Goal: Task Accomplishment & Management: Complete application form

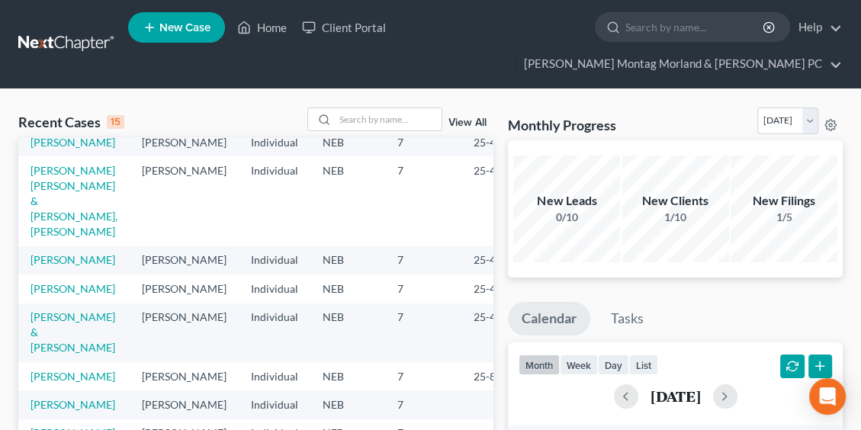
scroll to position [482, 0]
click at [77, 398] on link "[PERSON_NAME]" at bounding box center [73, 404] width 85 height 13
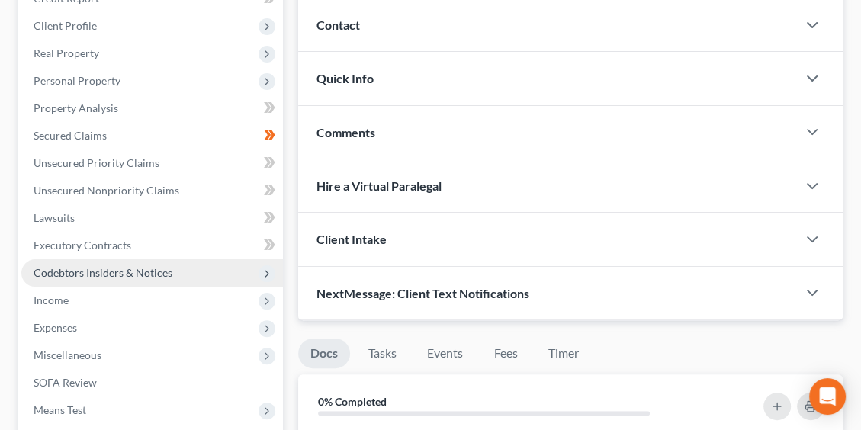
scroll to position [381, 0]
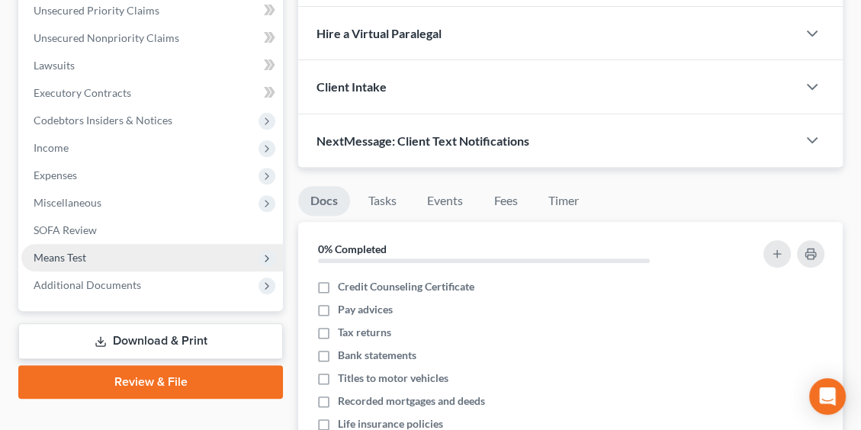
click at [58, 249] on span "Means Test" at bounding box center [152, 257] width 262 height 27
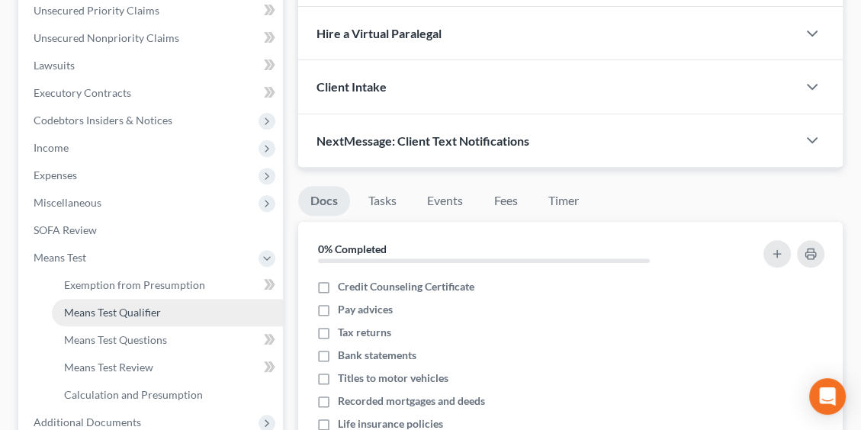
click at [112, 313] on span "Means Test Qualifier" at bounding box center [112, 312] width 97 height 13
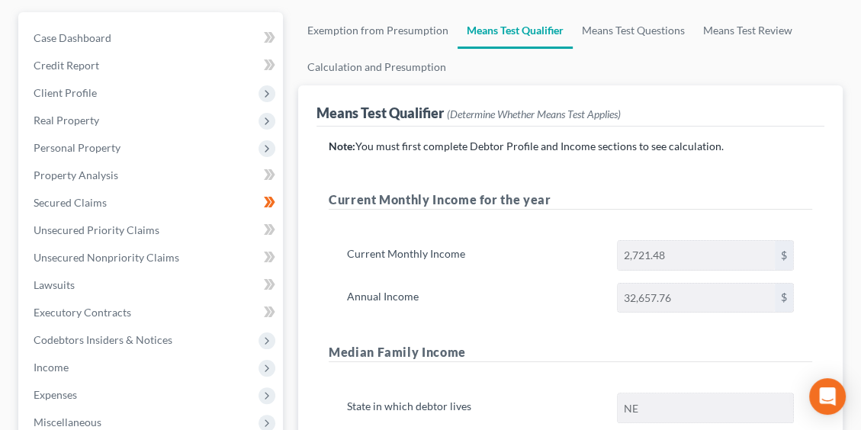
scroll to position [229, 0]
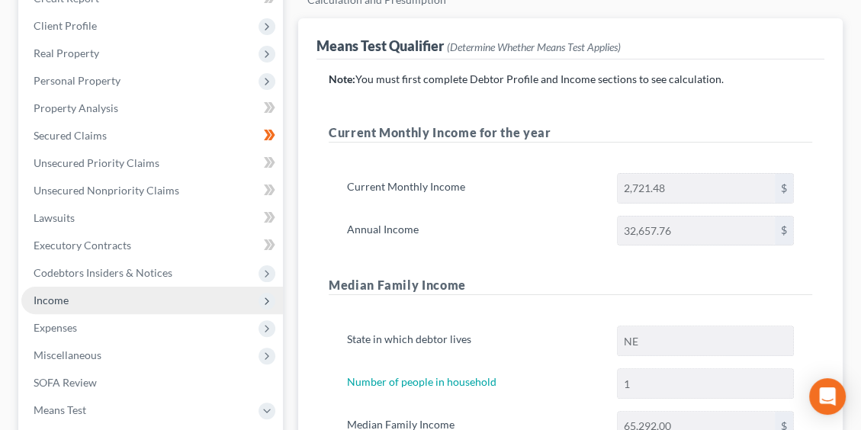
click at [79, 303] on span "Income" at bounding box center [152, 300] width 262 height 27
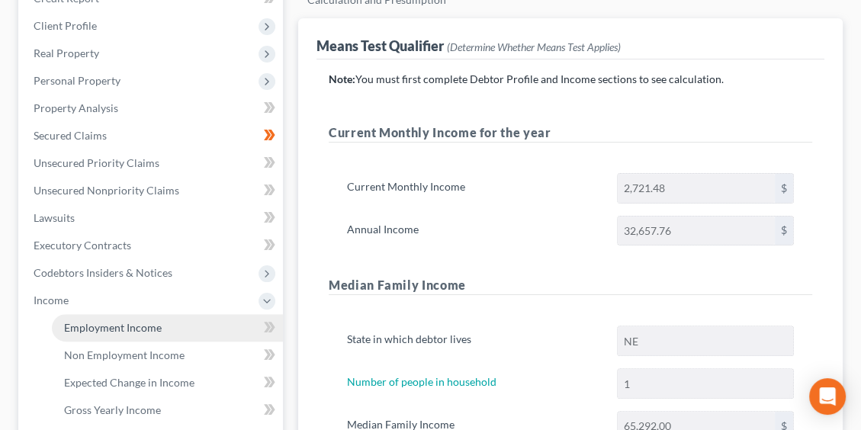
click at [137, 333] on link "Employment Income" at bounding box center [167, 327] width 231 height 27
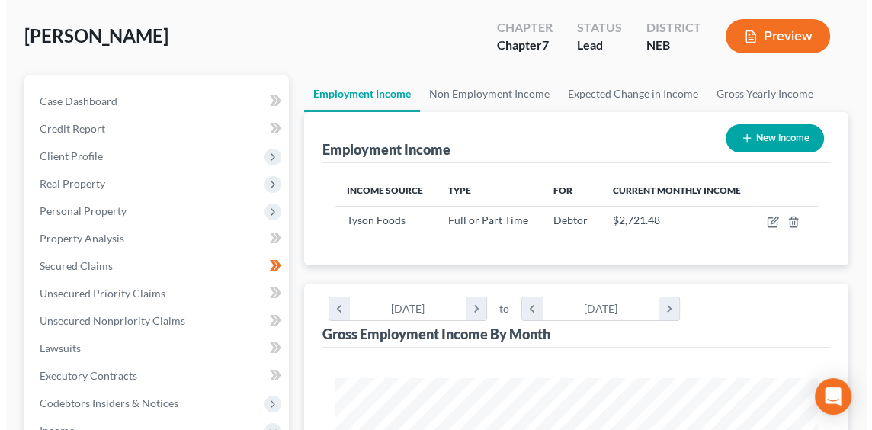
scroll to position [153, 0]
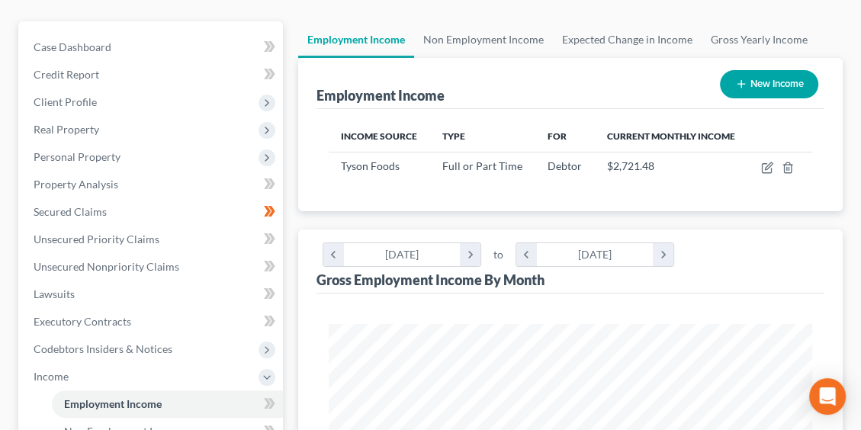
click at [769, 88] on button "New Income" at bounding box center [769, 84] width 98 height 28
select select "0"
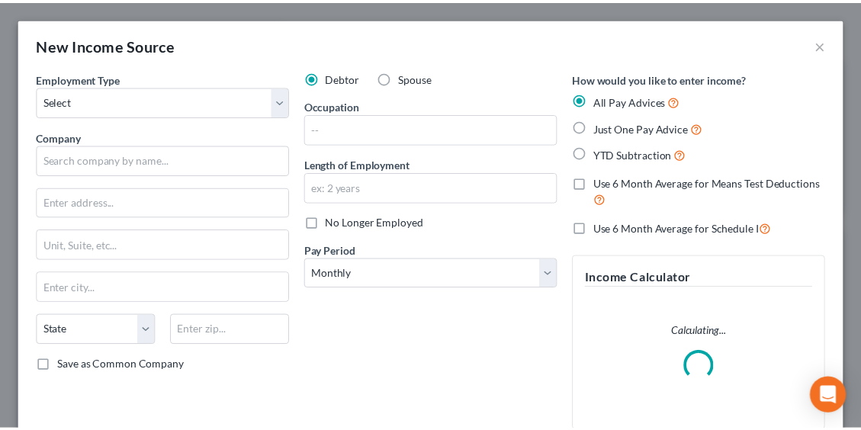
scroll to position [245, 522]
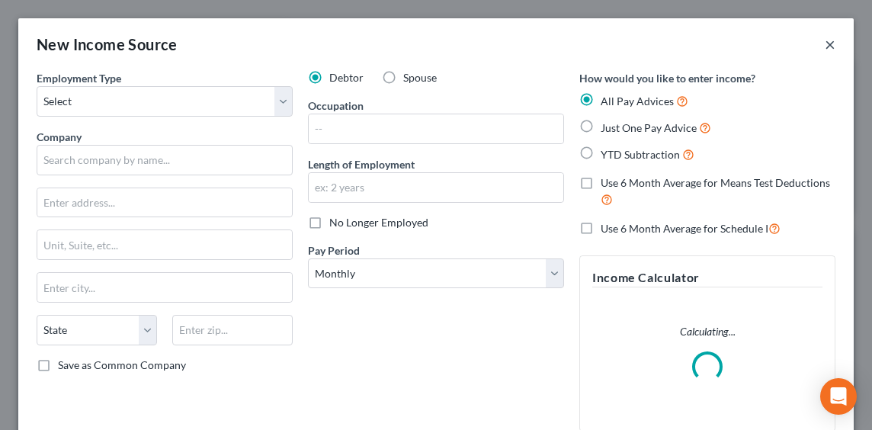
click at [825, 40] on button "×" at bounding box center [830, 44] width 11 height 18
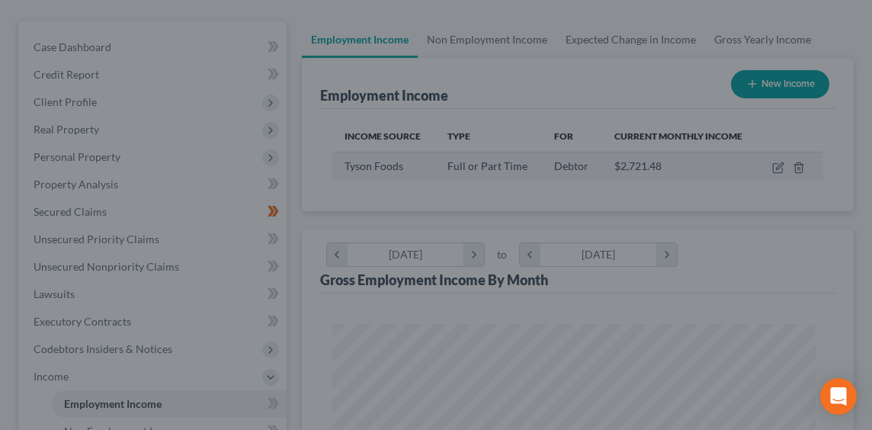
scroll to position [762426, 762154]
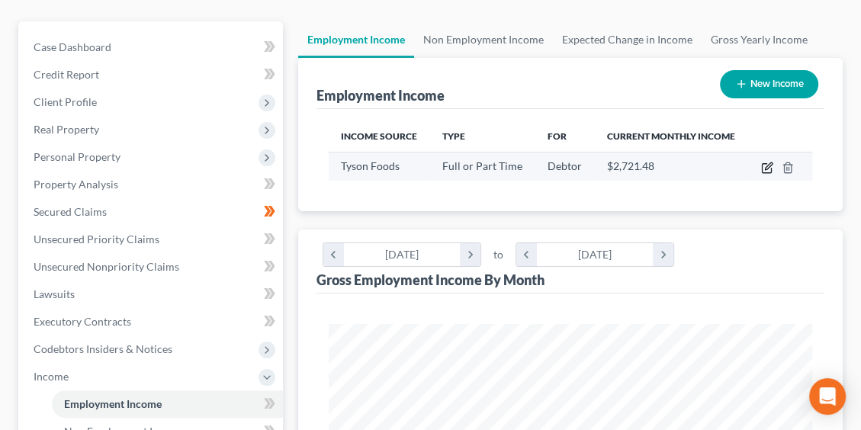
click at [763, 164] on icon "button" at bounding box center [767, 168] width 12 height 12
select select "0"
select select "30"
select select "3"
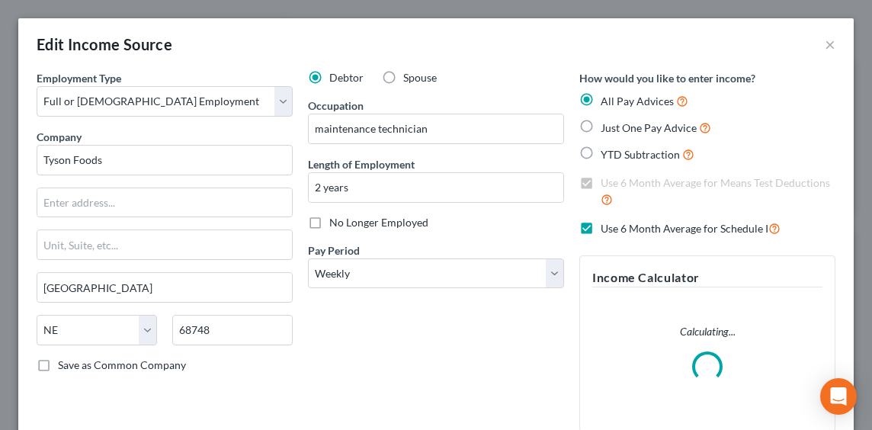
scroll to position [245, 522]
click at [393, 223] on span "No Longer Employed" at bounding box center [378, 222] width 99 height 13
click at [345, 223] on input "No Longer Employed" at bounding box center [341, 220] width 10 height 10
checkbox input "true"
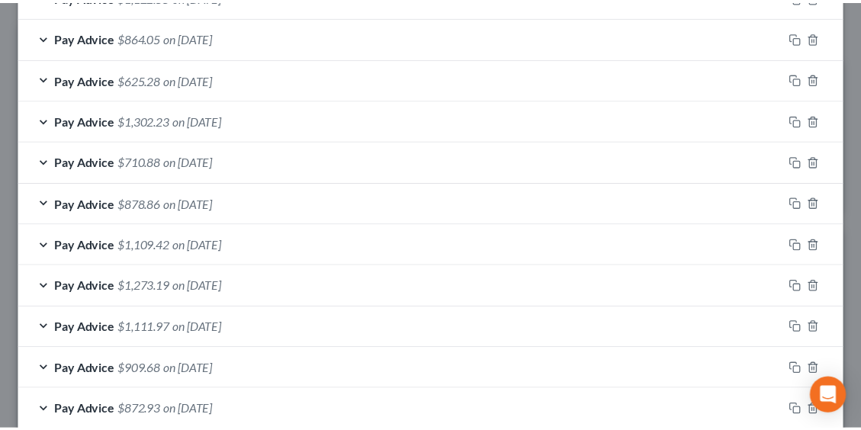
scroll to position [1242, 0]
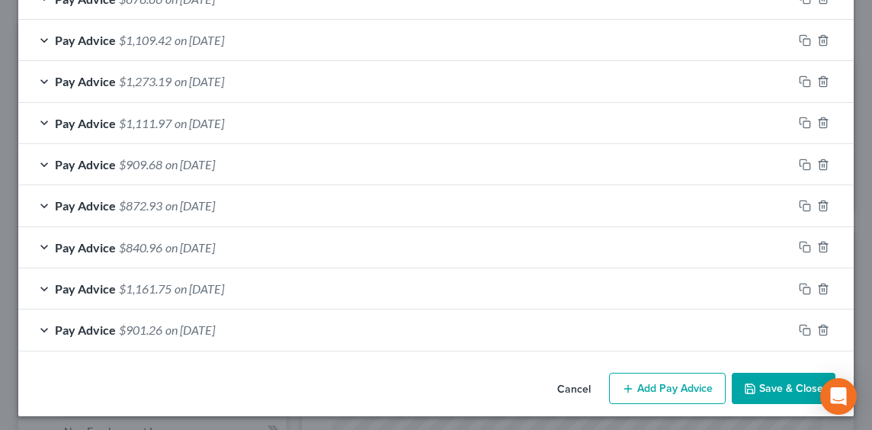
click at [756, 381] on button "Save & Close" at bounding box center [784, 389] width 104 height 32
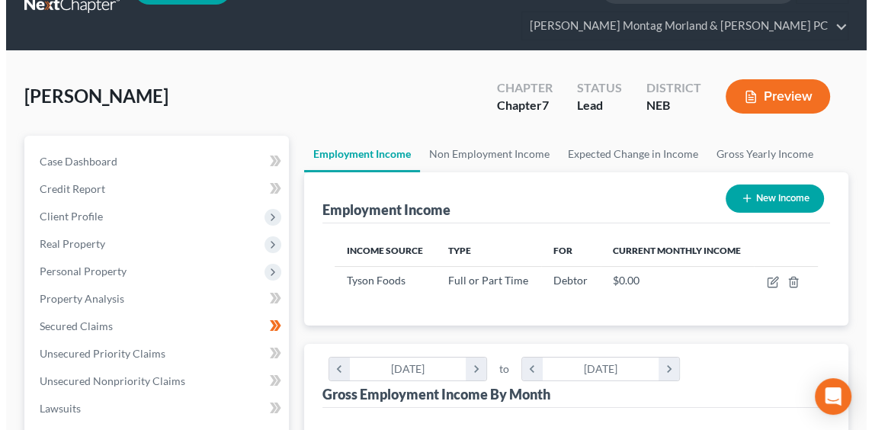
scroll to position [0, 0]
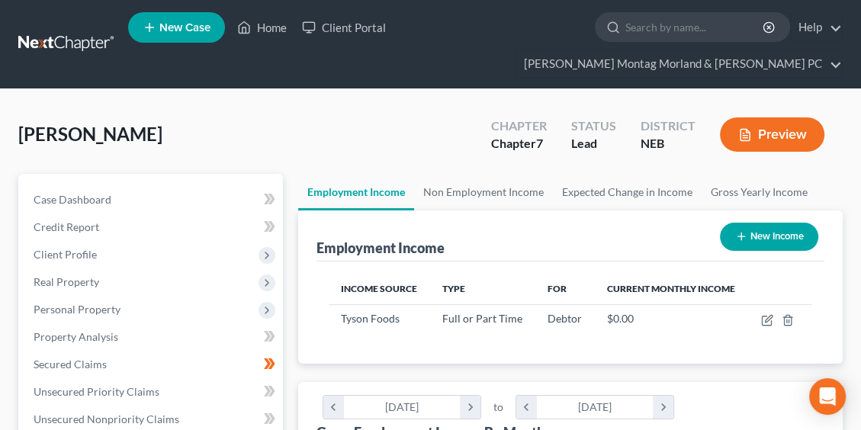
click at [773, 237] on button "New Income" at bounding box center [769, 237] width 98 height 28
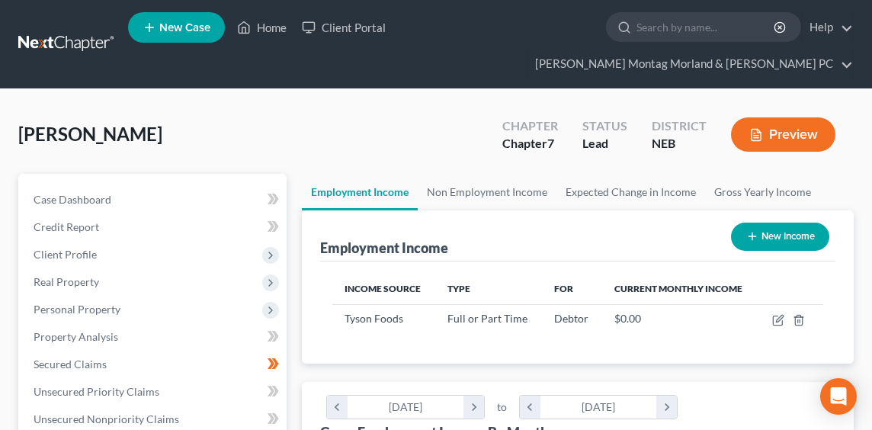
scroll to position [245, 522]
select select "0"
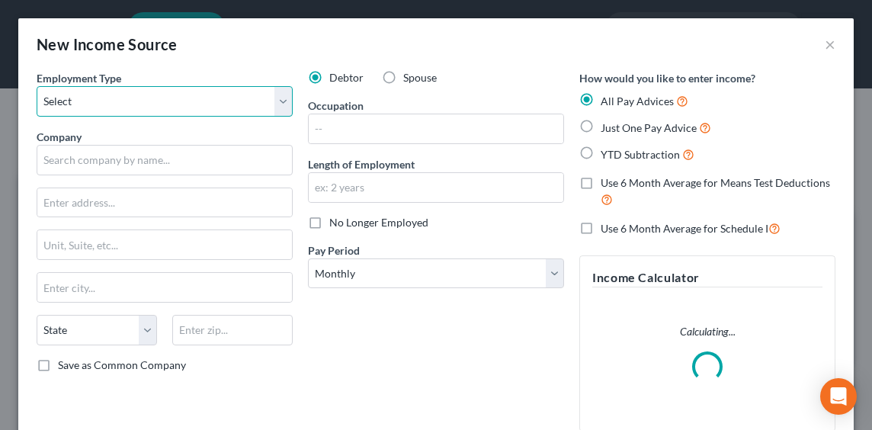
click at [161, 111] on select "Select Full or [DEMOGRAPHIC_DATA] Employment Self Employment" at bounding box center [165, 101] width 256 height 31
select select "0"
click at [37, 86] on select "Select Full or [DEMOGRAPHIC_DATA] Employment Self Employment" at bounding box center [165, 101] width 256 height 31
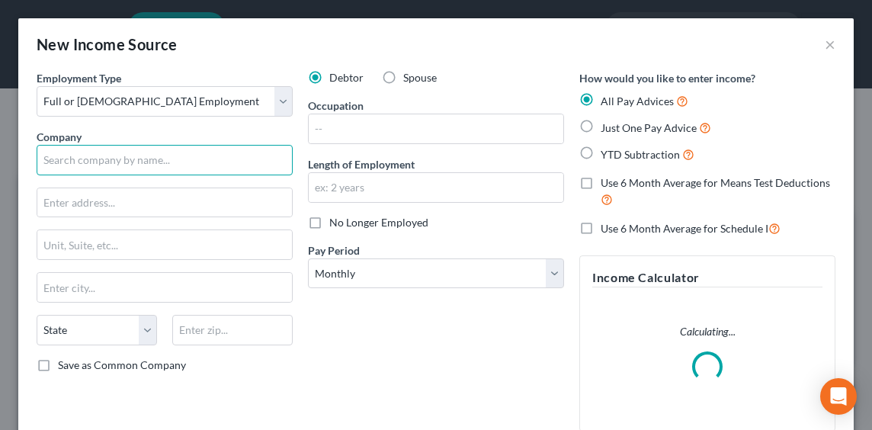
click at [146, 152] on input "text" at bounding box center [165, 160] width 256 height 31
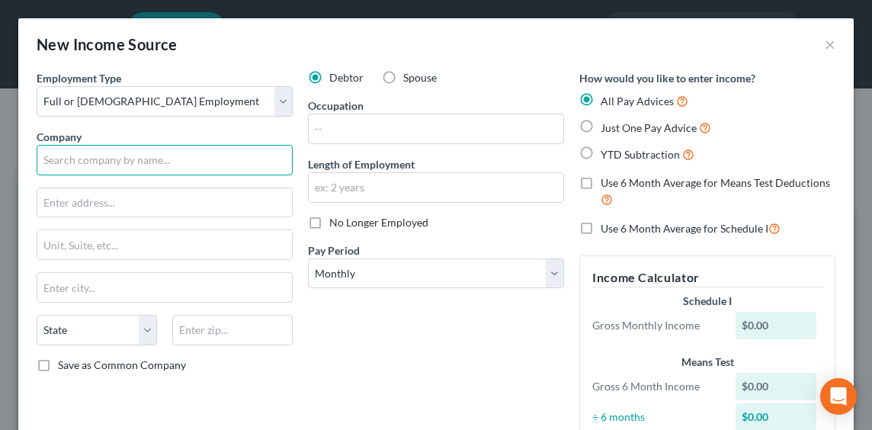
type input "/"
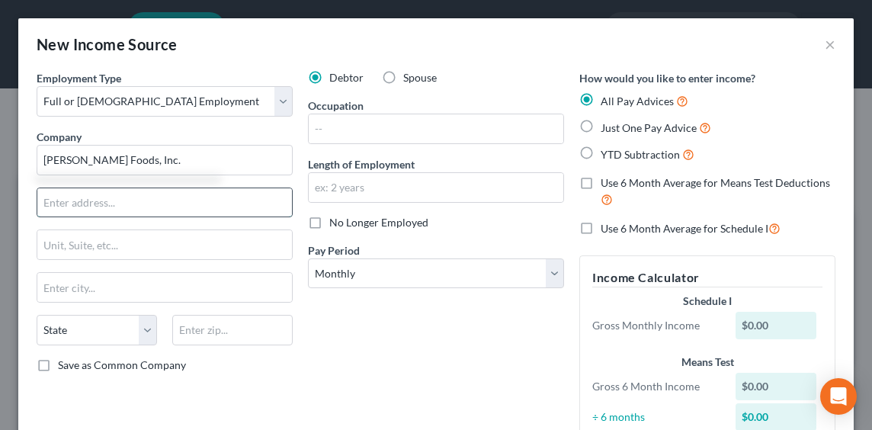
click at [134, 197] on input "text" at bounding box center [164, 202] width 255 height 29
type input "[PERSON_NAME] Foods, Inc."
type input "[STREET_ADDRESS][PERSON_NAME]"
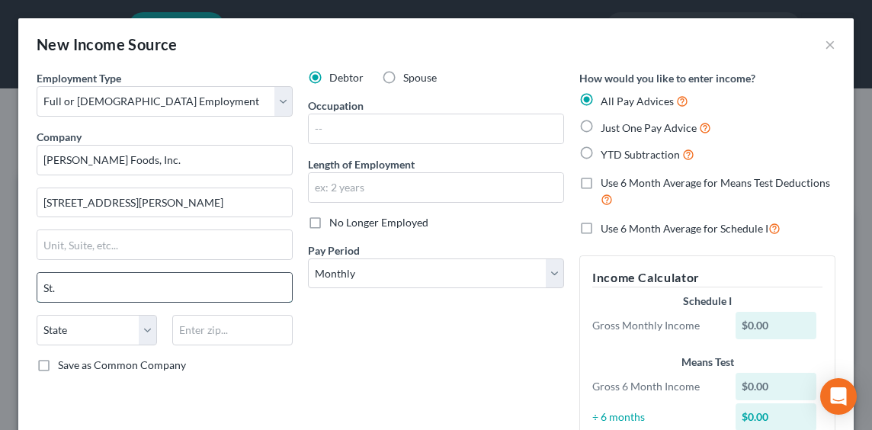
type input "[GEOGRAPHIC_DATA][PERSON_NAME]"
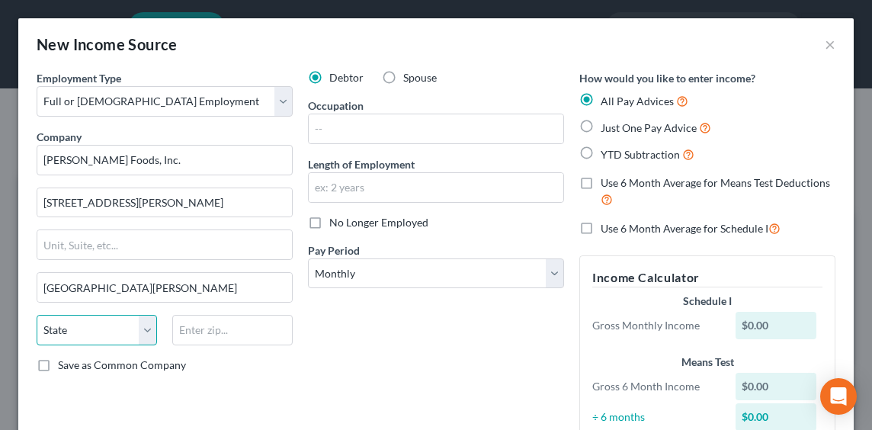
click at [103, 320] on select "State [US_STATE] AK AR AZ CA CO CT DE DC [GEOGRAPHIC_DATA] [GEOGRAPHIC_DATA] GU…" at bounding box center [97, 330] width 121 height 31
select select "26"
click at [37, 315] on select "State [US_STATE] AK AR AZ CA CO CT DE DC [GEOGRAPHIC_DATA] [GEOGRAPHIC_DATA] GU…" at bounding box center [97, 330] width 121 height 31
click at [189, 323] on input "text" at bounding box center [232, 330] width 121 height 31
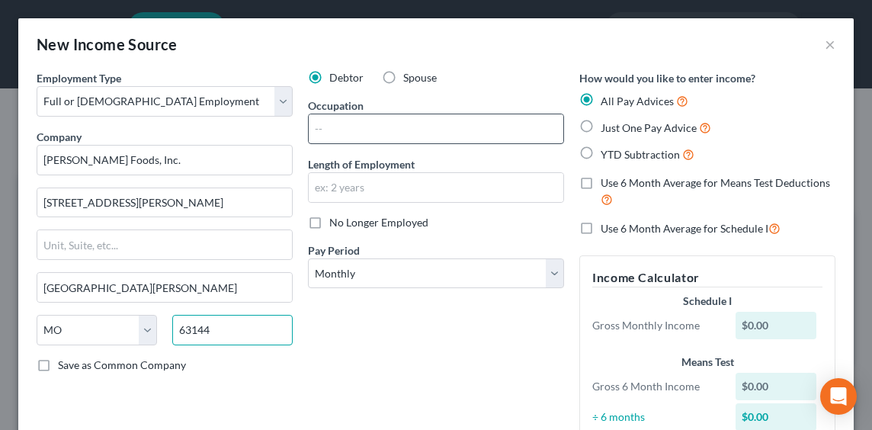
type input "63144"
click at [459, 120] on input "text" at bounding box center [436, 128] width 255 height 29
type input "Saint Louis"
click at [459, 120] on input "text" at bounding box center [436, 128] width 255 height 29
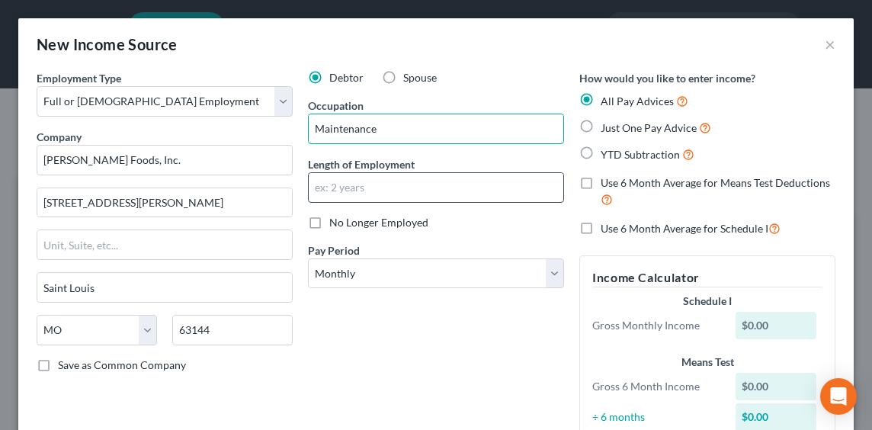
type input "Maintenance"
click at [387, 183] on input "text" at bounding box center [436, 187] width 255 height 29
click at [424, 156] on div "Length of Employment" at bounding box center [436, 179] width 256 height 47
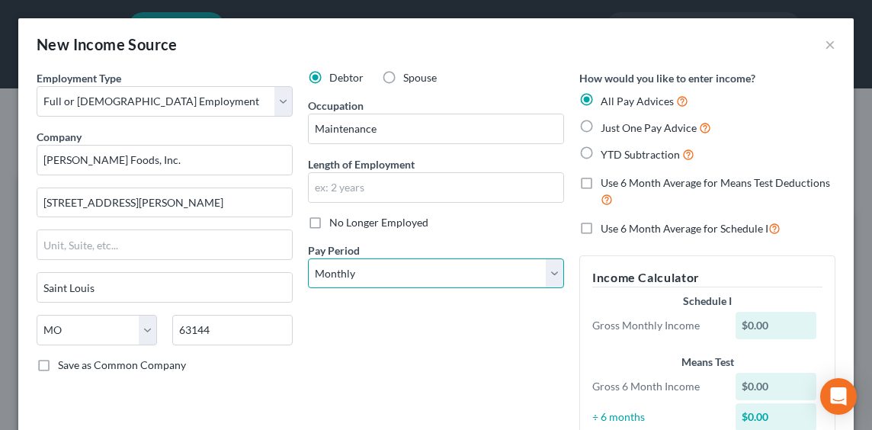
click at [410, 267] on select "Select Monthly Twice Monthly Every Other Week Weekly" at bounding box center [436, 274] width 256 height 31
select select "2"
click at [308, 259] on select "Select Monthly Twice Monthly Every Other Week Weekly" at bounding box center [436, 274] width 256 height 31
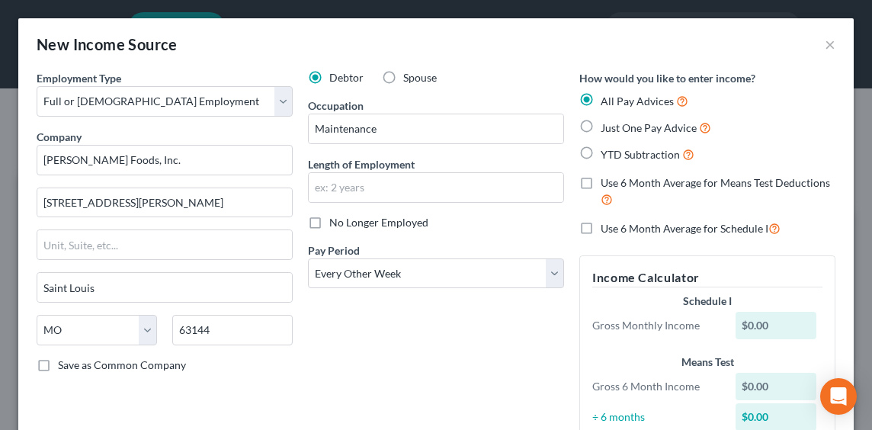
click at [673, 132] on span "Just One Pay Advice" at bounding box center [649, 127] width 96 height 13
click at [617, 129] on input "Just One Pay Advice" at bounding box center [612, 124] width 10 height 10
radio input "true"
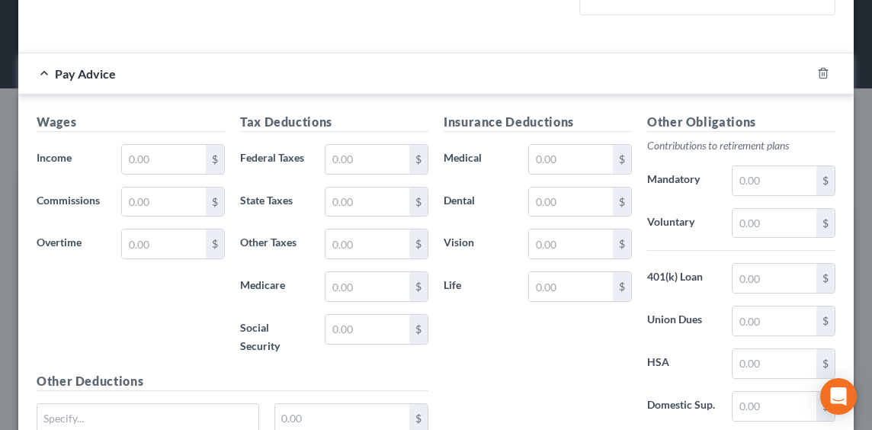
scroll to position [458, 0]
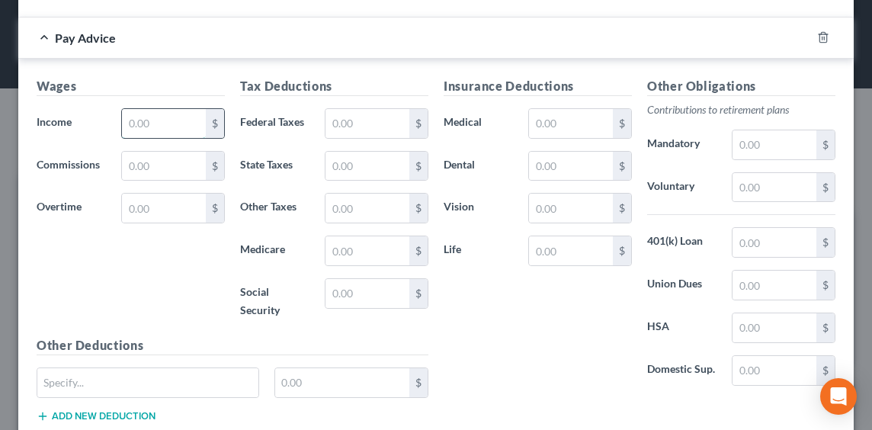
click at [159, 130] on input "text" at bounding box center [164, 123] width 84 height 29
type input "898.61"
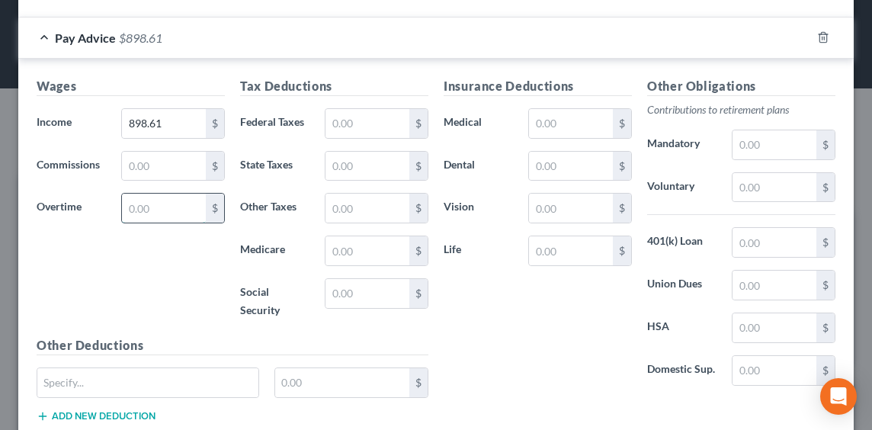
click at [166, 203] on input "text" at bounding box center [164, 208] width 84 height 29
type input "16.22"
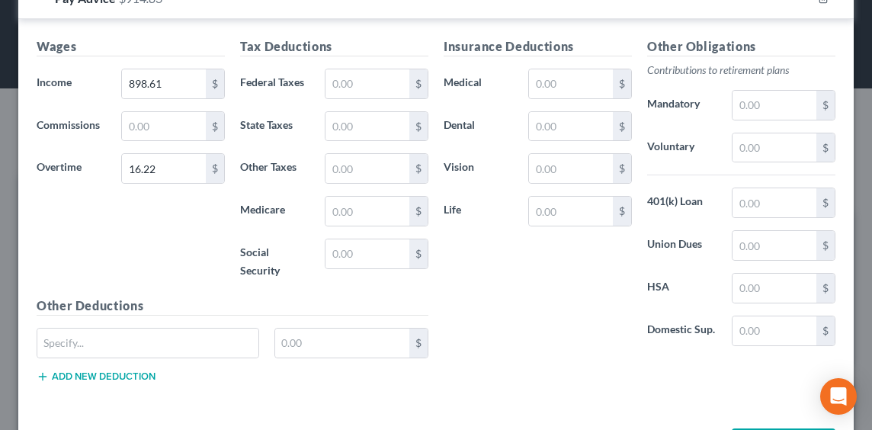
scroll to position [534, 0]
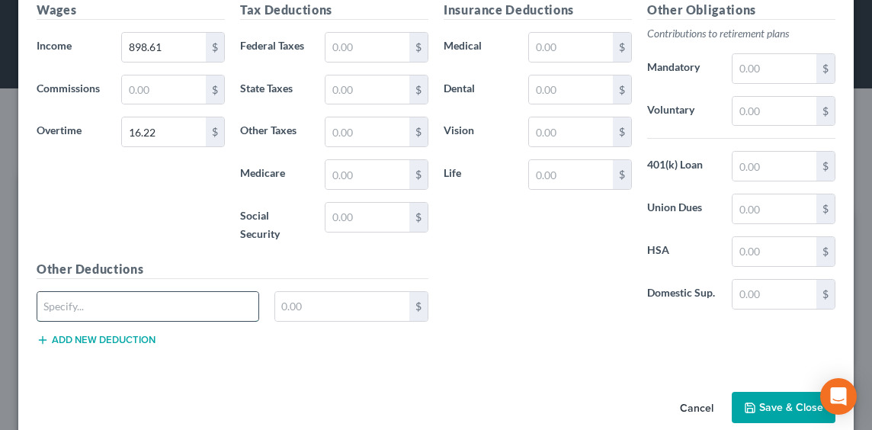
click at [95, 305] on input "text" at bounding box center [147, 306] width 221 height 29
type input "[PERSON_NAME]/Doff Reg"
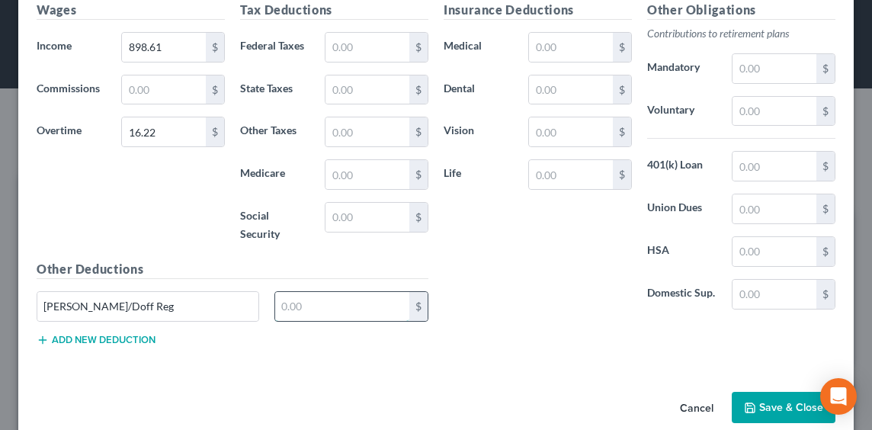
click at [310, 300] on input "text" at bounding box center [342, 306] width 135 height 29
click at [352, 314] on input "text" at bounding box center [342, 306] width 135 height 29
type input "37.49"
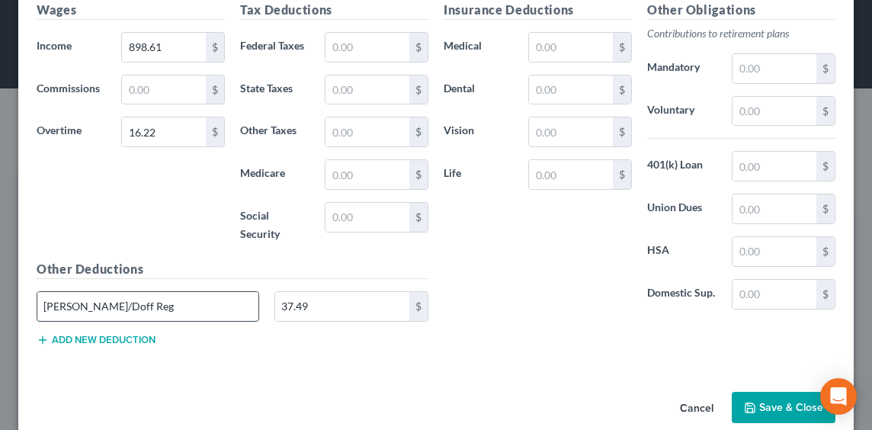
click at [149, 296] on input "[PERSON_NAME]/Doff Reg" at bounding box center [147, 306] width 221 height 29
type input "[PERSON_NAME]/Doff"
type input "[PERSON_NAME]/Doff 53.71"
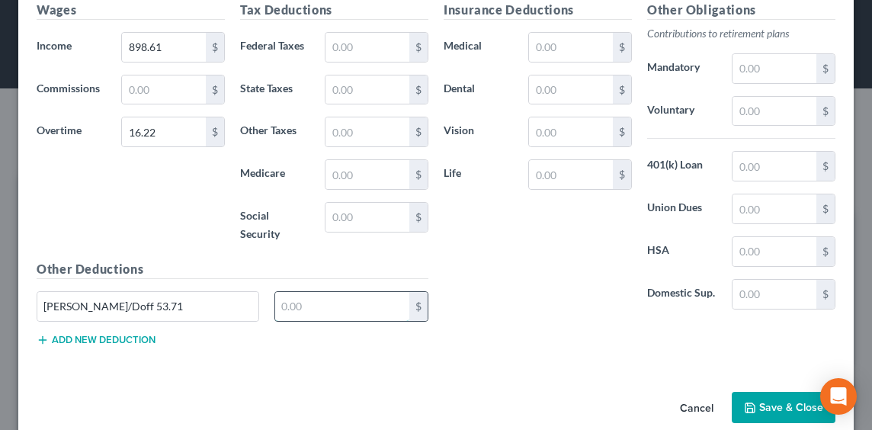
click at [314, 304] on input "text" at bounding box center [342, 306] width 135 height 29
type input "53.71"
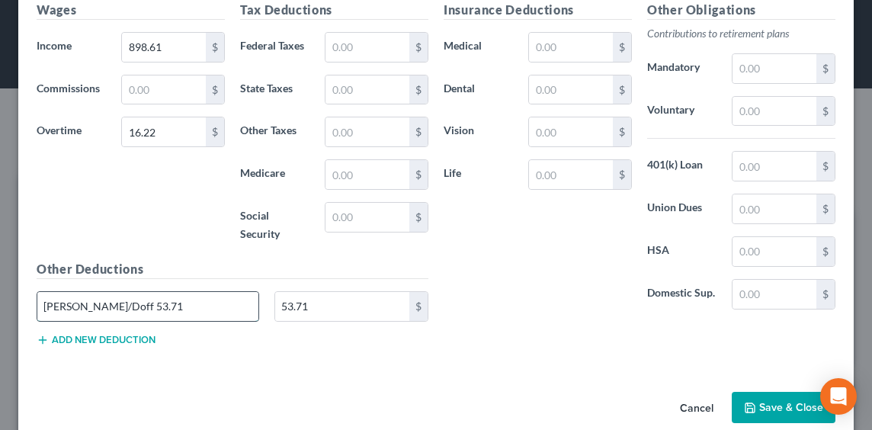
click at [140, 302] on input "[PERSON_NAME]/Doff 53.71" at bounding box center [147, 306] width 221 height 29
type input "[PERSON_NAME]/Doff"
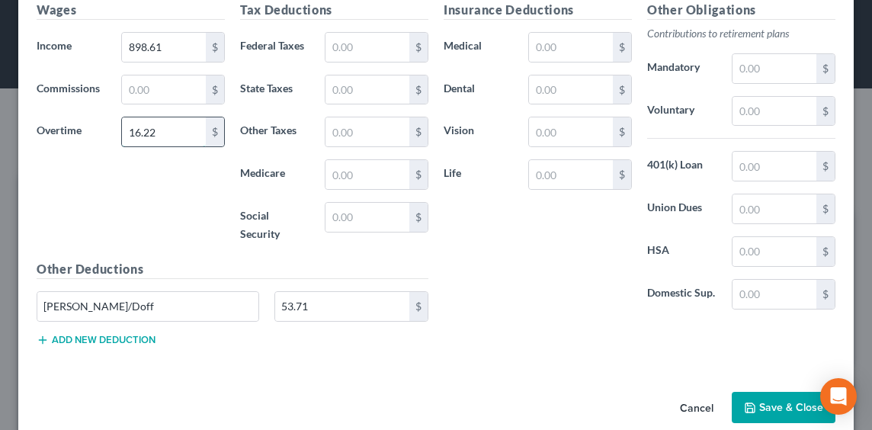
click at [171, 143] on input "16.22" at bounding box center [164, 131] width 84 height 29
click at [177, 124] on input "16.22" at bounding box center [164, 131] width 84 height 29
click at [162, 187] on div "Wages Income * 898.61 $ Commissions $ Overtime 16.22 $" at bounding box center [131, 130] width 204 height 259
click at [167, 135] on input "16.22" at bounding box center [164, 131] width 84 height 29
click at [147, 127] on input "16.22" at bounding box center [164, 131] width 84 height 29
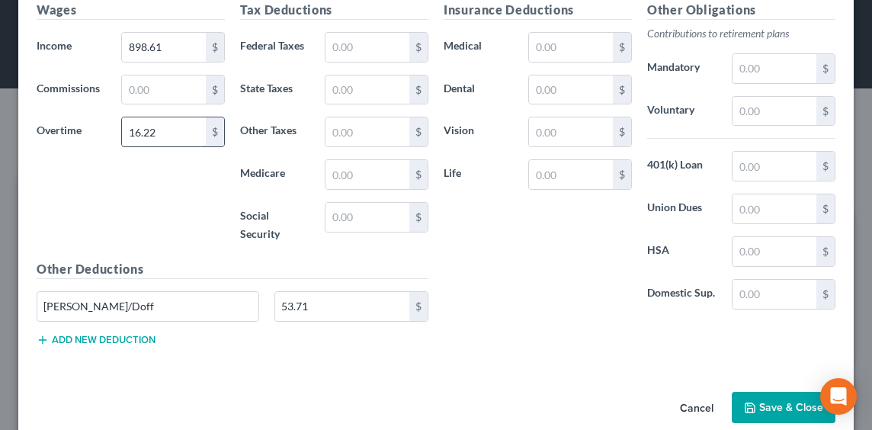
click at [137, 133] on input "16.22" at bounding box center [164, 131] width 84 height 29
click at [127, 132] on input "16.22" at bounding box center [164, 131] width 84 height 29
click at [132, 131] on input "16.22" at bounding box center [164, 131] width 84 height 29
click at [137, 131] on input "16.22" at bounding box center [164, 131] width 84 height 29
click at [146, 131] on input "16.22" at bounding box center [164, 131] width 84 height 29
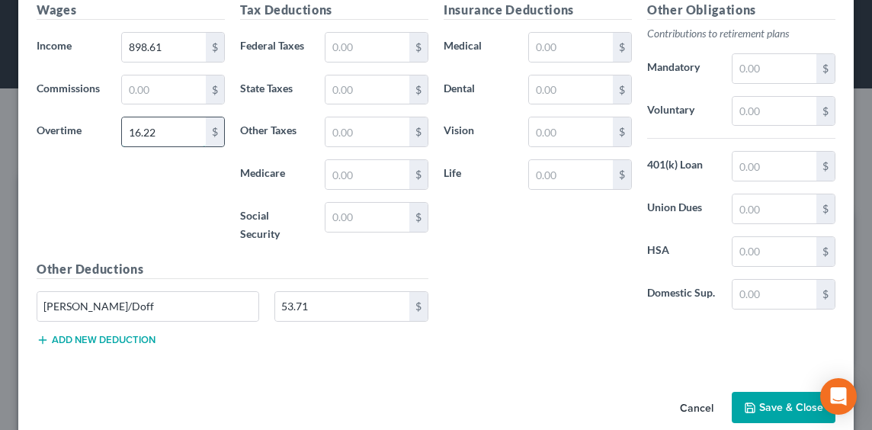
click at [156, 131] on input "16.22" at bounding box center [164, 131] width 84 height 29
click at [145, 133] on input "16.22" at bounding box center [164, 131] width 84 height 29
click at [140, 133] on input "16.22" at bounding box center [164, 131] width 84 height 29
click at [139, 133] on input "16.22" at bounding box center [164, 131] width 84 height 29
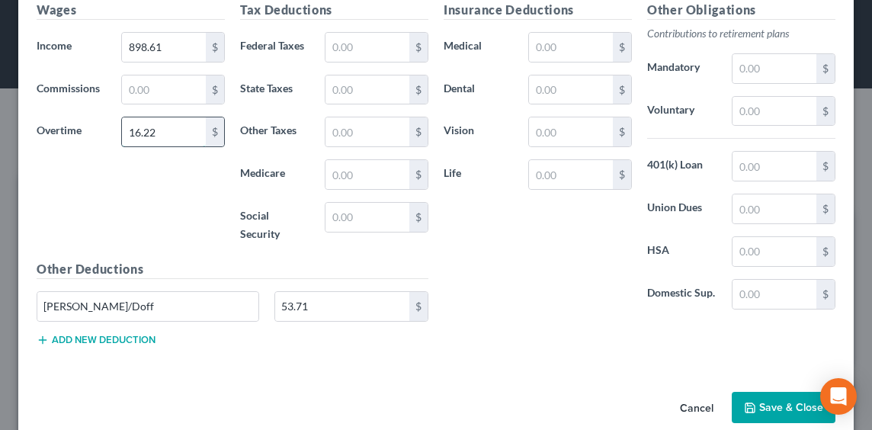
click at [134, 130] on input "16.22" at bounding box center [164, 131] width 84 height 29
click at [131, 130] on input "16.22" at bounding box center [164, 131] width 84 height 29
click at [133, 128] on input "16.22" at bounding box center [164, 131] width 84 height 29
click at [145, 133] on input "16.22" at bounding box center [164, 131] width 84 height 29
click at [134, 133] on input "16.22" at bounding box center [164, 131] width 84 height 29
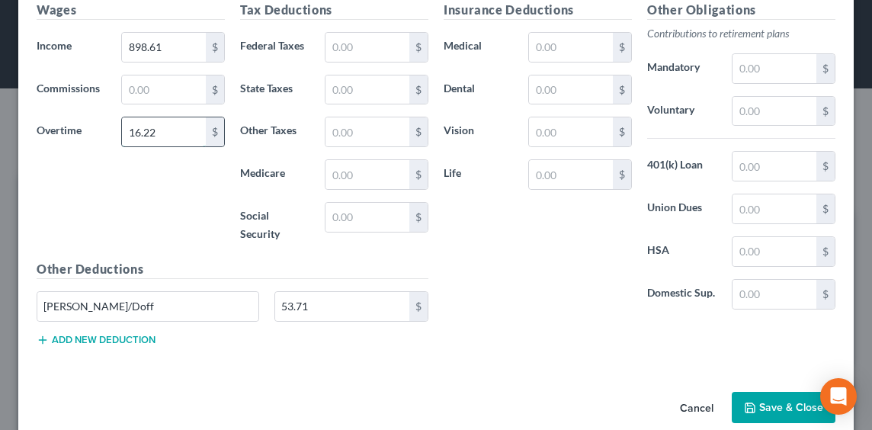
click at [149, 133] on input "16.22" at bounding box center [164, 131] width 84 height 29
drag, startPoint x: 161, startPoint y: 133, endPoint x: 121, endPoint y: 134, distance: 39.7
click at [122, 134] on input "16.22" at bounding box center [164, 131] width 84 height 29
click at [181, 137] on input "16.22" at bounding box center [164, 131] width 84 height 29
click at [150, 137] on input "16.22" at bounding box center [164, 131] width 84 height 29
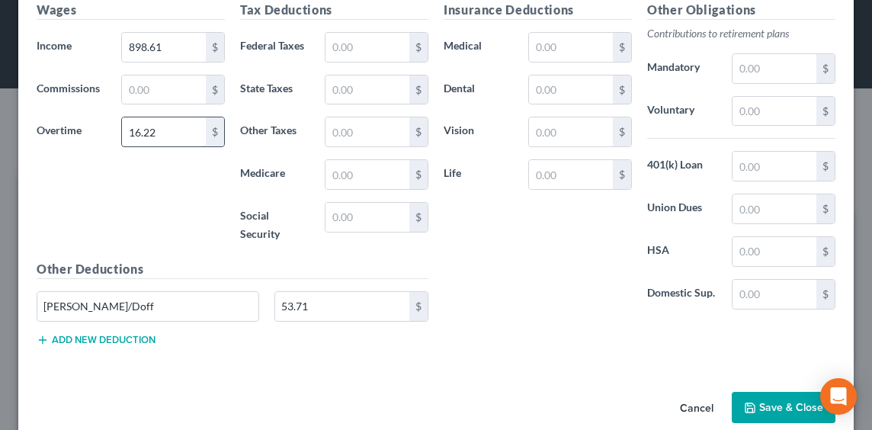
click at [135, 137] on input "16.22" at bounding box center [164, 131] width 84 height 29
click at [125, 136] on input "16.22" at bounding box center [164, 131] width 84 height 29
click at [129, 134] on input "16.22" at bounding box center [164, 131] width 84 height 29
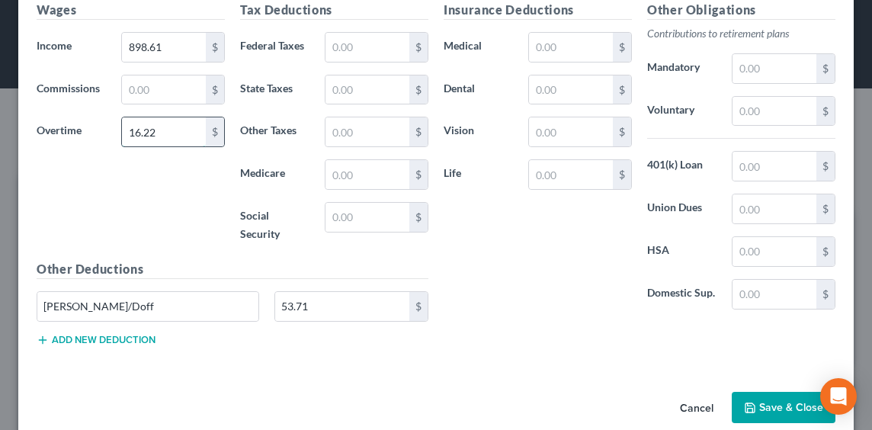
click at [148, 129] on input "16.22" at bounding box center [164, 131] width 84 height 29
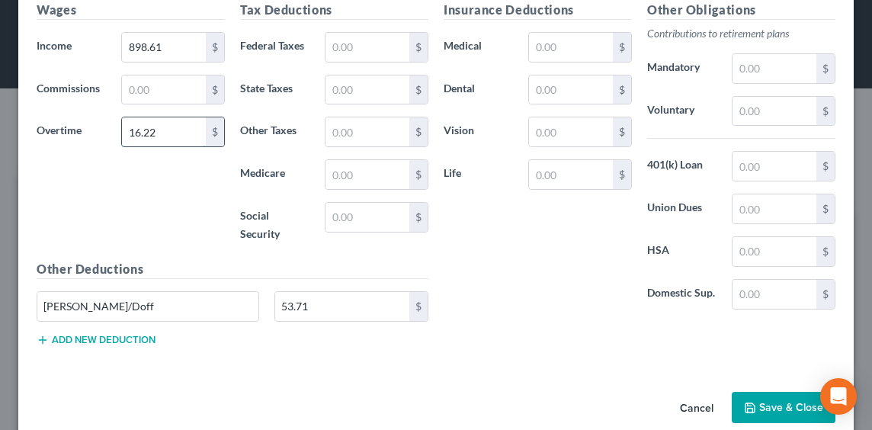
click at [148, 129] on input "16.22" at bounding box center [164, 131] width 84 height 29
click at [140, 135] on input "16.22" at bounding box center [164, 131] width 84 height 29
click at [141, 134] on input "16.22" at bounding box center [164, 131] width 84 height 29
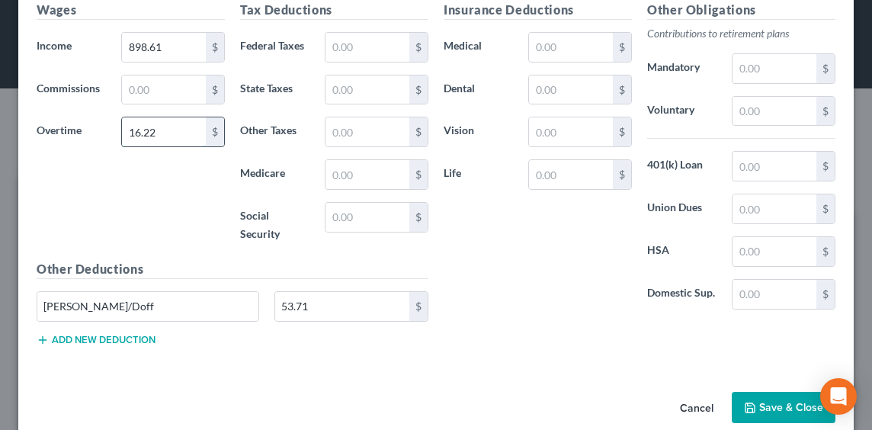
click at [141, 134] on input "16.22" at bounding box center [164, 131] width 84 height 29
click at [153, 124] on input "16.22" at bounding box center [164, 131] width 84 height 29
click at [153, 125] on input "16.22" at bounding box center [164, 131] width 84 height 29
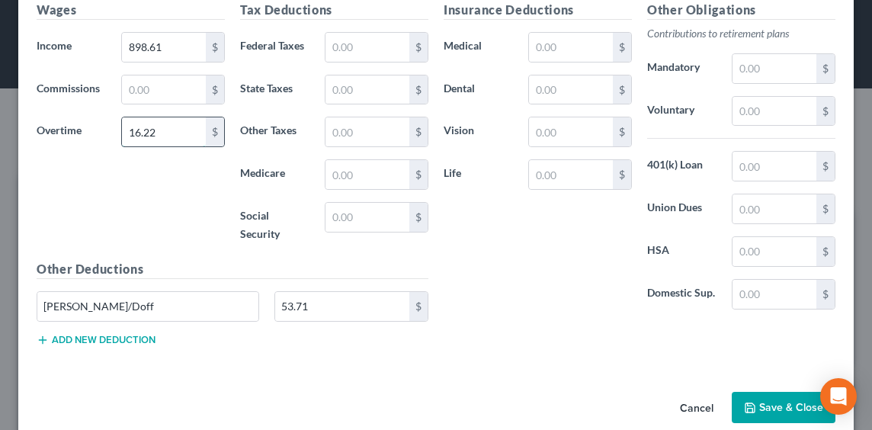
click at [152, 128] on input "16.22" at bounding box center [164, 131] width 84 height 29
click at [151, 129] on input "16.22" at bounding box center [164, 131] width 84 height 29
click at [140, 133] on input "16.22" at bounding box center [164, 131] width 84 height 29
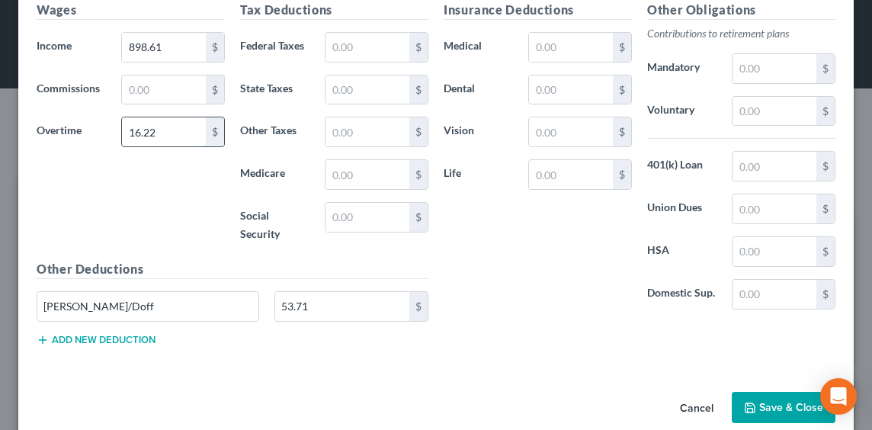
click at [140, 133] on input "16.22" at bounding box center [164, 131] width 84 height 29
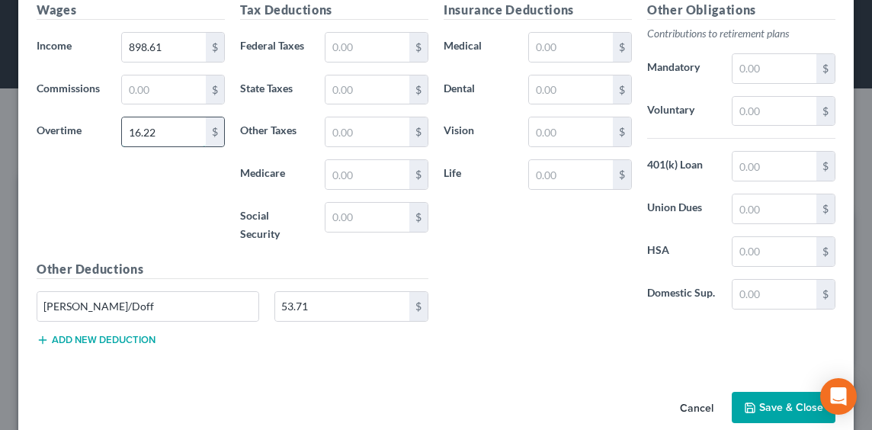
click at [140, 133] on input "16.22" at bounding box center [164, 131] width 84 height 29
click at [156, 131] on input "16.22" at bounding box center [164, 131] width 84 height 29
click at [165, 43] on input "1,611.51" at bounding box center [164, 47] width 84 height 29
type input "1,611.61"
click at [76, 342] on button "Add new deduction" at bounding box center [96, 340] width 119 height 12
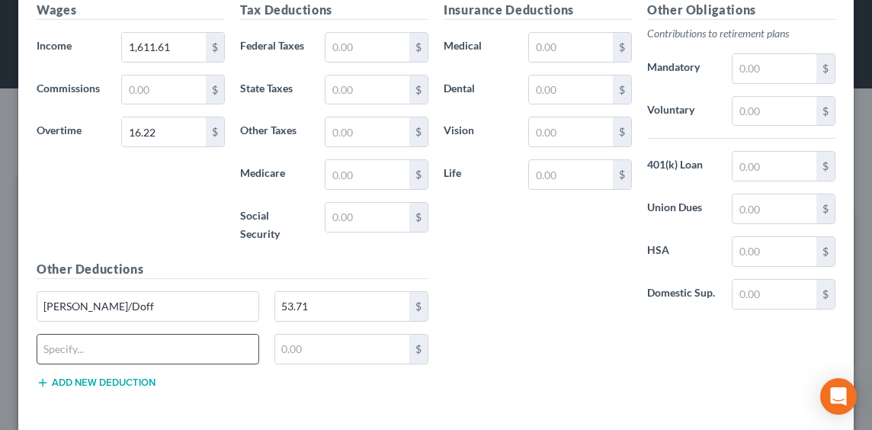
click at [79, 337] on input "text" at bounding box center [147, 349] width 221 height 29
type input "Shift Premium"
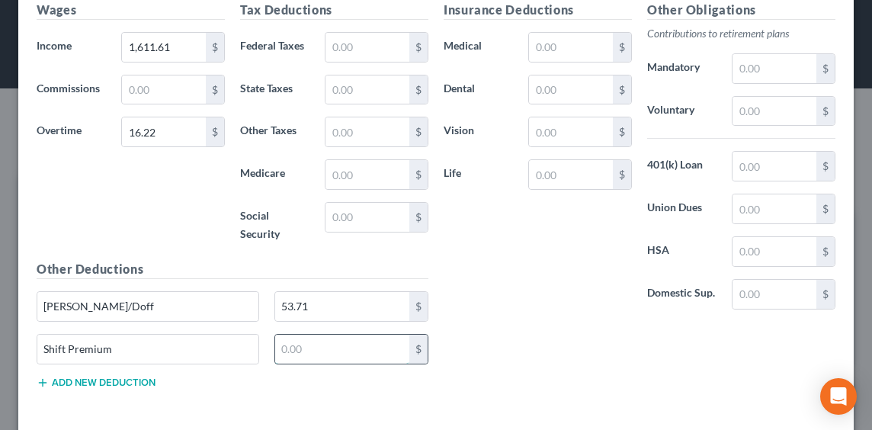
click at [333, 345] on input "text" at bounding box center [342, 349] width 135 height 29
type input "108.78"
click at [436, 372] on div "Insurance Deductions Medical $ Dental $ Vision $ Life $ Other Obligations Contr…" at bounding box center [639, 201] width 407 height 400
click at [348, 43] on input "text" at bounding box center [368, 47] width 84 height 29
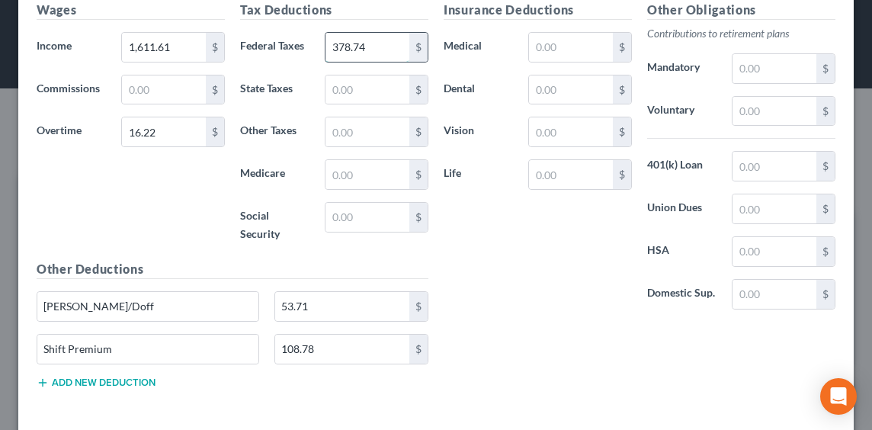
type input "378.74"
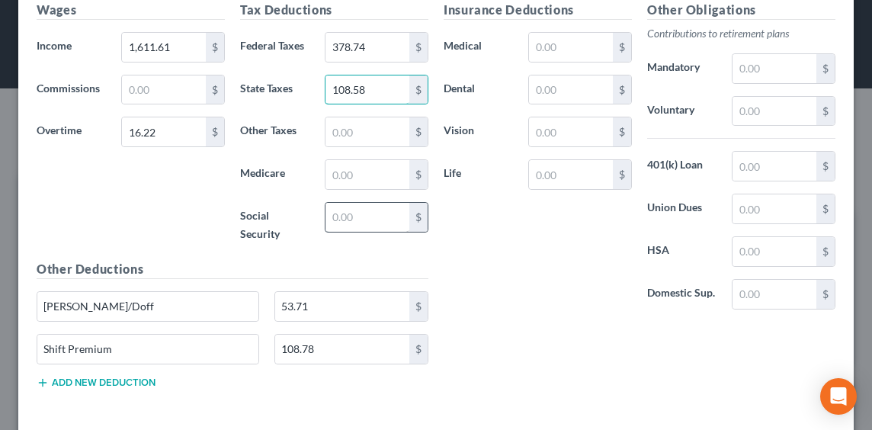
type input "108.58"
click at [345, 217] on input "text" at bounding box center [368, 217] width 84 height 29
type input "161.86"
click at [348, 178] on input "text" at bounding box center [368, 174] width 84 height 29
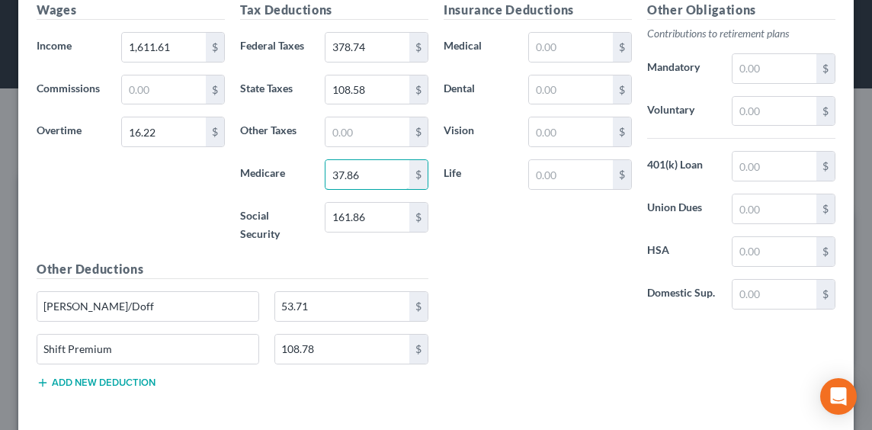
type input "37.86"
click at [494, 256] on div "Insurance Deductions Medical $ Dental $ Vision $ Life $" at bounding box center [538, 161] width 204 height 321
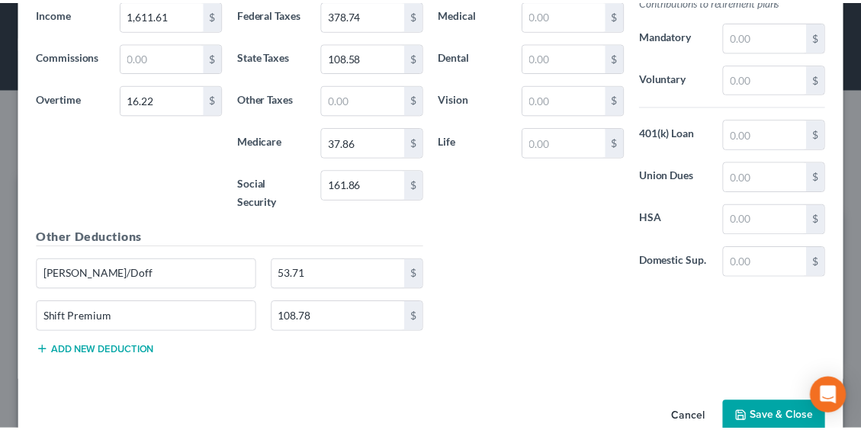
scroll to position [597, 0]
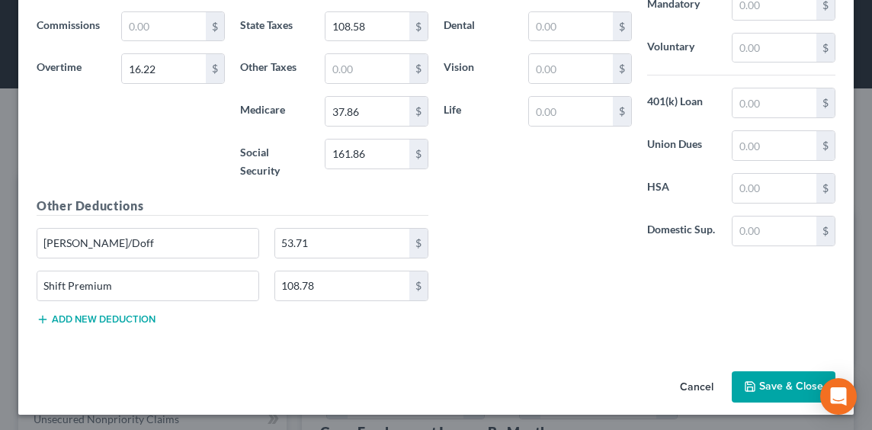
click at [775, 385] on button "Save & Close" at bounding box center [784, 387] width 104 height 32
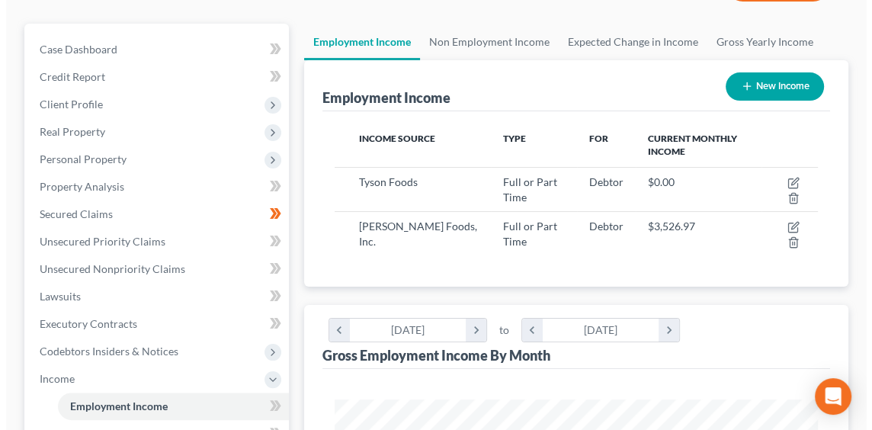
scroll to position [153, 0]
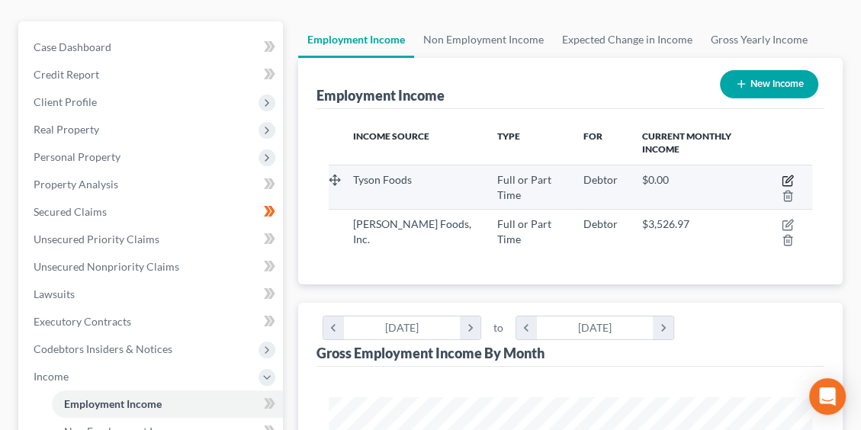
click at [791, 182] on icon "button" at bounding box center [786, 181] width 9 height 9
select select "0"
select select "30"
select select "3"
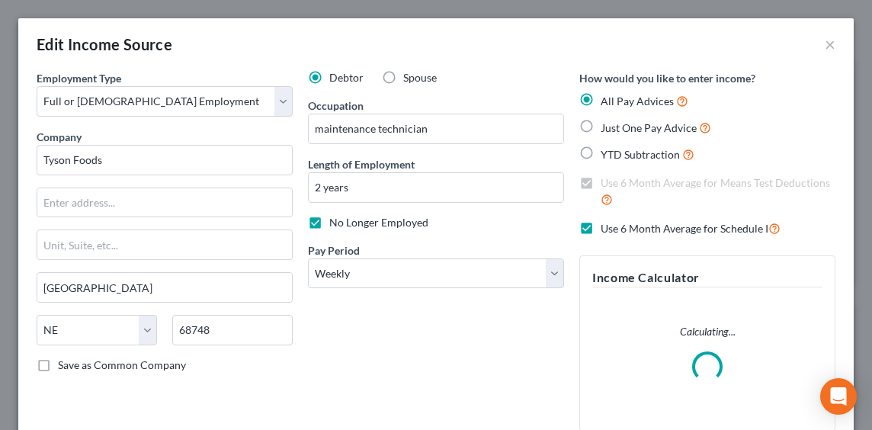
scroll to position [245, 522]
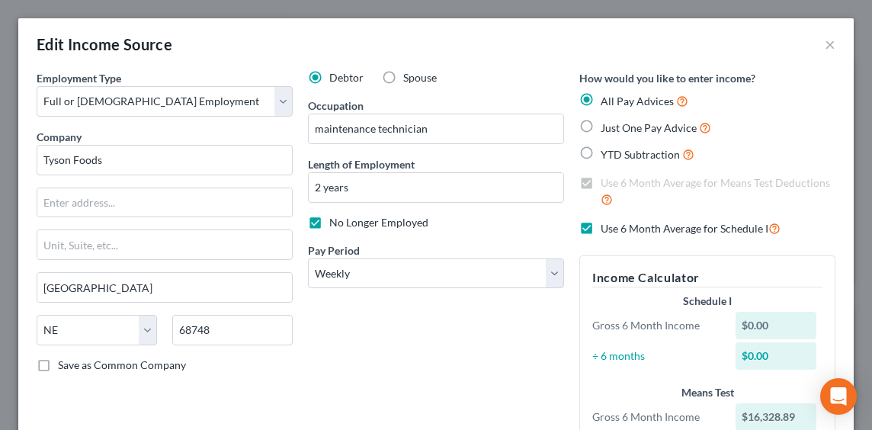
click at [601, 223] on label "Use 6 Month Average for Schedule I" at bounding box center [691, 229] width 180 height 18
click at [607, 223] on input "Use 6 Month Average for Schedule I" at bounding box center [612, 225] width 10 height 10
checkbox input "false"
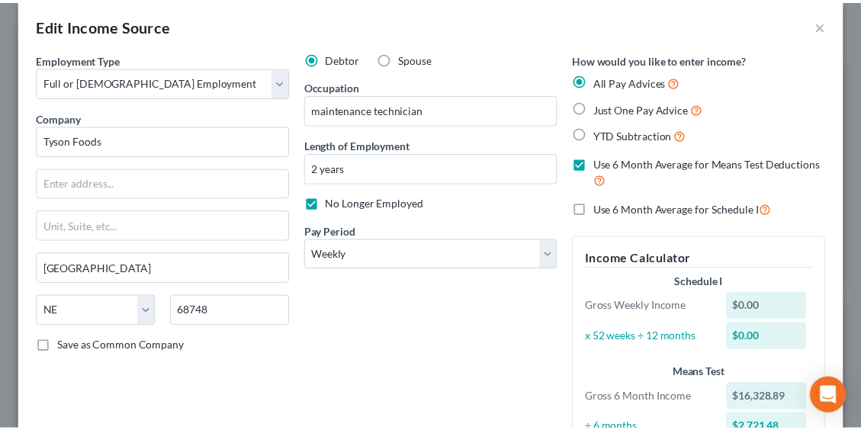
scroll to position [0, 0]
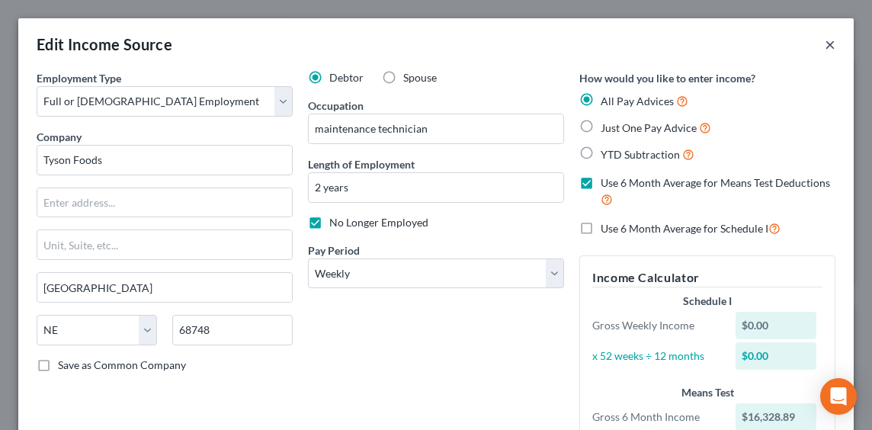
click at [825, 41] on button "×" at bounding box center [830, 44] width 11 height 18
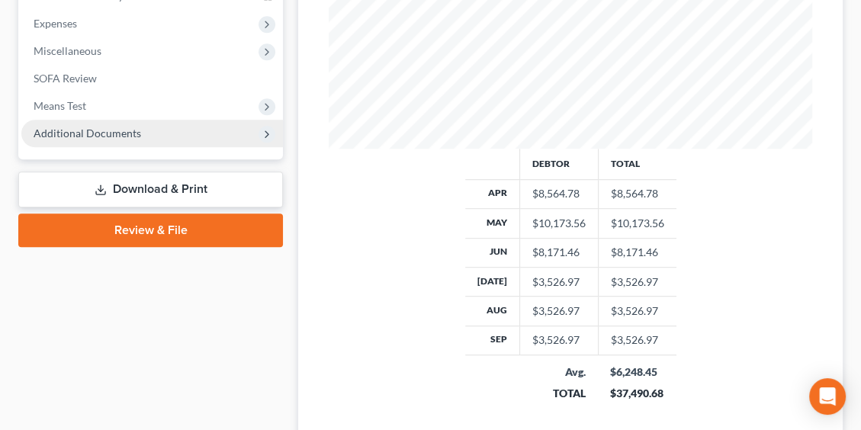
scroll to position [534, 0]
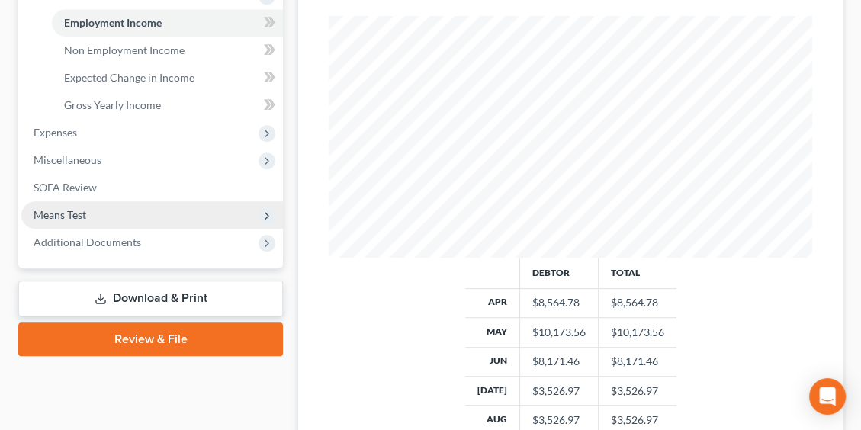
click at [99, 214] on span "Means Test" at bounding box center [152, 214] width 262 height 27
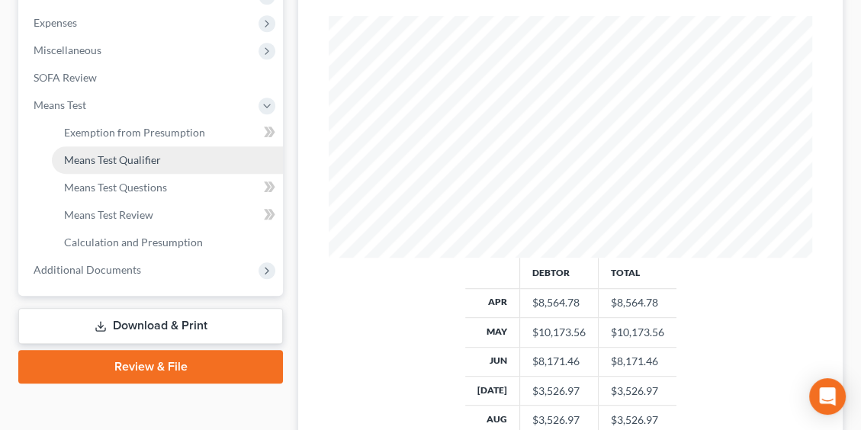
click at [145, 160] on span "Means Test Qualifier" at bounding box center [112, 159] width 97 height 13
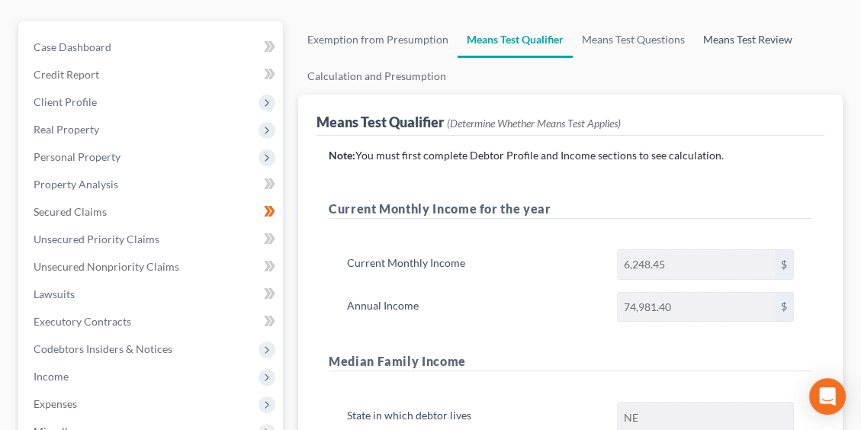
click at [702, 45] on link "Means Test Review" at bounding box center [748, 39] width 108 height 37
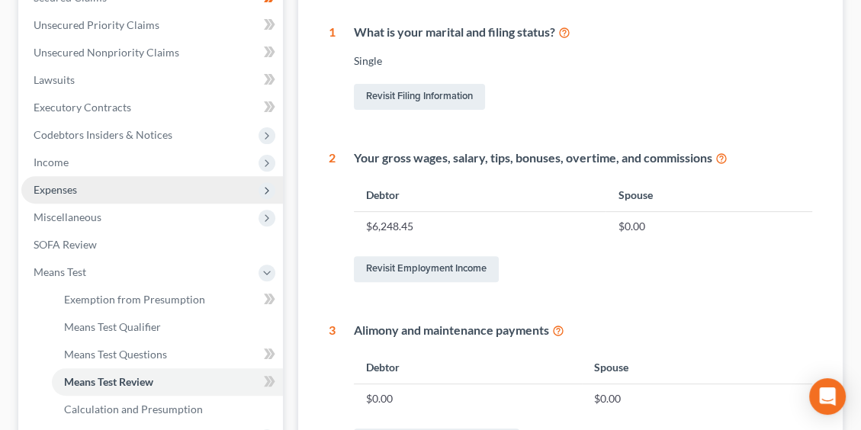
scroll to position [366, 0]
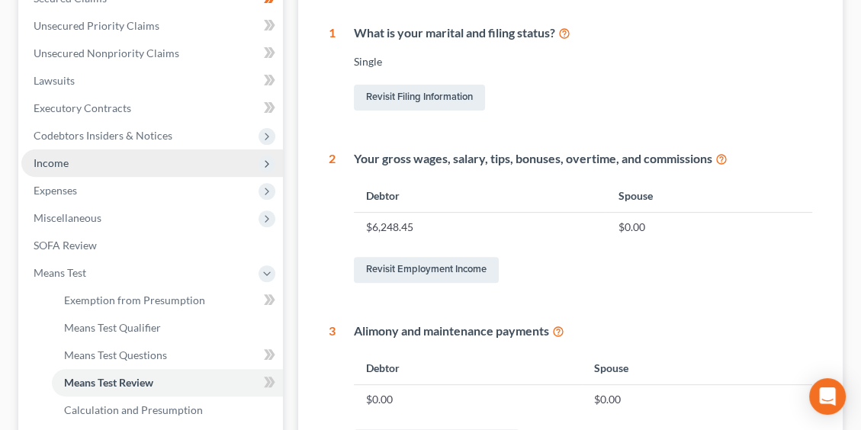
click at [61, 163] on span "Income" at bounding box center [51, 162] width 35 height 13
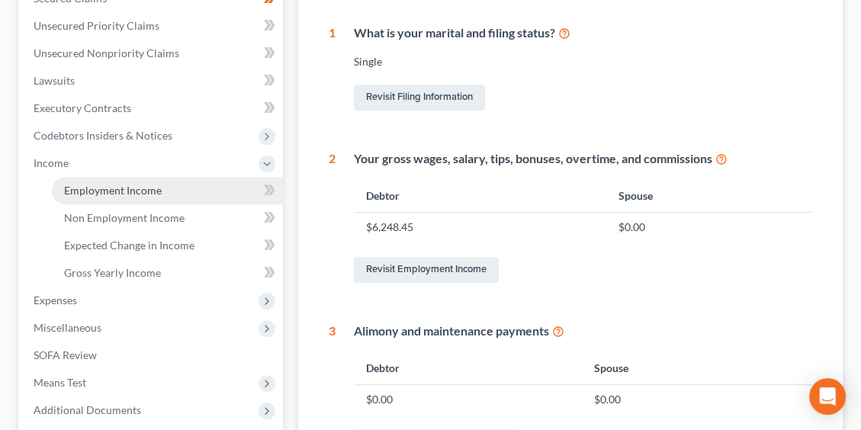
click at [84, 191] on span "Employment Income" at bounding box center [113, 190] width 98 height 13
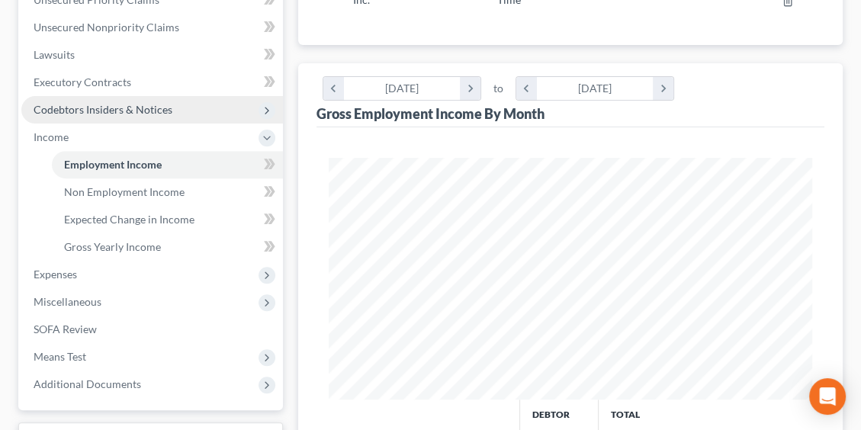
scroll to position [381, 0]
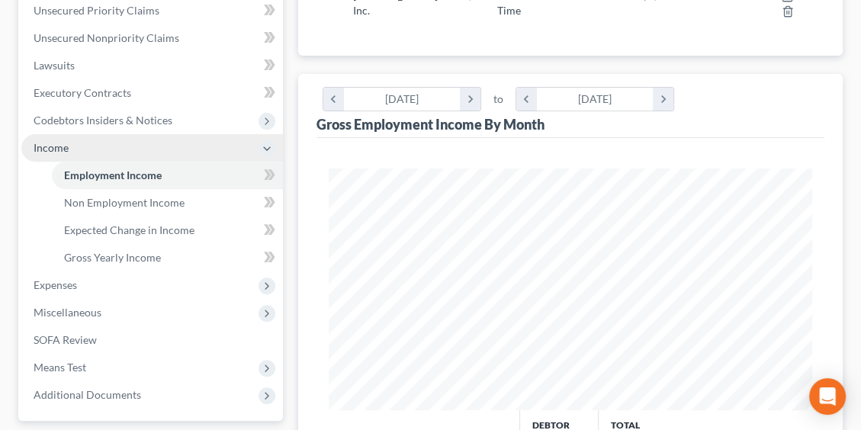
click at [34, 140] on span "Income" at bounding box center [152, 147] width 262 height 27
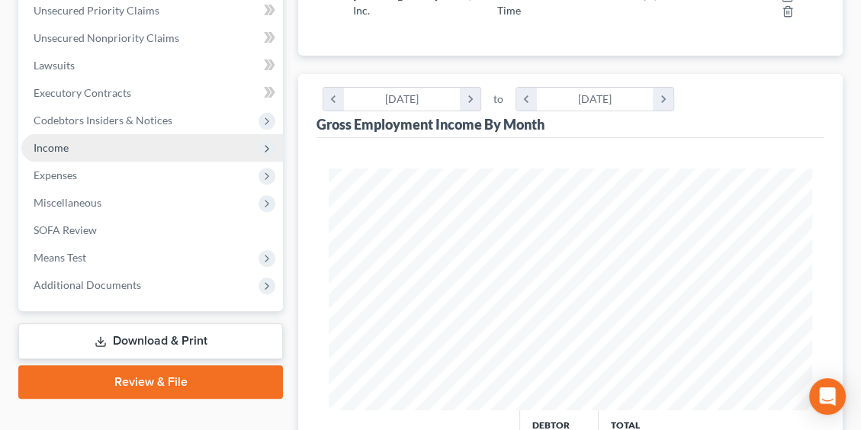
click at [80, 150] on span "Income" at bounding box center [152, 147] width 262 height 27
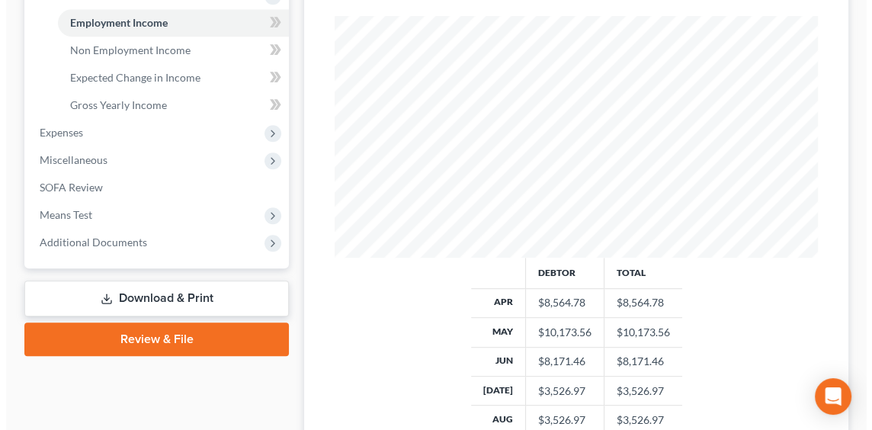
scroll to position [153, 0]
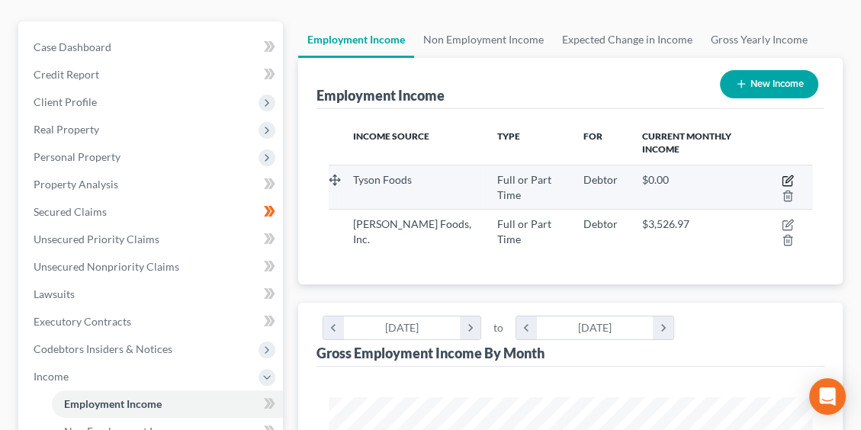
click at [783, 175] on icon "button" at bounding box center [788, 181] width 12 height 12
select select "0"
select select "30"
select select "3"
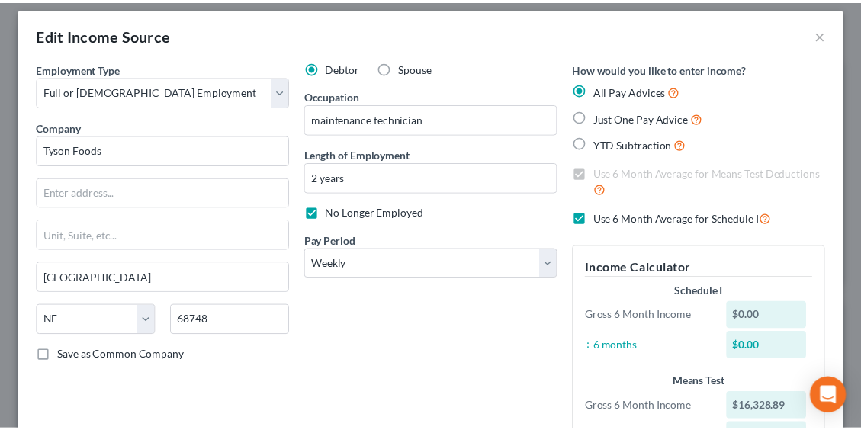
scroll to position [0, 0]
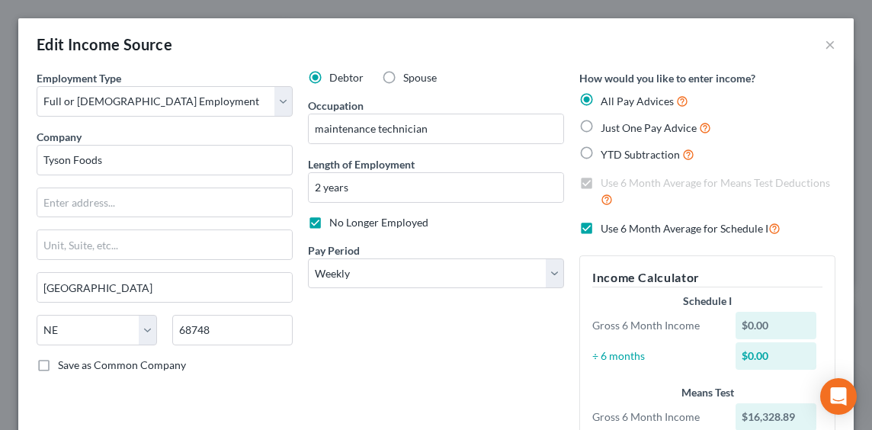
click at [812, 46] on div "Edit Income Source ×" at bounding box center [436, 44] width 836 height 52
click at [825, 43] on button "×" at bounding box center [830, 44] width 11 height 18
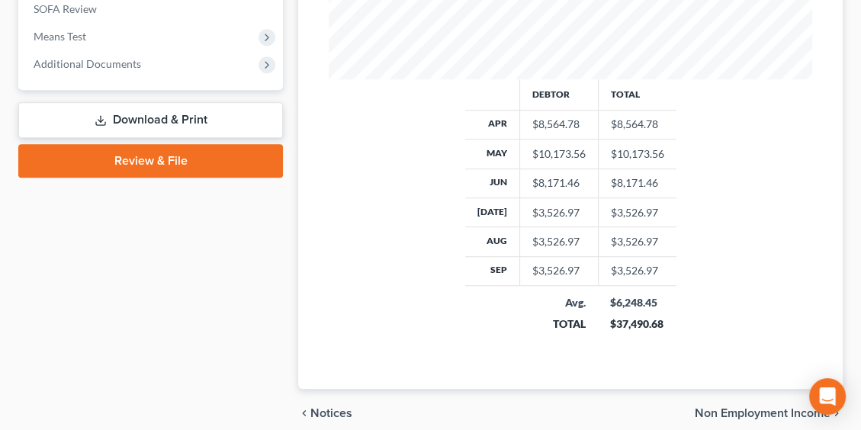
scroll to position [686, 0]
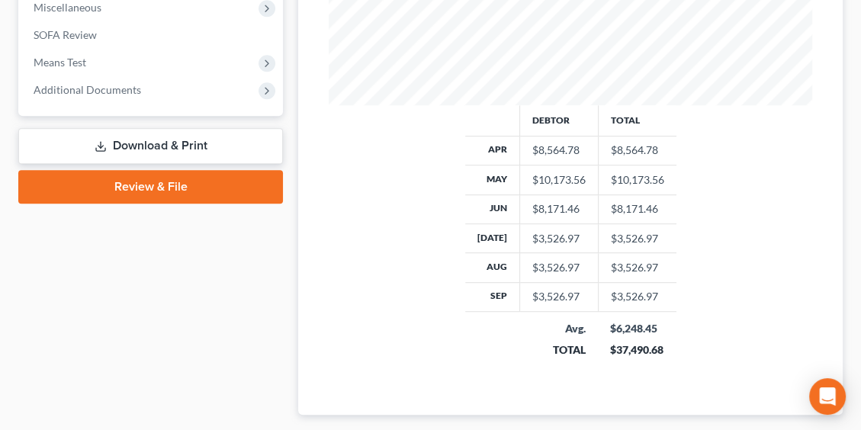
click at [532, 174] on div "$10,173.56" at bounding box center [558, 179] width 53 height 15
click at [542, 149] on div "$8,564.78" at bounding box center [558, 150] width 53 height 15
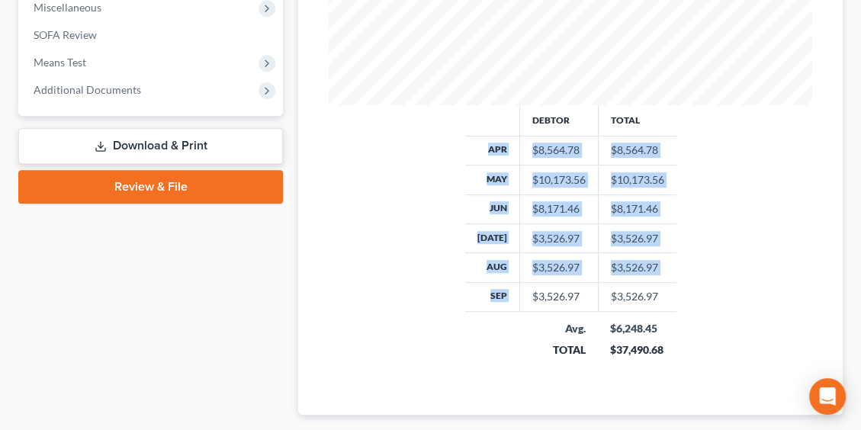
drag, startPoint x: 480, startPoint y: 146, endPoint x: 516, endPoint y: 304, distance: 161.1
click at [516, 304] on tbody "Apr $8,564.78 $8,564.78 May $10,173.56 $10,173.56 Jun $8,171.46 $8,171.46 [DATE…" at bounding box center [570, 223] width 211 height 175
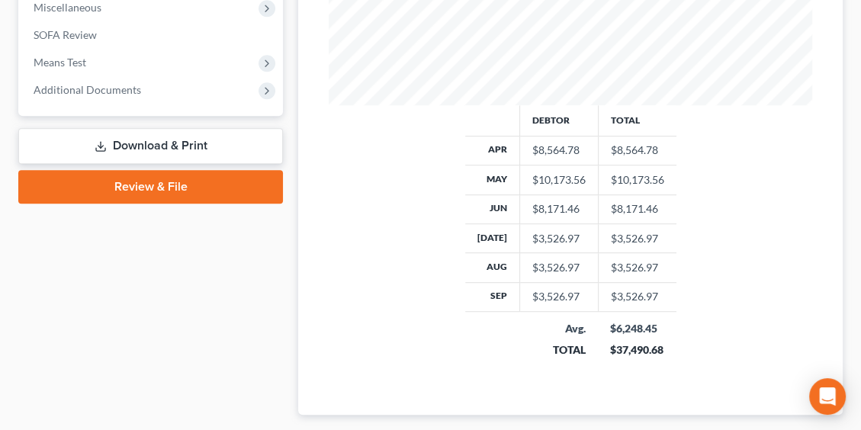
drag, startPoint x: 516, startPoint y: 304, endPoint x: 656, endPoint y: 288, distance: 141.2
click at [656, 288] on td "$3,526.97" at bounding box center [637, 296] width 79 height 29
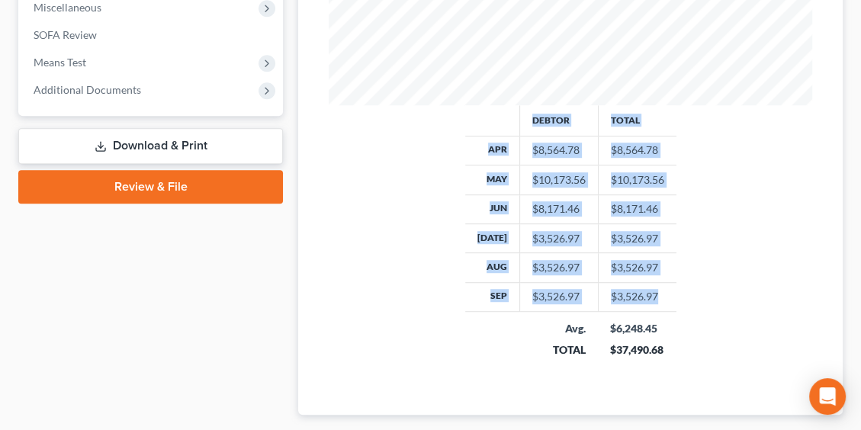
drag, startPoint x: 680, startPoint y: 294, endPoint x: 477, endPoint y: 131, distance: 259.8
click at [477, 131] on div "Debtor Total Apr $8,564.78 $8,564.78 May $10,173.56 $10,173.56 Jun $8,171.46 $8…" at bounding box center [570, 241] width 514 height 273
drag, startPoint x: 477, startPoint y: 131, endPoint x: 483, endPoint y: 145, distance: 14.7
click at [483, 145] on th "Apr" at bounding box center [492, 150] width 55 height 29
click at [484, 153] on th "Apr" at bounding box center [492, 150] width 55 height 29
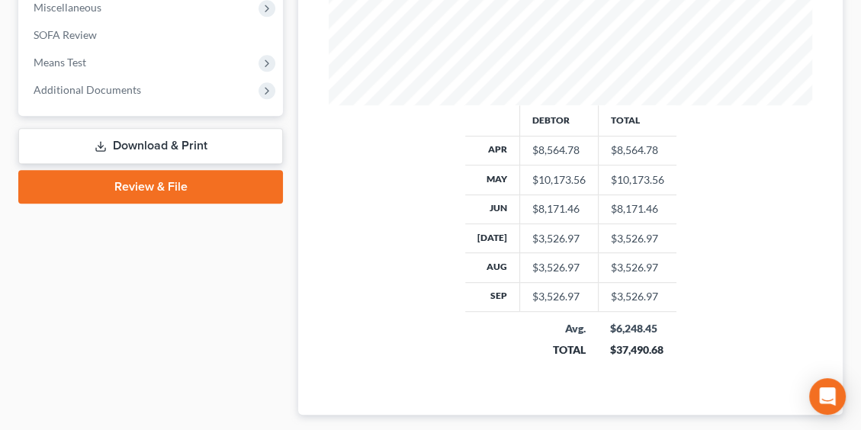
click at [484, 149] on th "Apr" at bounding box center [492, 150] width 55 height 29
click at [503, 147] on th "Apr" at bounding box center [492, 150] width 55 height 29
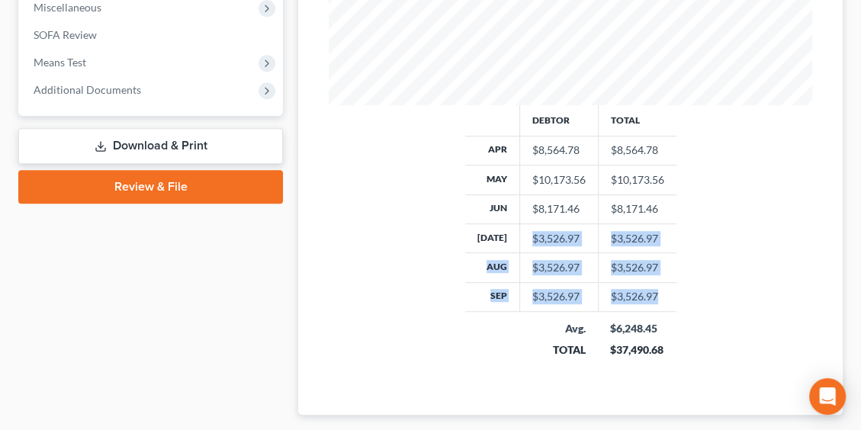
drag, startPoint x: 523, startPoint y: 238, endPoint x: 652, endPoint y: 295, distance: 141.0
click at [652, 295] on tbody "Apr $8,564.78 $8,564.78 May $10,173.56 $10,173.56 Jun $8,171.46 $8,171.46 [DATE…" at bounding box center [570, 223] width 211 height 175
click at [654, 295] on td "$3,526.97" at bounding box center [637, 296] width 79 height 29
click at [657, 293] on td "$3,526.97" at bounding box center [637, 296] width 79 height 29
drag, startPoint x: 658, startPoint y: 287, endPoint x: 533, endPoint y: 238, distance: 134.3
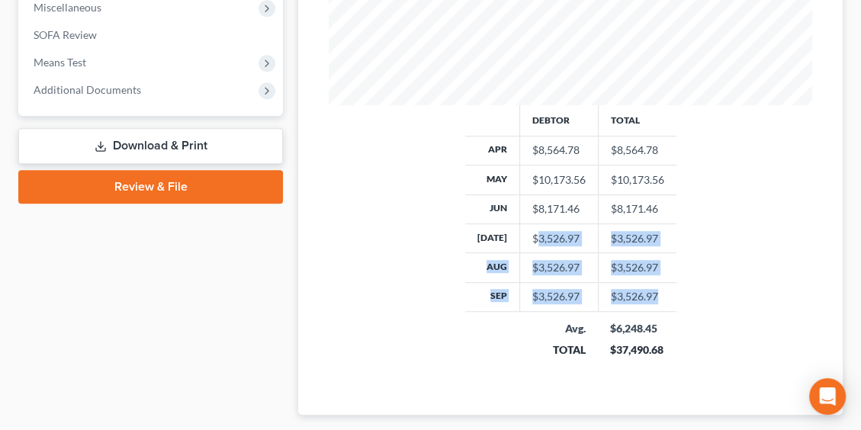
click at [533, 238] on tbody "Apr $8,564.78 $8,564.78 May $10,173.56 $10,173.56 Jun $8,171.46 $8,171.46 [DATE…" at bounding box center [570, 223] width 211 height 175
click at [532, 238] on div "$3,526.97" at bounding box center [558, 238] width 53 height 15
click at [564, 254] on td "$3,526.97" at bounding box center [558, 267] width 79 height 29
drag, startPoint x: 518, startPoint y: 232, endPoint x: 645, endPoint y: 256, distance: 129.7
click at [645, 256] on tbody "Apr $8,564.78 $8,564.78 May $10,173.56 $10,173.56 Jun $8,171.46 $8,171.46 [DATE…" at bounding box center [570, 223] width 211 height 175
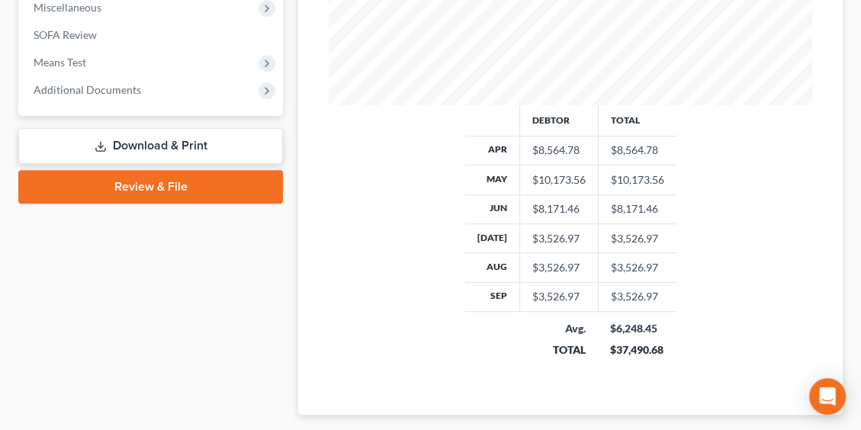
drag, startPoint x: 645, startPoint y: 256, endPoint x: 654, endPoint y: 259, distance: 9.6
click at [654, 257] on td "$3,526.97" at bounding box center [637, 267] width 79 height 29
drag, startPoint x: 530, startPoint y: 232, endPoint x: 643, endPoint y: 270, distance: 119.1
click at [643, 270] on tbody "Apr $8,564.78 $8,564.78 May $10,173.56 $10,173.56 Jun $8,171.46 $8,171.46 [DATE…" at bounding box center [570, 223] width 211 height 175
click at [643, 269] on td "$3,526.97" at bounding box center [637, 267] width 79 height 29
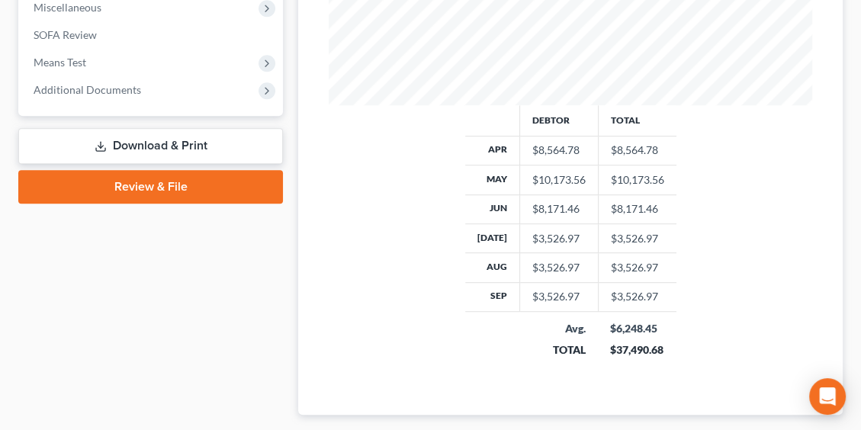
click at [652, 265] on td "$3,526.97" at bounding box center [637, 267] width 79 height 29
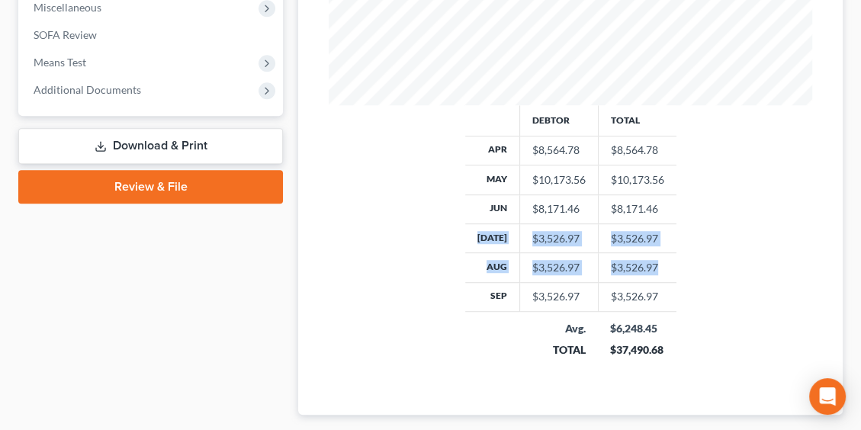
drag, startPoint x: 652, startPoint y: 265, endPoint x: 455, endPoint y: 223, distance: 201.2
click at [455, 223] on div "Debtor Total Apr $8,564.78 $8,564.78 May $10,173.56 $10,173.56 Jun $8,171.46 $8…" at bounding box center [570, 241] width 514 height 273
click at [654, 271] on td "$3,526.97" at bounding box center [637, 267] width 79 height 29
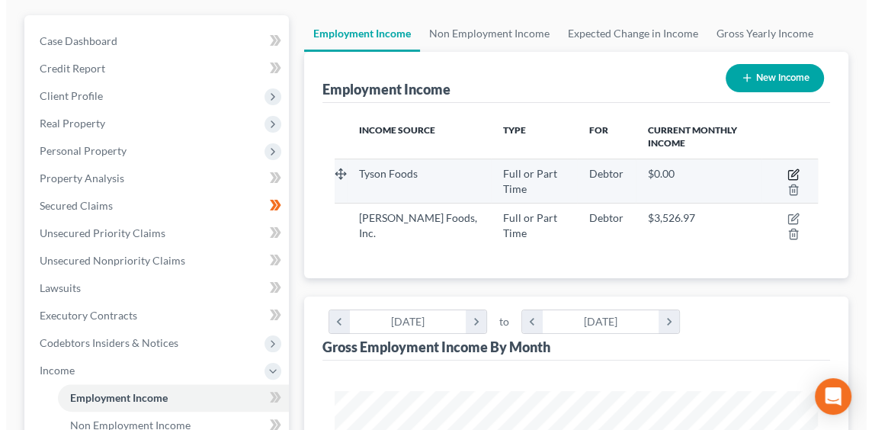
scroll to position [153, 0]
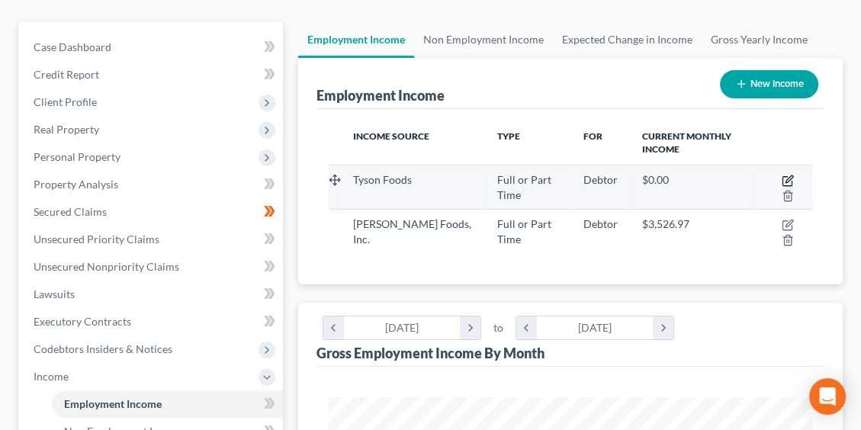
click at [788, 183] on icon "button" at bounding box center [788, 181] width 12 height 12
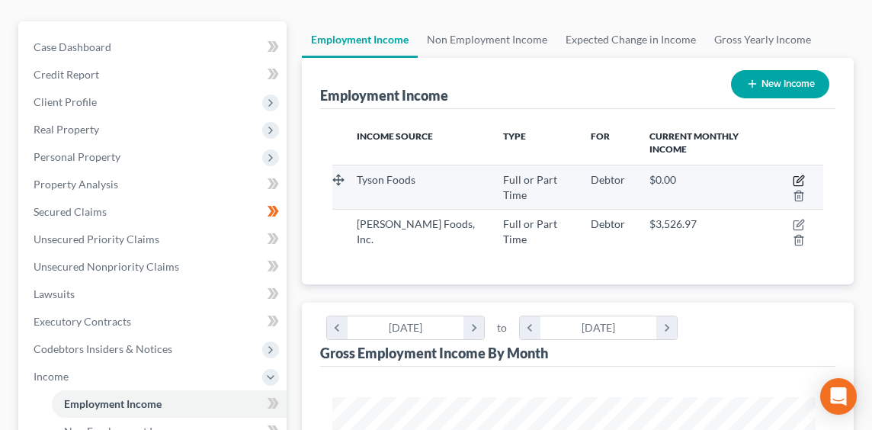
select select "0"
select select "30"
select select "3"
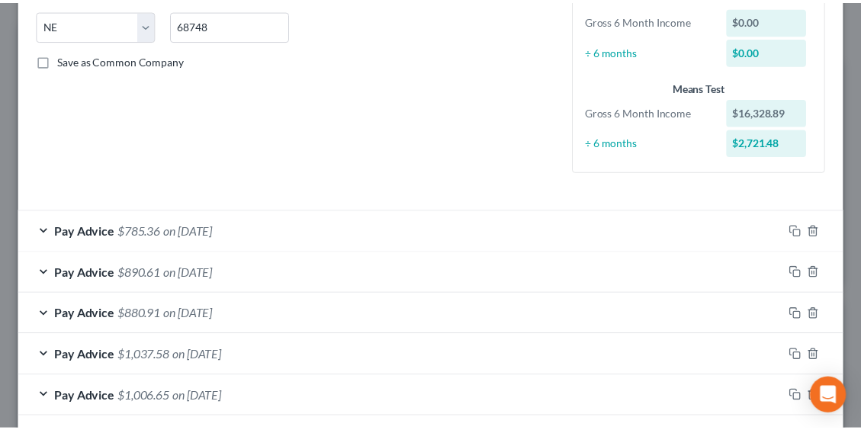
scroll to position [0, 0]
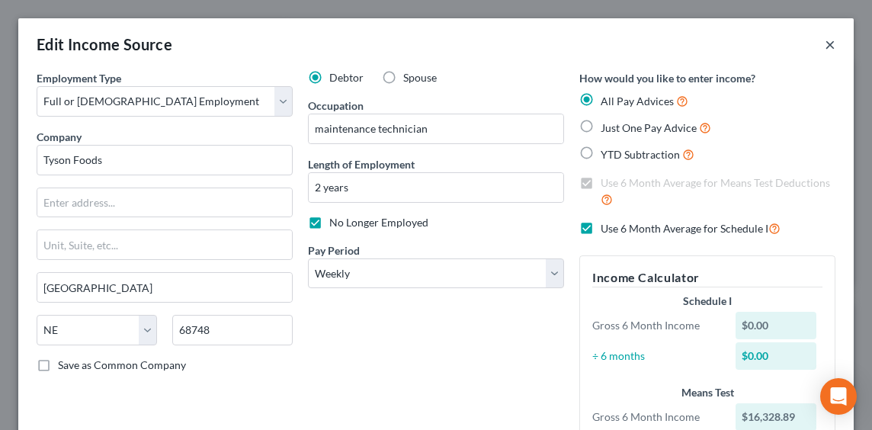
click at [825, 45] on button "×" at bounding box center [830, 44] width 11 height 18
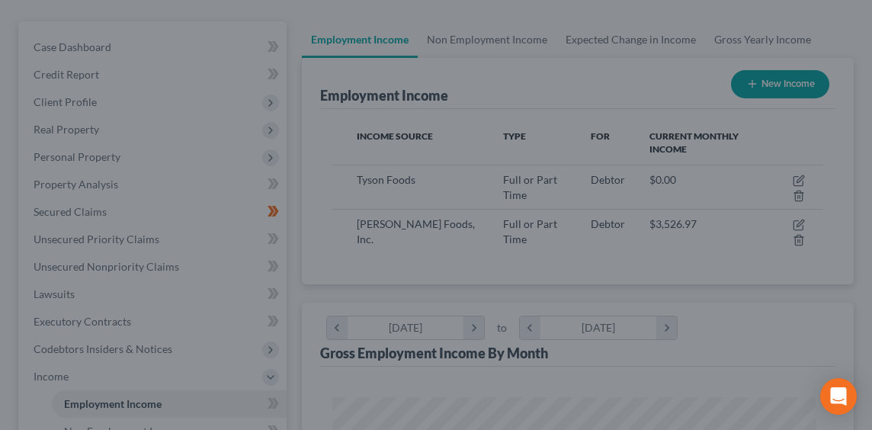
scroll to position [762426, 762154]
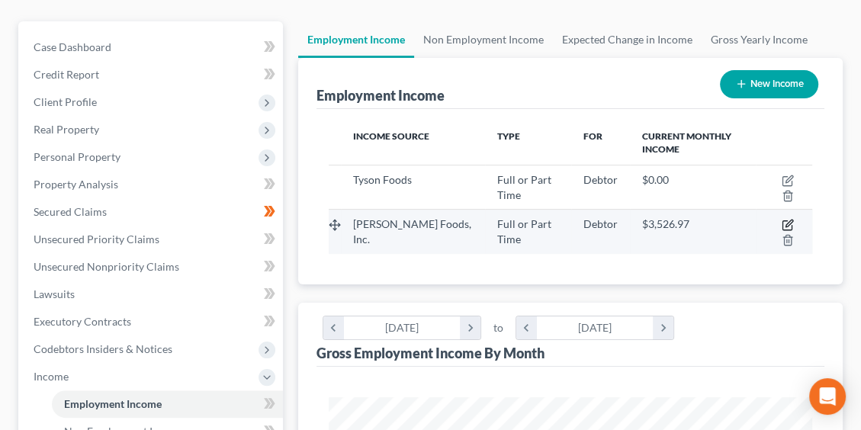
click at [784, 221] on icon "button" at bounding box center [788, 225] width 12 height 12
select select "0"
select select "26"
select select "2"
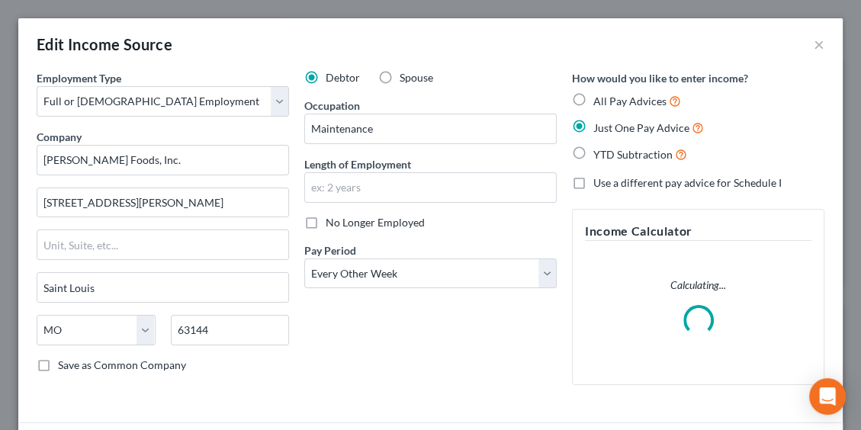
scroll to position [245, 522]
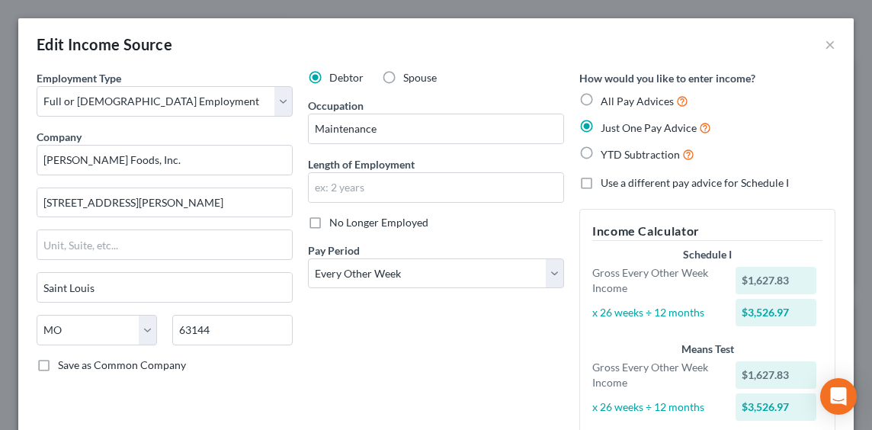
click at [812, 45] on div "Edit Income Source ×" at bounding box center [436, 44] width 836 height 52
click at [825, 46] on button "×" at bounding box center [830, 44] width 11 height 18
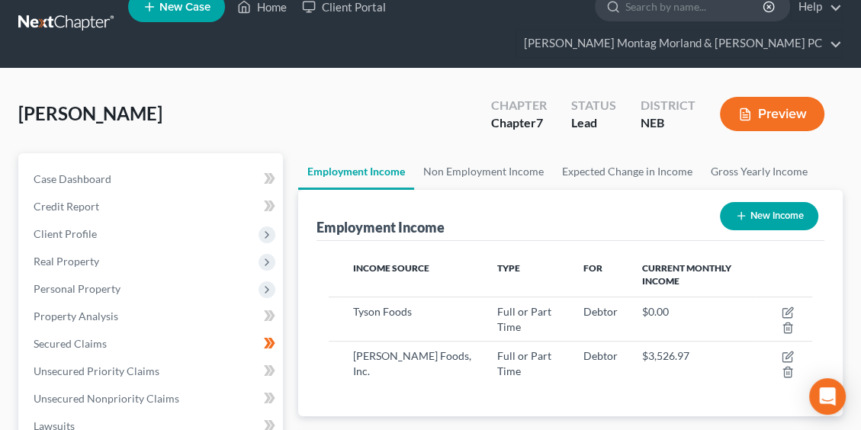
scroll to position [0, 0]
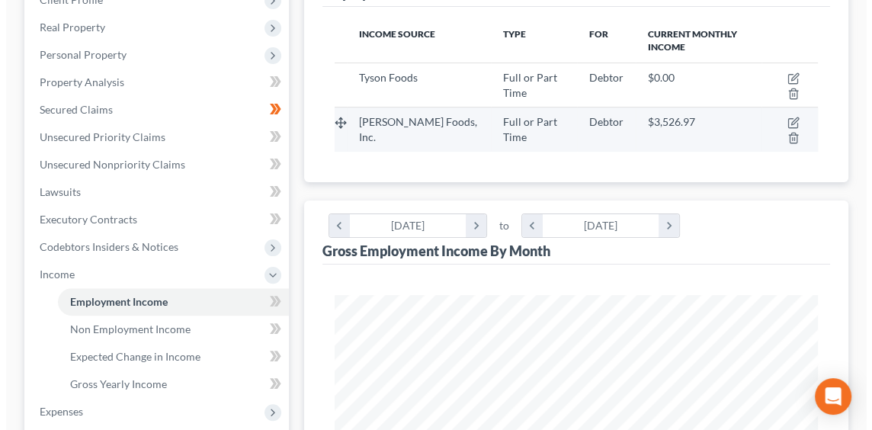
scroll to position [229, 0]
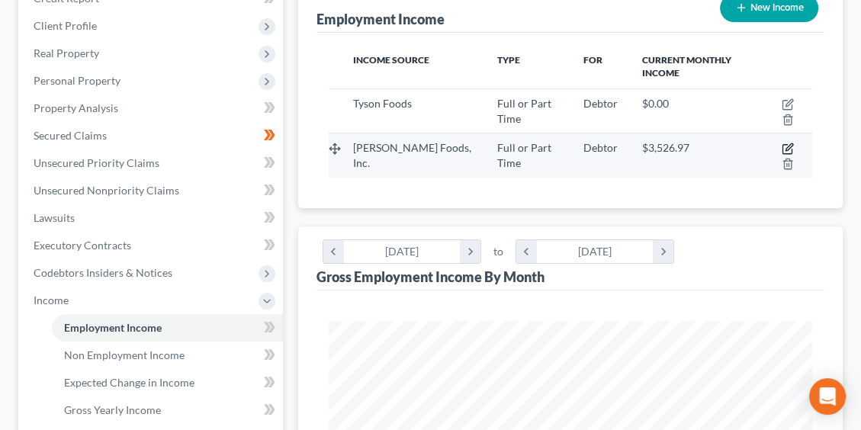
click at [787, 148] on icon "button" at bounding box center [788, 149] width 12 height 12
select select "0"
select select "26"
select select "2"
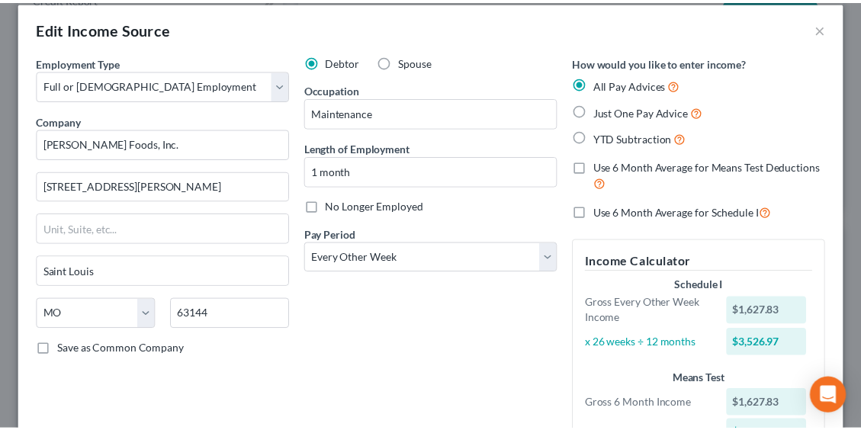
scroll to position [0, 0]
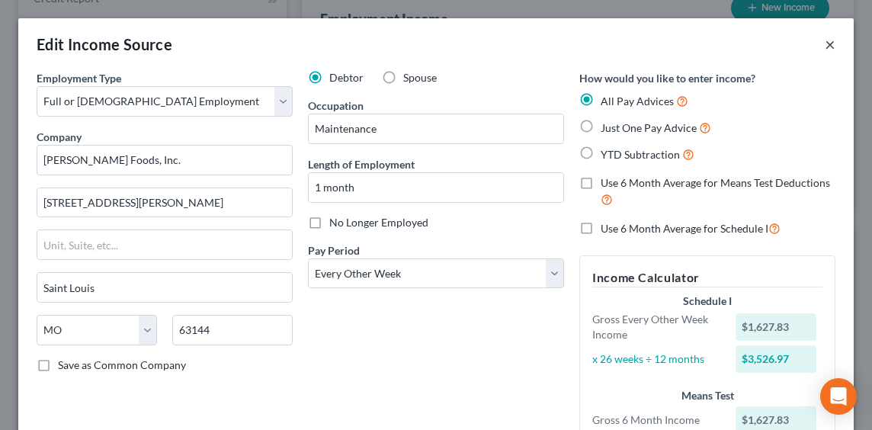
click at [825, 46] on button "×" at bounding box center [830, 44] width 11 height 18
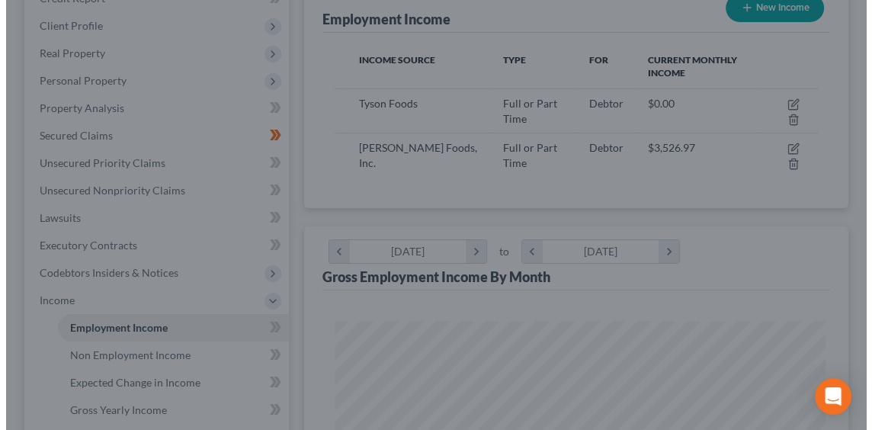
scroll to position [762426, 762154]
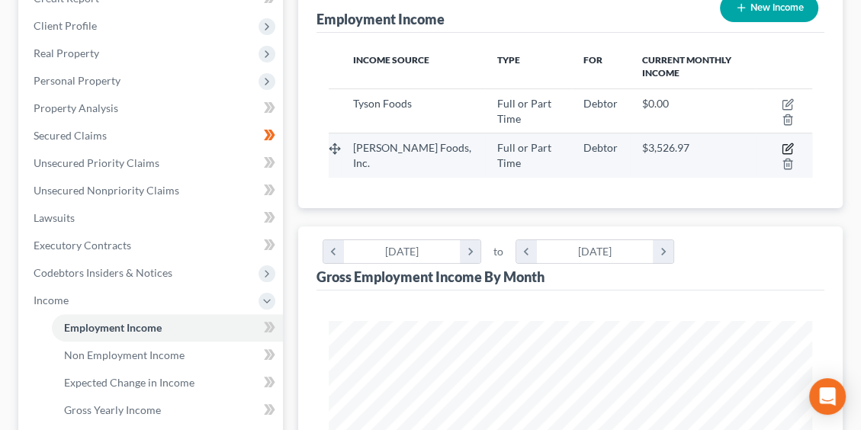
click at [782, 146] on icon "button" at bounding box center [786, 149] width 9 height 9
select select "0"
select select "26"
select select "2"
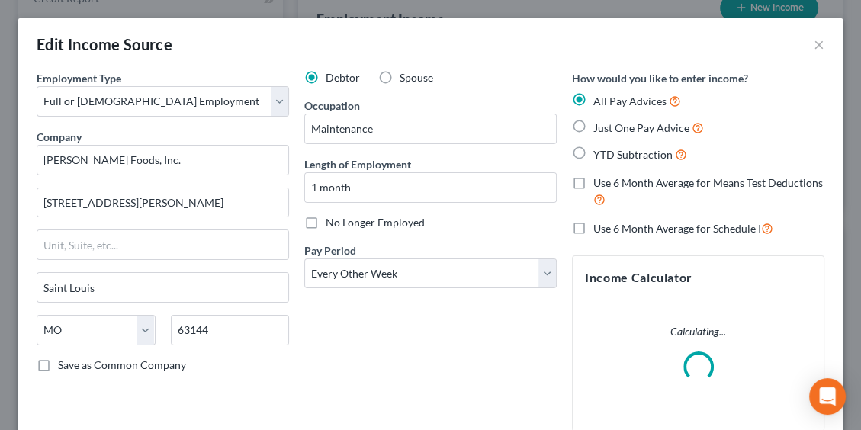
scroll to position [245, 522]
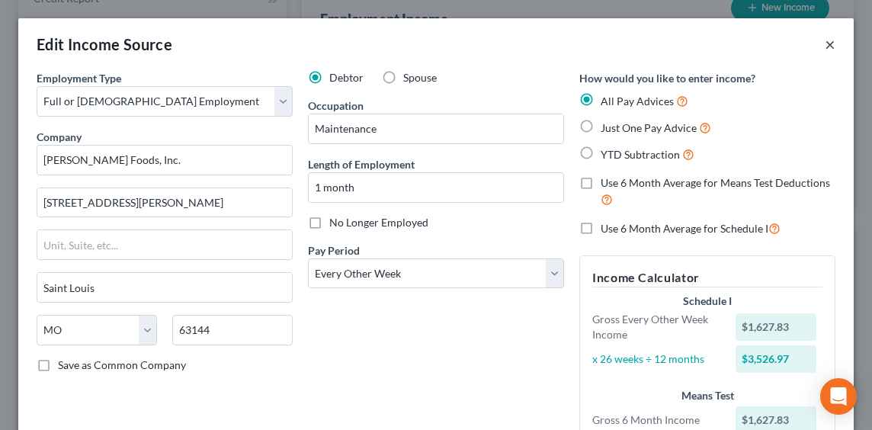
click at [825, 45] on button "×" at bounding box center [830, 44] width 11 height 18
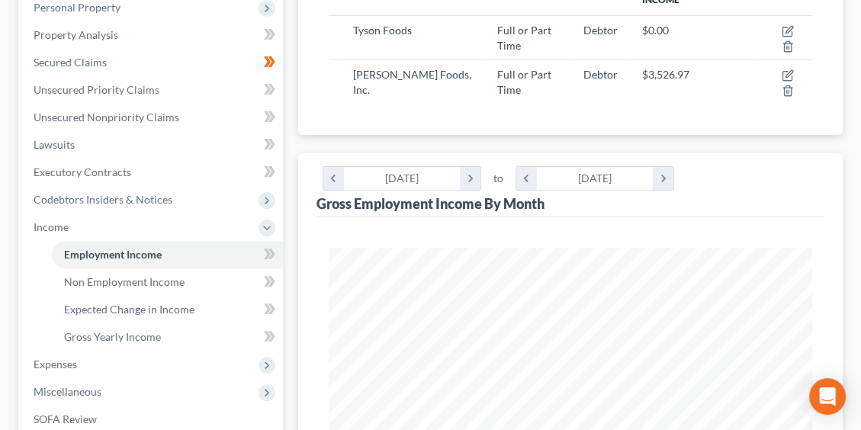
scroll to position [305, 0]
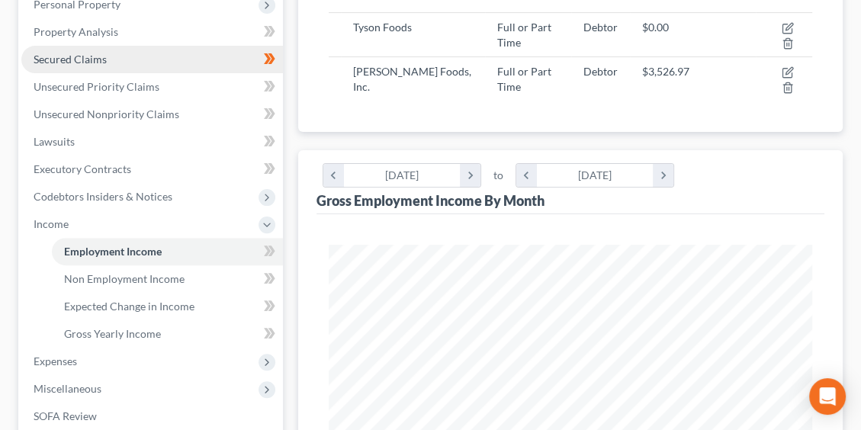
click at [59, 59] on span "Secured Claims" at bounding box center [70, 59] width 73 height 13
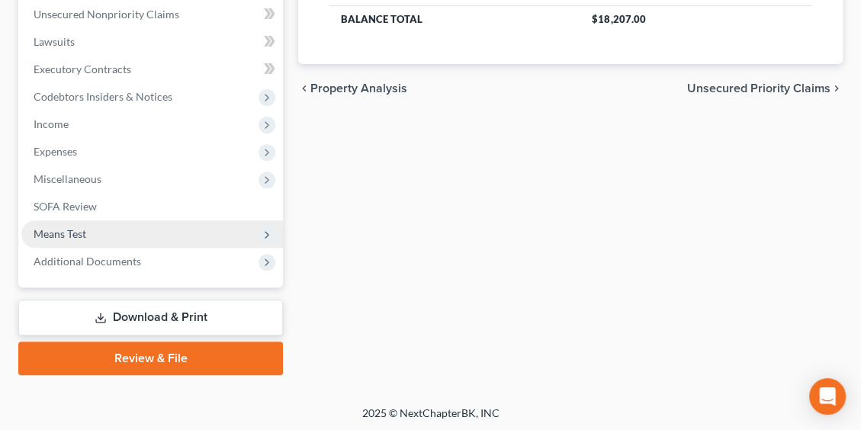
scroll to position [406, 0]
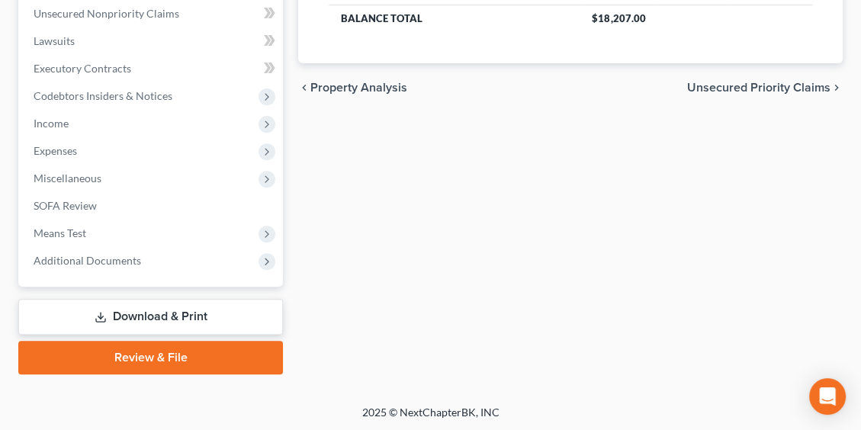
click at [177, 322] on link "Download & Print" at bounding box center [150, 317] width 265 height 36
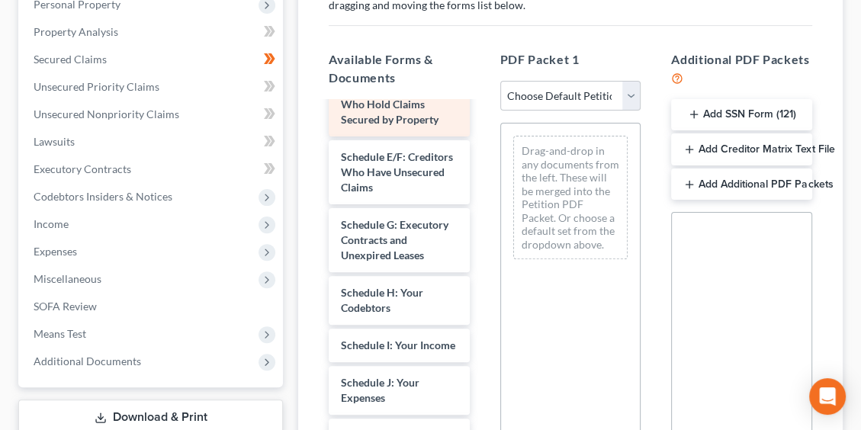
scroll to position [305, 0]
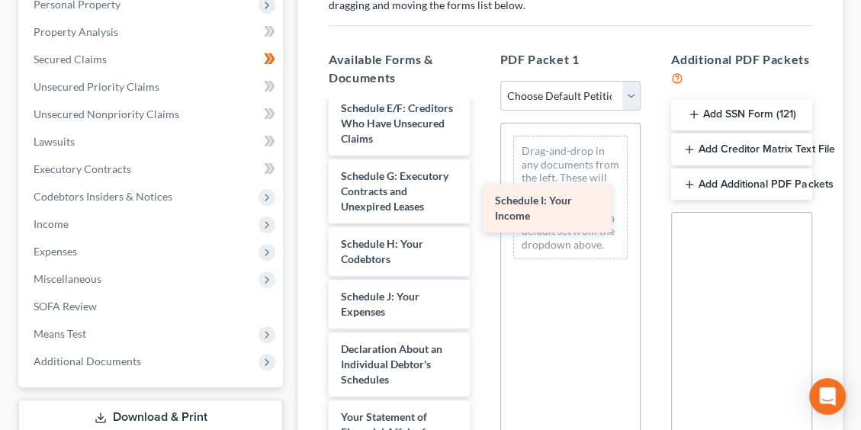
drag, startPoint x: 400, startPoint y: 316, endPoint x: 561, endPoint y: 199, distance: 199.4
click at [482, 199] on div "Schedule I: Your Income Voluntary Petition for Individuals Filing for Bankruptc…" at bounding box center [399, 327] width 165 height 1059
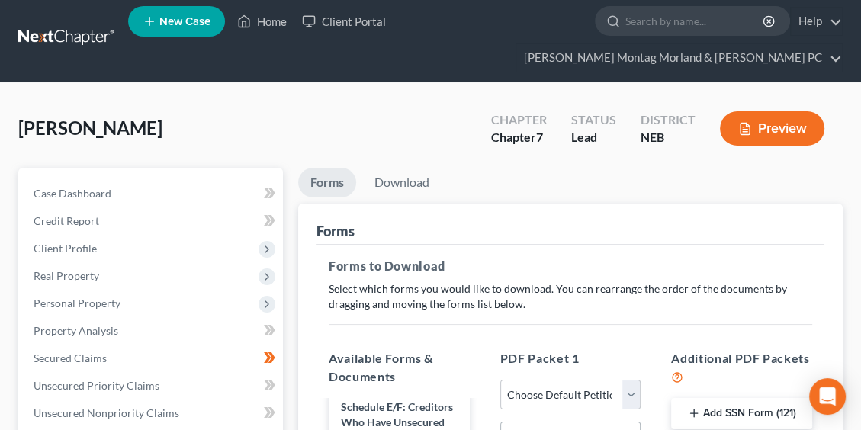
scroll to position [0, 0]
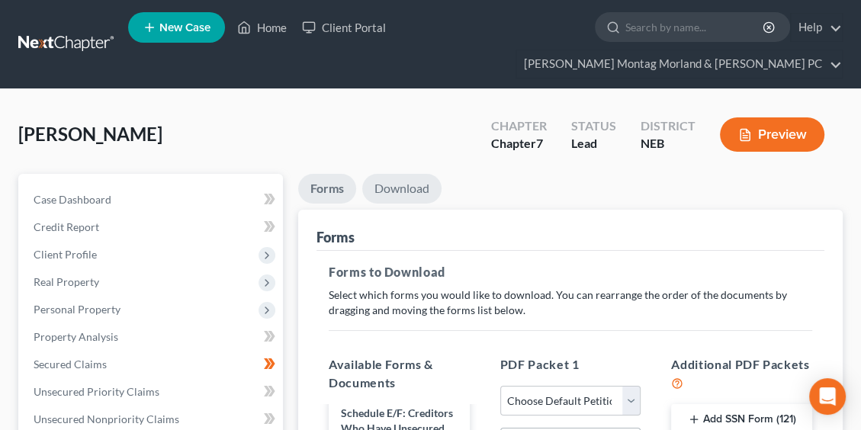
click at [426, 198] on link "Download" at bounding box center [401, 189] width 79 height 30
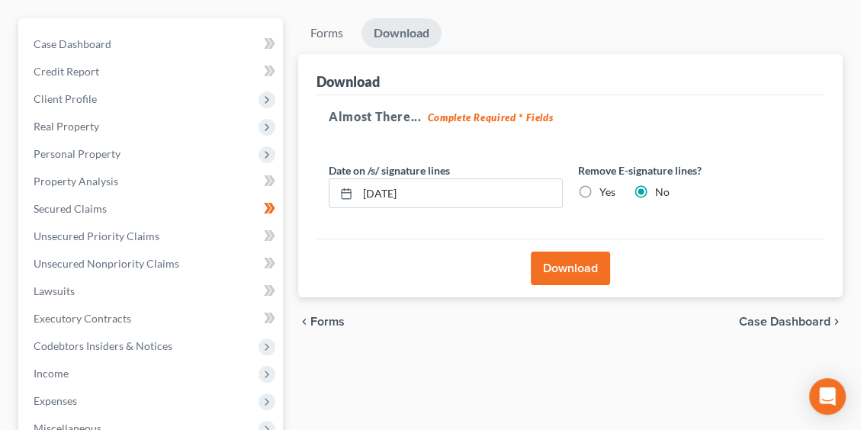
scroll to position [153, 0]
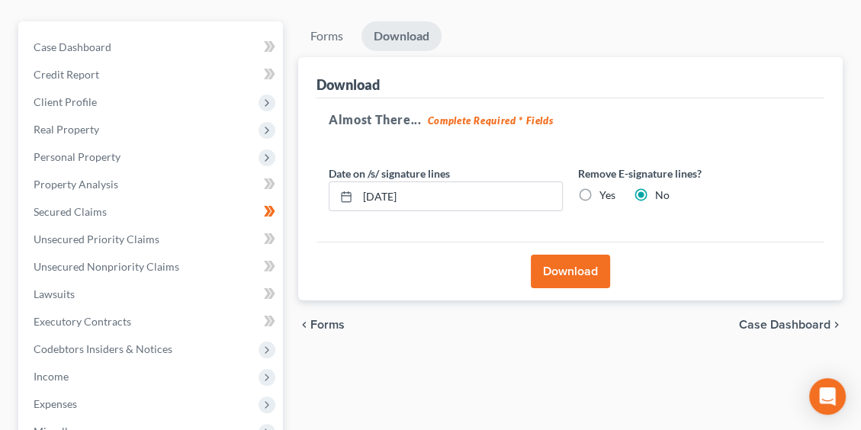
click at [599, 191] on label "Yes" at bounding box center [607, 195] width 16 height 15
click at [606, 191] on input "Yes" at bounding box center [611, 193] width 10 height 10
radio input "true"
radio input "false"
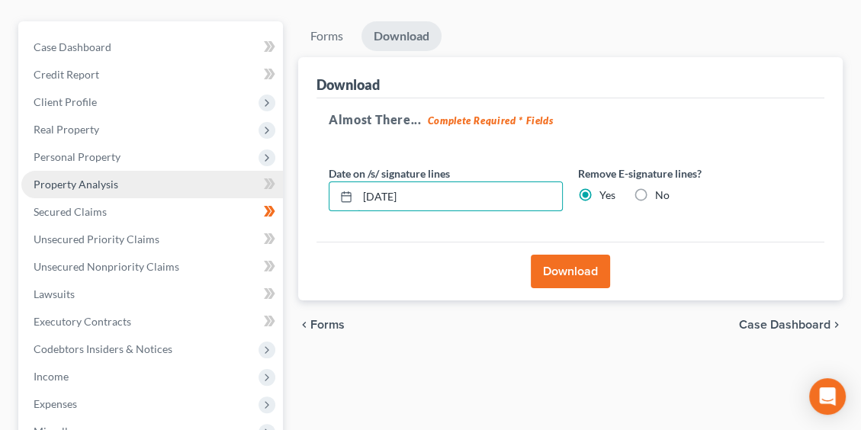
drag, startPoint x: 429, startPoint y: 191, endPoint x: 233, endPoint y: 182, distance: 196.3
click at [254, 188] on div "Petition Navigation Case Dashboard Payments Invoices Payments Payments Credit R…" at bounding box center [431, 324] width 840 height 606
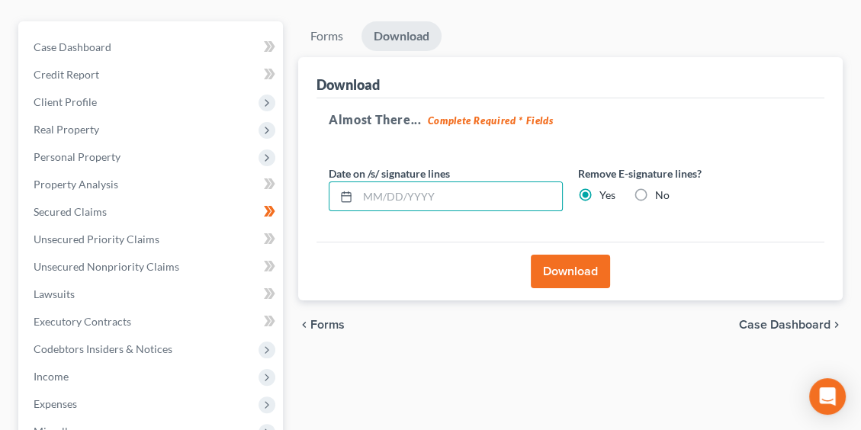
click at [558, 280] on button "Download" at bounding box center [570, 272] width 79 height 34
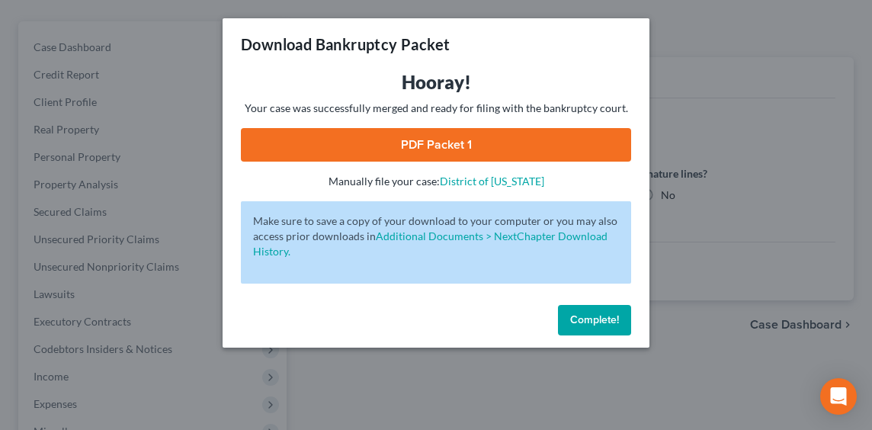
click at [461, 148] on link "PDF Packet 1" at bounding box center [436, 145] width 390 height 34
click at [604, 320] on span "Complete!" at bounding box center [594, 319] width 49 height 13
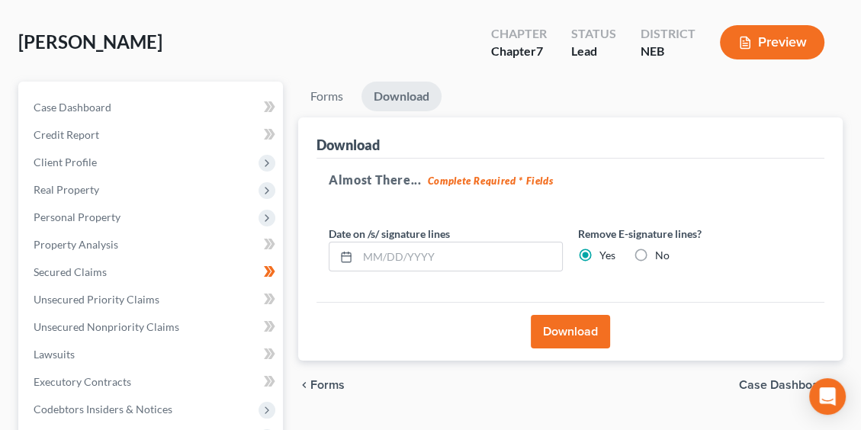
scroll to position [76, 0]
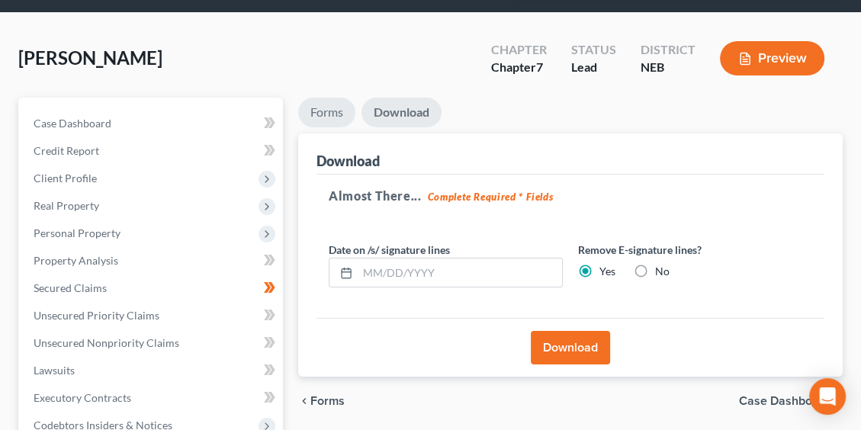
click at [336, 107] on link "Forms" at bounding box center [326, 113] width 57 height 30
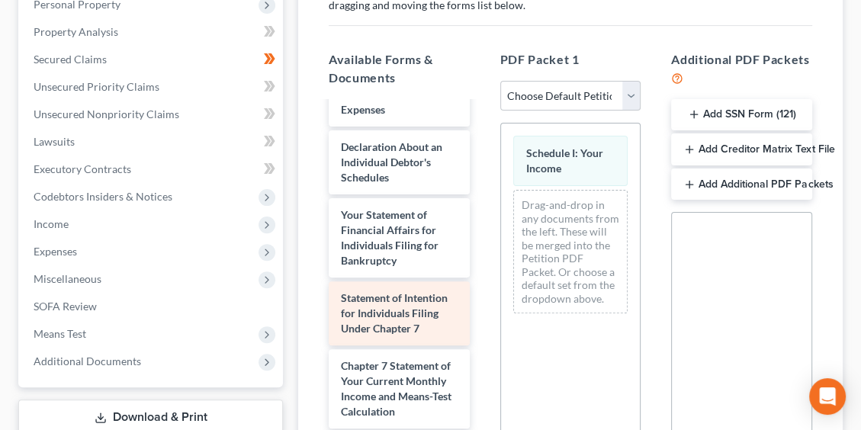
scroll to position [534, 0]
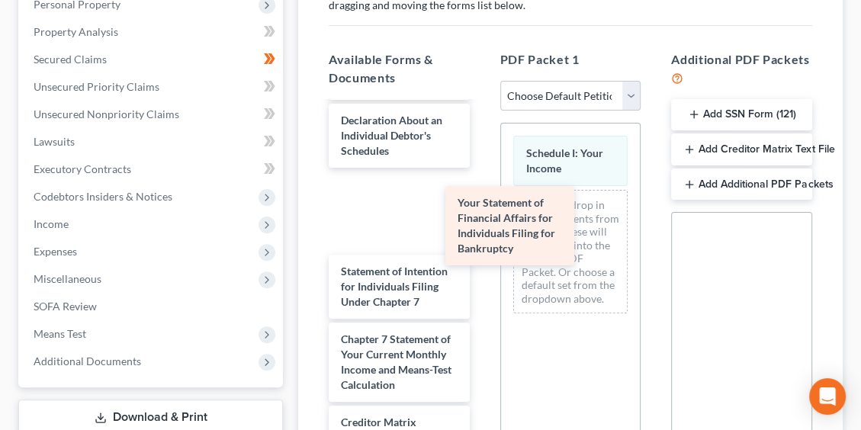
drag, startPoint x: 374, startPoint y: 230, endPoint x: 586, endPoint y: 240, distance: 212.3
click at [482, 240] on div "Your Statement of Financial Affairs for Individuals Filing for Bankruptcy Volun…" at bounding box center [399, 98] width 165 height 1059
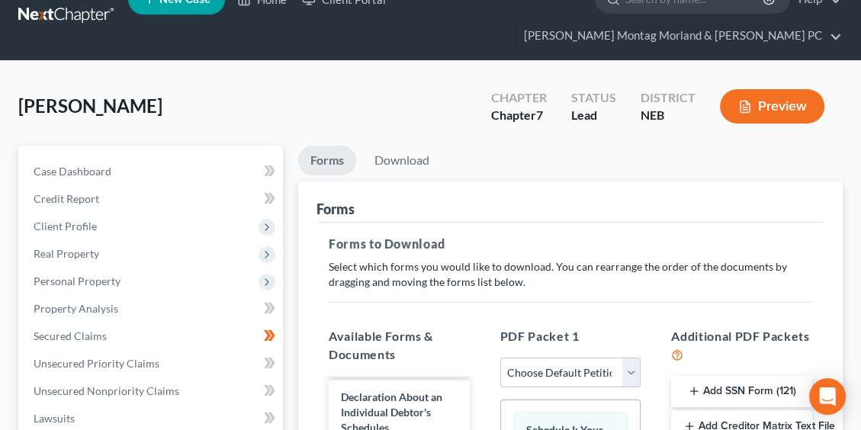
scroll to position [0, 0]
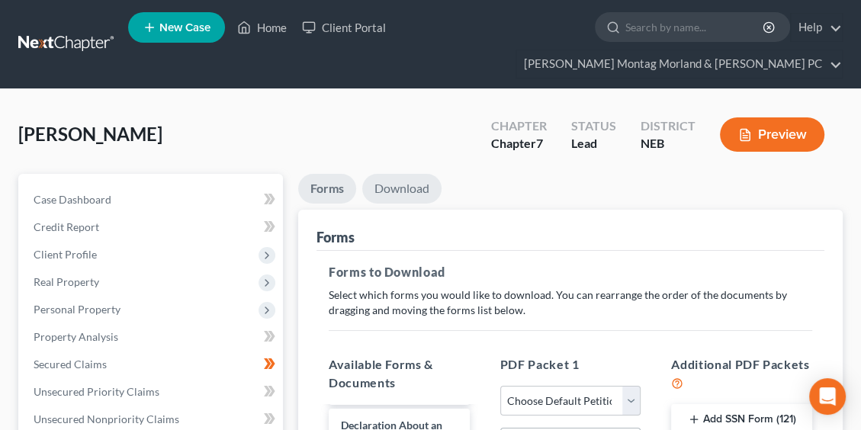
click at [389, 186] on link "Download" at bounding box center [401, 189] width 79 height 30
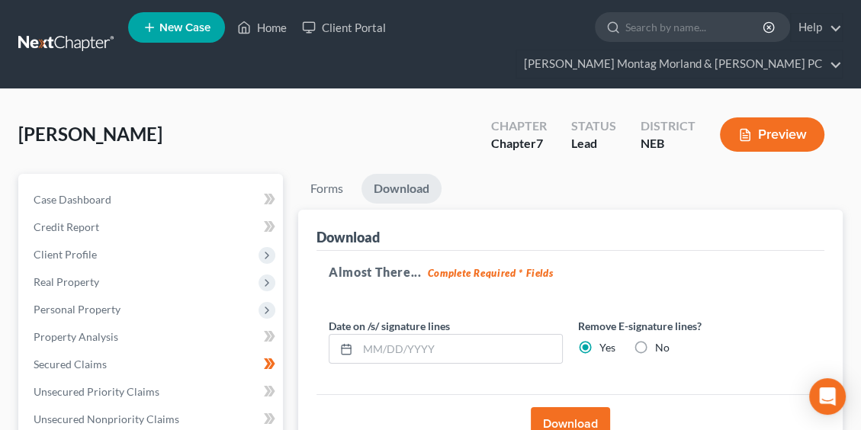
click at [557, 414] on button "Download" at bounding box center [570, 424] width 79 height 34
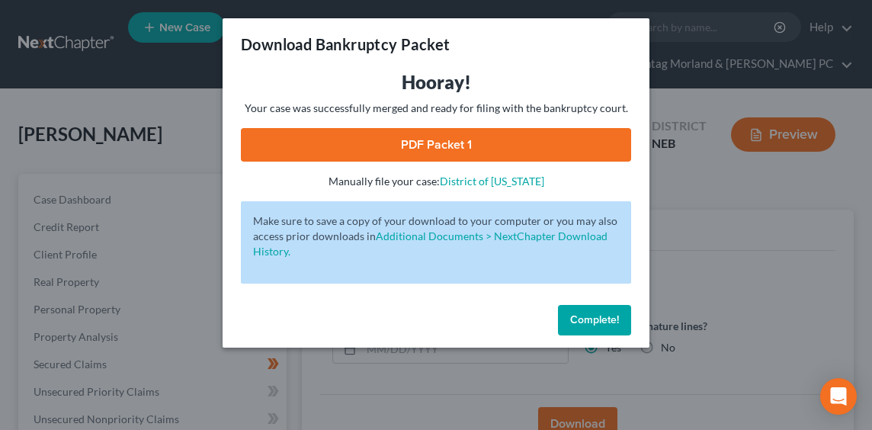
click at [445, 159] on link "PDF Packet 1" at bounding box center [436, 145] width 390 height 34
click at [208, 220] on div "Download Bankruptcy Packet Hooray! Your case was successfully merged and ready …" at bounding box center [436, 215] width 872 height 430
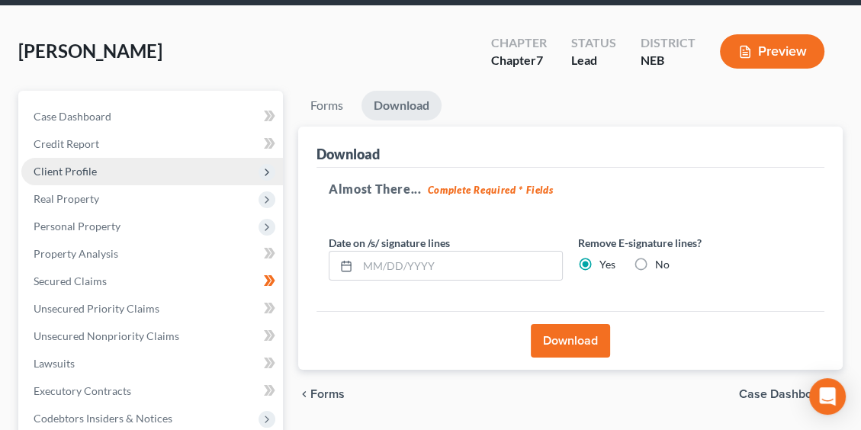
scroll to position [229, 0]
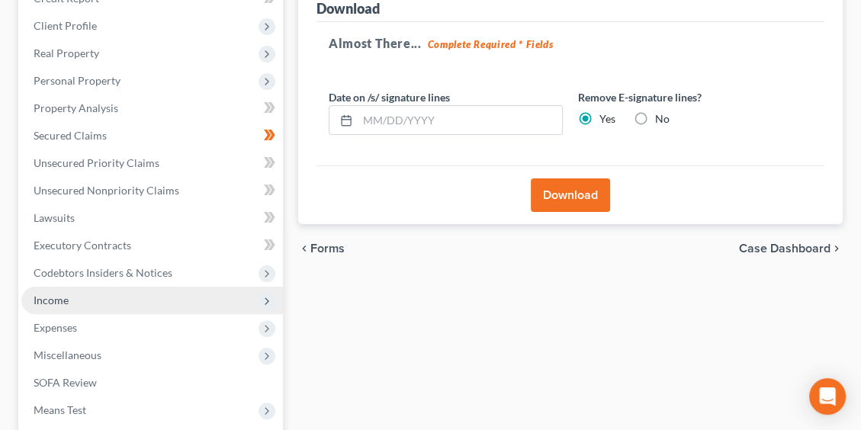
click at [54, 296] on span "Income" at bounding box center [51, 300] width 35 height 13
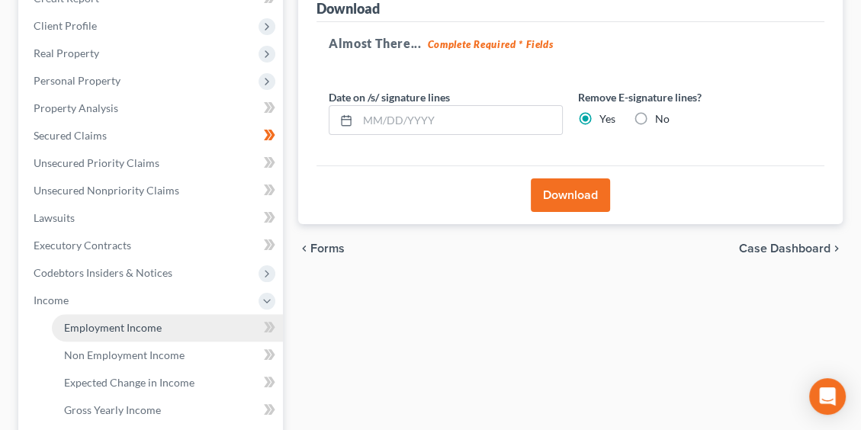
click at [101, 323] on span "Employment Income" at bounding box center [113, 327] width 98 height 13
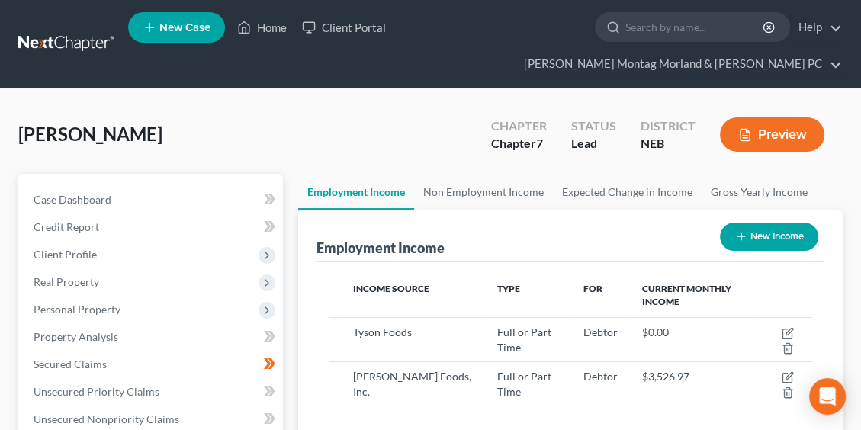
scroll to position [242, 514]
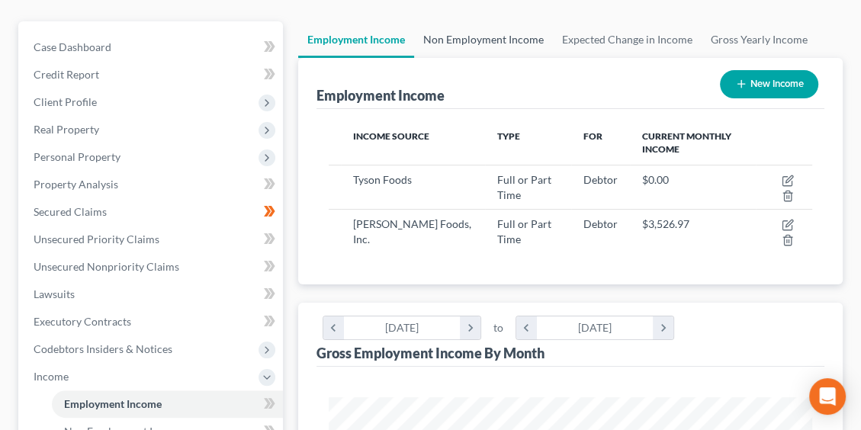
click at [496, 48] on link "Non Employment Income" at bounding box center [483, 39] width 139 height 37
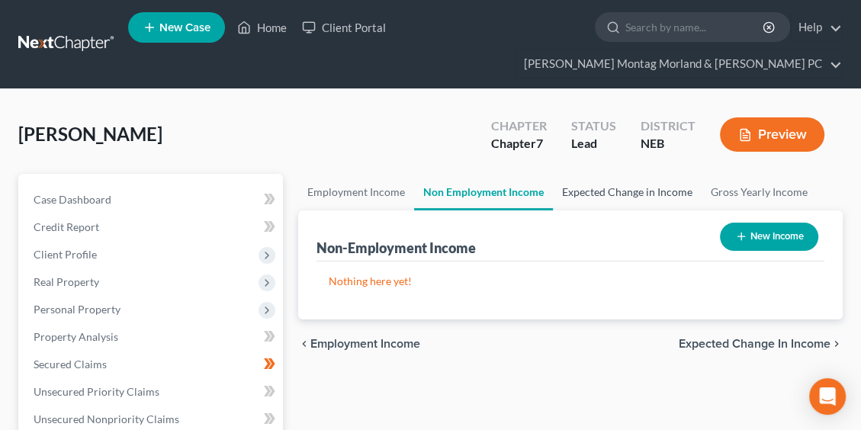
click at [648, 185] on link "Expected Change in Income" at bounding box center [627, 192] width 149 height 37
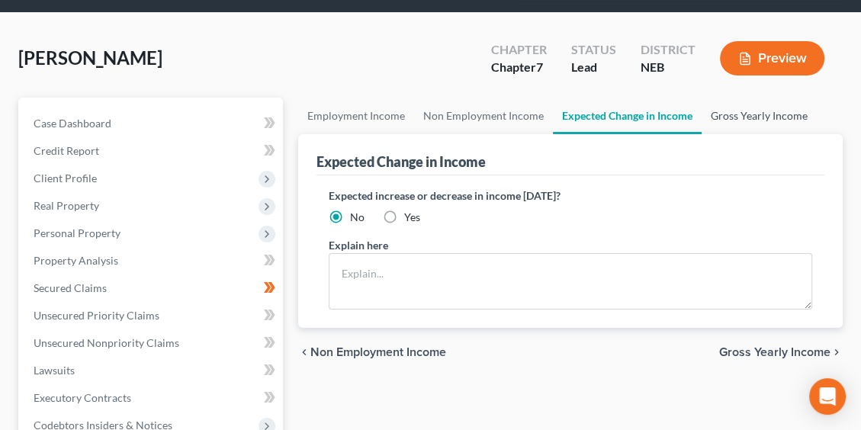
click at [766, 111] on link "Gross Yearly Income" at bounding box center [759, 116] width 115 height 37
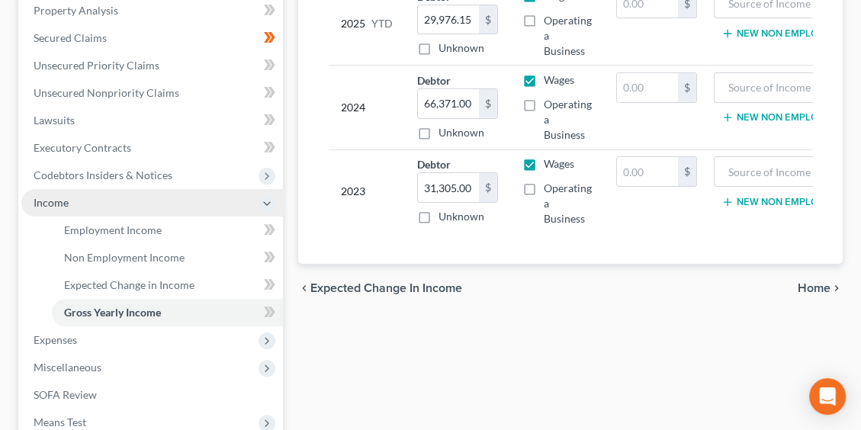
scroll to position [381, 0]
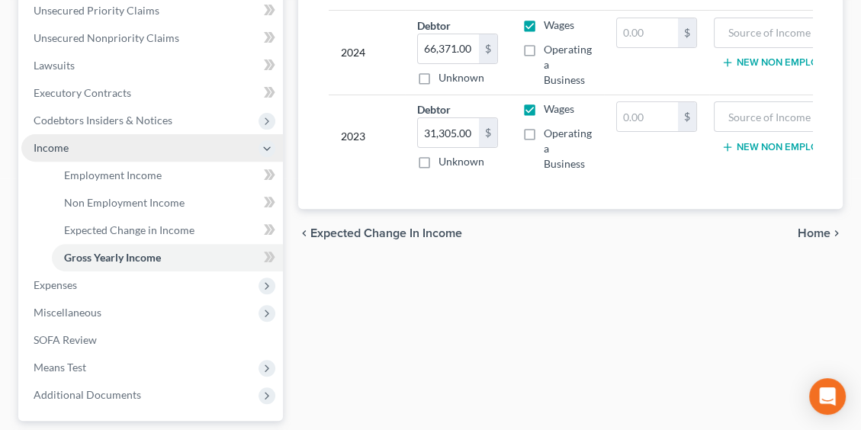
click at [264, 147] on polyline at bounding box center [267, 148] width 6 height 3
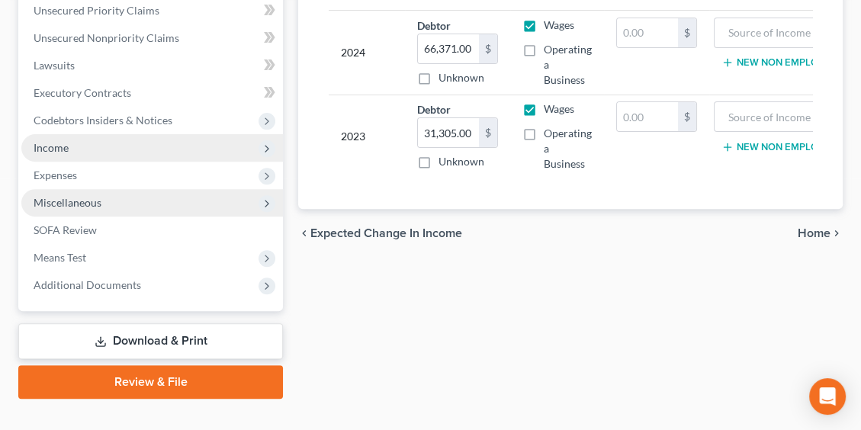
scroll to position [305, 0]
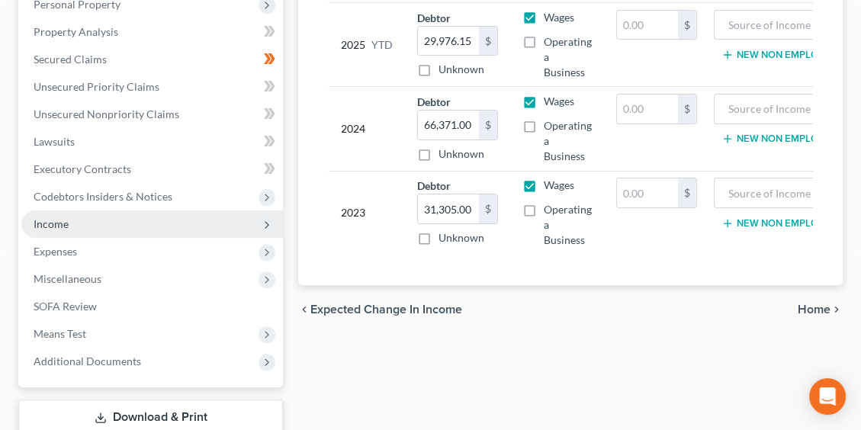
click at [226, 221] on span "Income" at bounding box center [152, 223] width 262 height 27
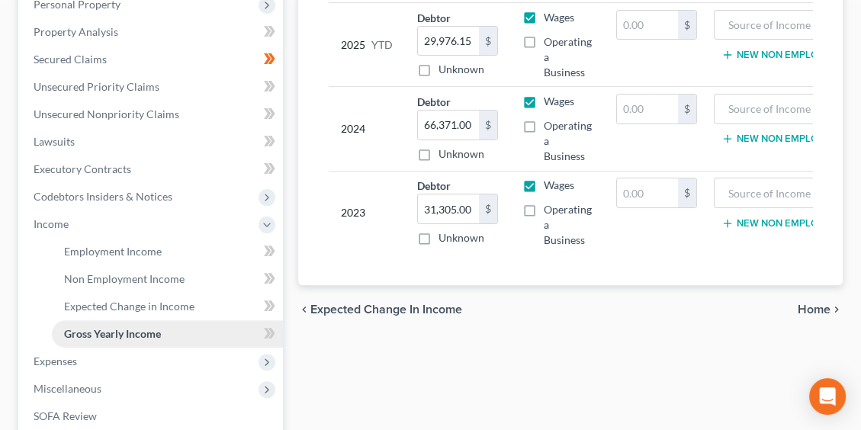
click at [153, 331] on span "Gross Yearly Income" at bounding box center [112, 333] width 97 height 13
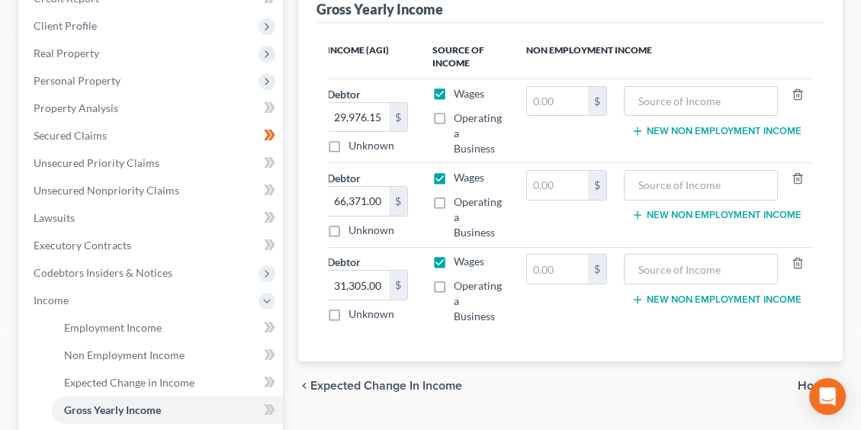
scroll to position [0, 0]
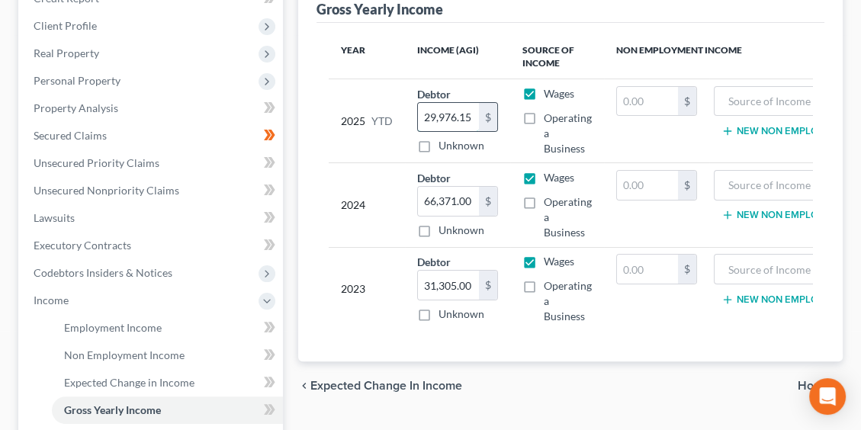
click at [451, 113] on input "29,976.15" at bounding box center [448, 117] width 61 height 29
click at [452, 113] on input "29,976.15" at bounding box center [448, 117] width 61 height 29
click at [457, 113] on input "29,976.15" at bounding box center [448, 117] width 61 height 29
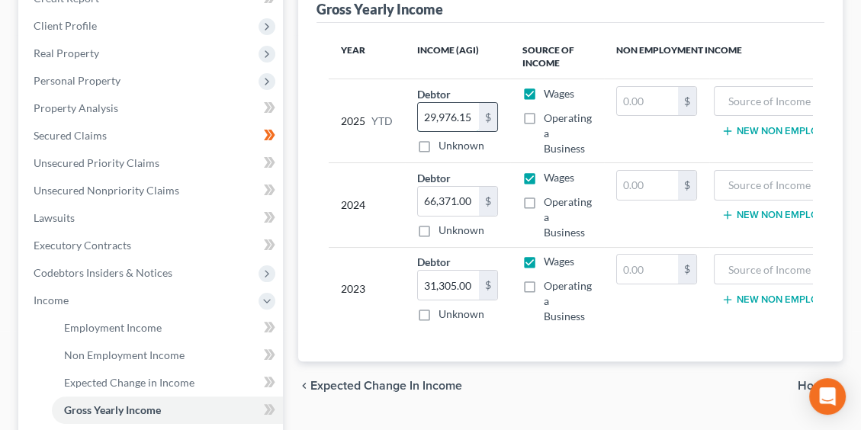
click at [457, 113] on input "29,976.15" at bounding box center [448, 117] width 61 height 29
click at [424, 108] on input "29,976.15" at bounding box center [448, 117] width 61 height 29
click at [423, 108] on input "29,976.15" at bounding box center [448, 117] width 61 height 29
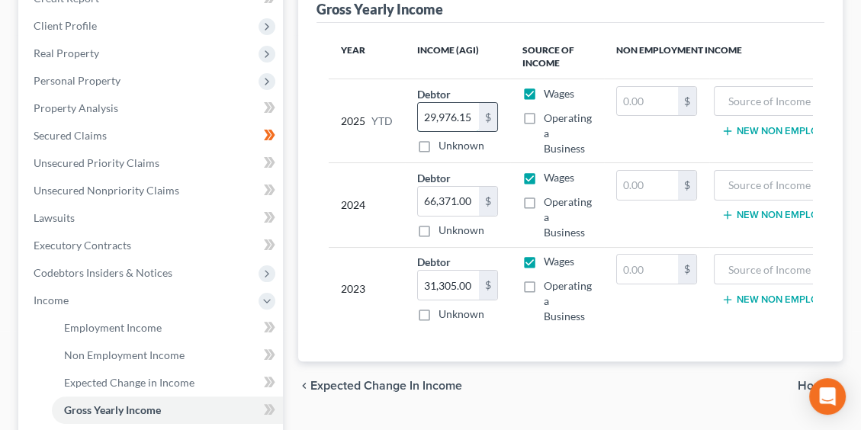
click at [433, 118] on input "29,976.15" at bounding box center [448, 117] width 61 height 29
click at [461, 113] on input "29,976.15" at bounding box center [448, 117] width 61 height 29
click at [429, 114] on input "29,976.15" at bounding box center [448, 117] width 61 height 29
click at [427, 114] on input "29,976.15" at bounding box center [448, 117] width 61 height 29
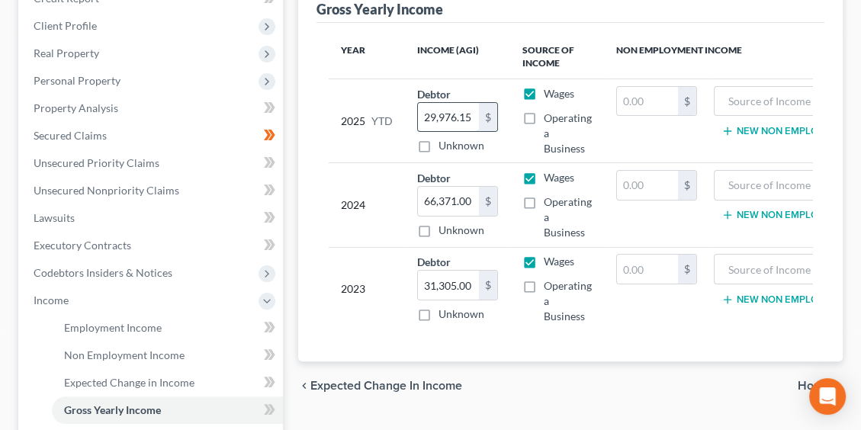
drag, startPoint x: 427, startPoint y: 114, endPoint x: 466, endPoint y: 121, distance: 39.6
click at [466, 121] on input "29,976.15" at bounding box center [448, 117] width 61 height 29
click at [474, 116] on input "29,976.15" at bounding box center [448, 117] width 61 height 29
click at [476, 116] on input "29,976.15" at bounding box center [448, 117] width 61 height 29
drag, startPoint x: 476, startPoint y: 116, endPoint x: 435, endPoint y: 116, distance: 40.4
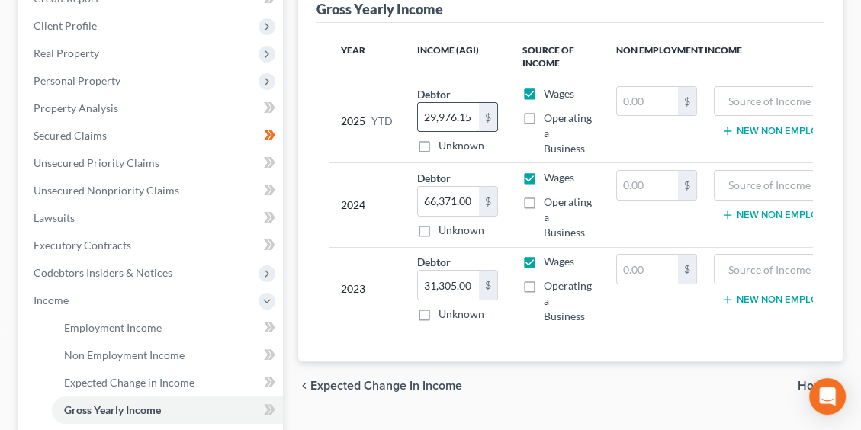
click at [435, 116] on input "29,976.15" at bounding box center [448, 117] width 61 height 29
click at [438, 116] on input "29,976.15" at bounding box center [448, 117] width 61 height 29
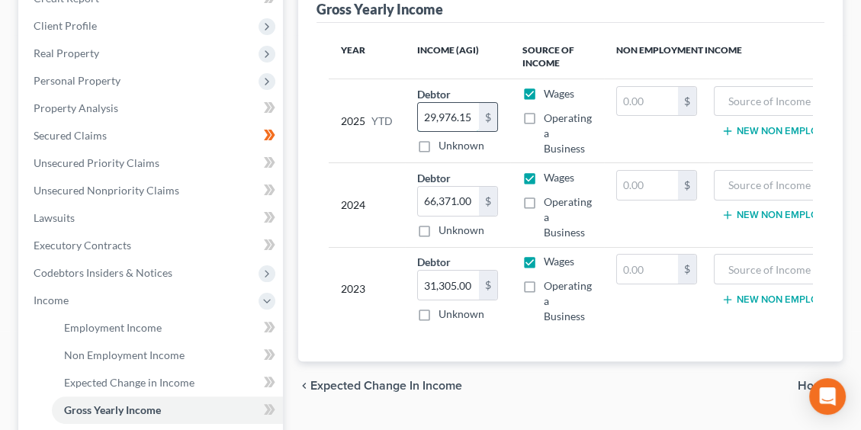
click at [438, 116] on input "29,976.15" at bounding box center [448, 117] width 61 height 29
click at [452, 118] on input "29,976.15" at bounding box center [448, 117] width 61 height 29
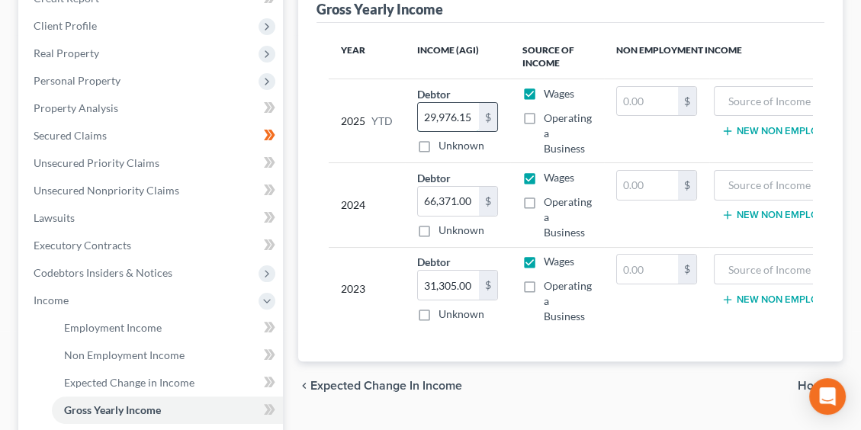
click at [453, 119] on input "29,976.15" at bounding box center [448, 117] width 61 height 29
click at [451, 117] on input "29,976.15" at bounding box center [448, 117] width 61 height 29
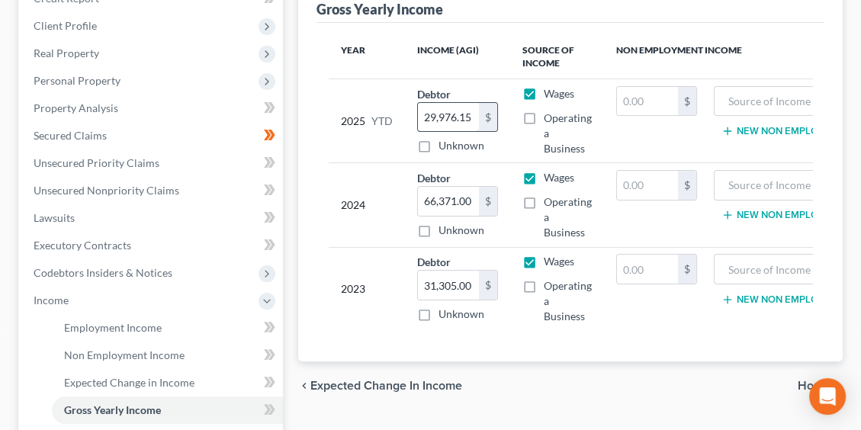
click at [451, 117] on input "29,976.15" at bounding box center [448, 117] width 61 height 29
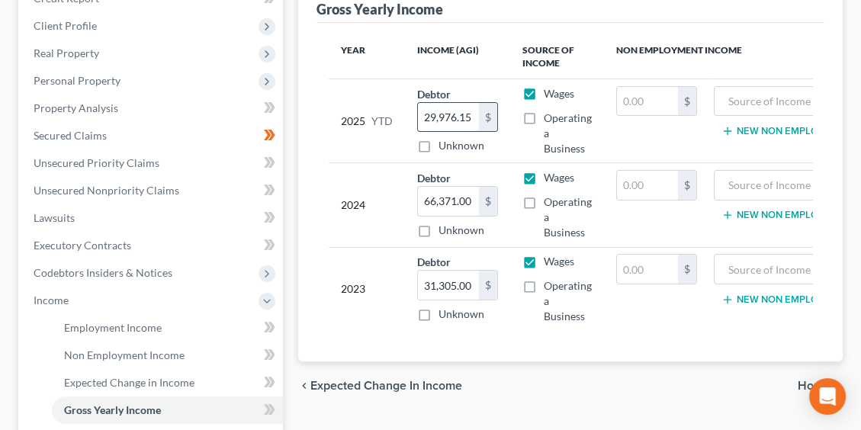
click at [451, 117] on input "29,976.15" at bounding box center [448, 117] width 61 height 29
click at [474, 112] on input "29,976.15" at bounding box center [448, 117] width 61 height 29
click at [479, 117] on div "$" at bounding box center [488, 117] width 18 height 29
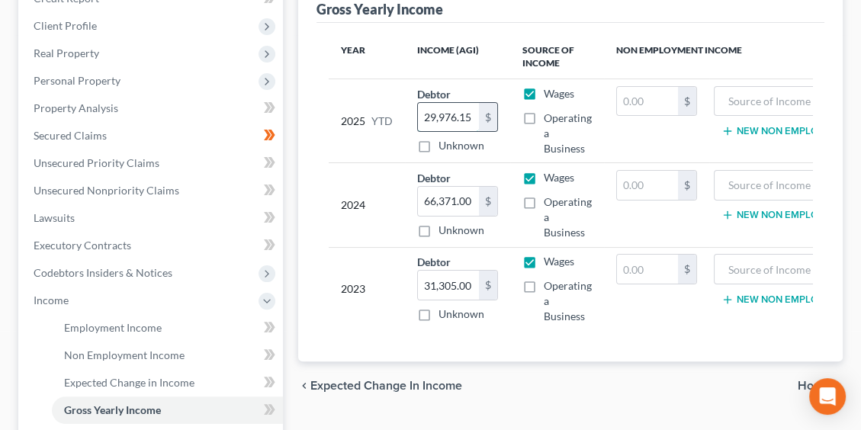
click at [470, 117] on input "29,976.15" at bounding box center [448, 117] width 61 height 29
click at [451, 112] on input "29,976.15" at bounding box center [448, 117] width 61 height 29
click at [453, 117] on input "29,976.15" at bounding box center [448, 117] width 61 height 29
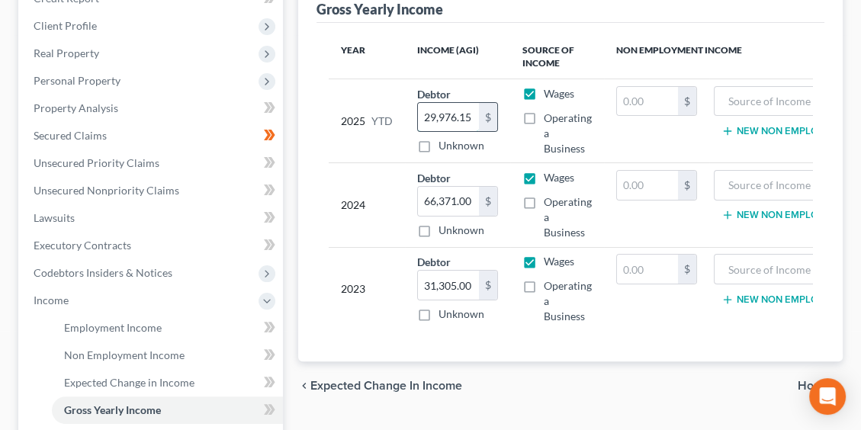
click at [459, 113] on input "29,976.15" at bounding box center [448, 117] width 61 height 29
click at [470, 116] on input "29,976.15" at bounding box center [448, 117] width 61 height 29
drag, startPoint x: 479, startPoint y: 116, endPoint x: 468, endPoint y: 117, distance: 10.8
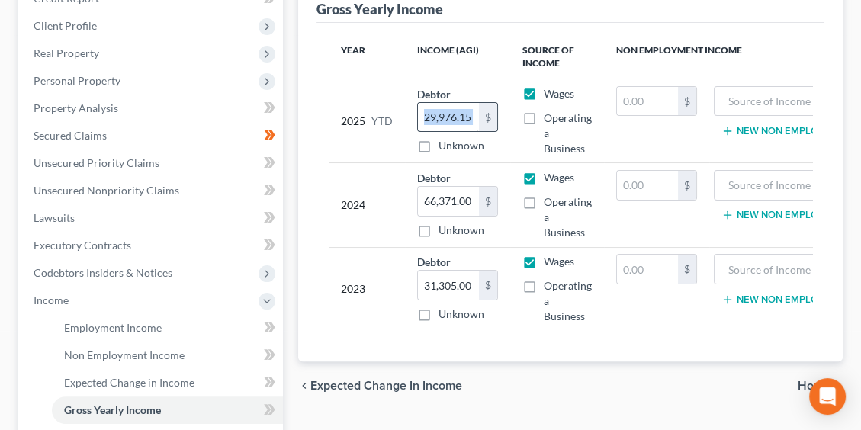
click at [468, 117] on div "29,976.15 $" at bounding box center [457, 117] width 81 height 31
click at [432, 115] on input "29,976.15" at bounding box center [448, 117] width 61 height 29
click at [431, 114] on input "29,976.15" at bounding box center [448, 117] width 61 height 29
click at [428, 114] on input "29,976.15" at bounding box center [448, 117] width 61 height 29
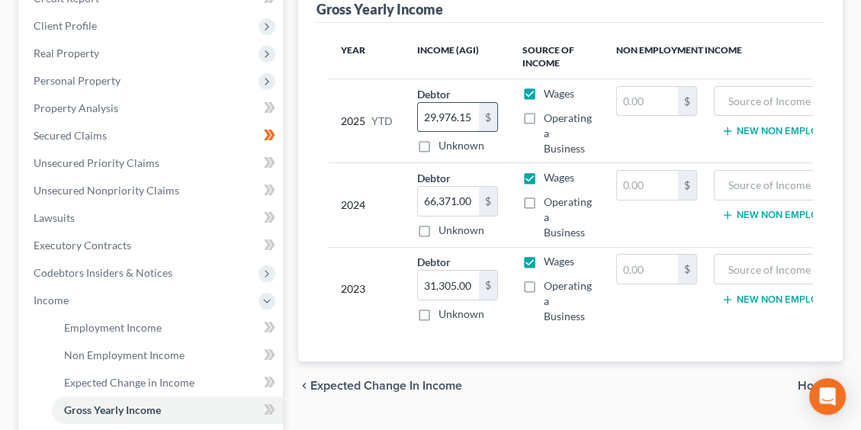
click at [428, 114] on input "29,976.15" at bounding box center [448, 117] width 61 height 29
click at [471, 117] on input "29,976.15" at bounding box center [448, 117] width 61 height 29
click at [468, 117] on input "29,976.15" at bounding box center [448, 117] width 61 height 29
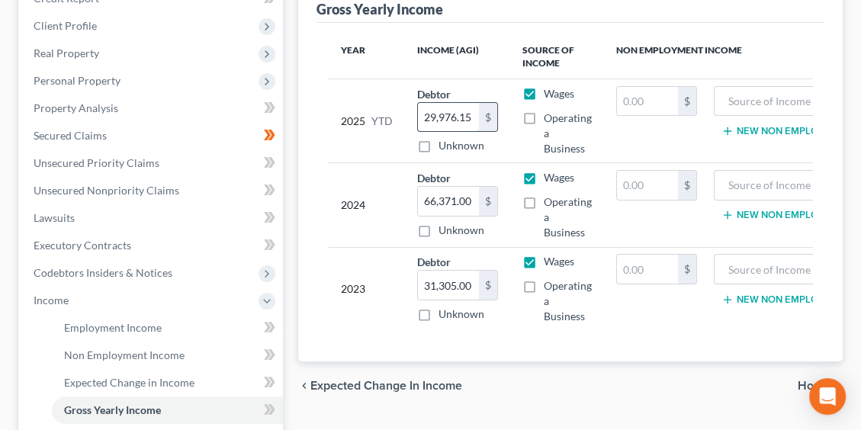
click at [468, 117] on input "29,976.15" at bounding box center [448, 117] width 61 height 29
click at [458, 110] on input "29,976.15" at bounding box center [448, 117] width 61 height 29
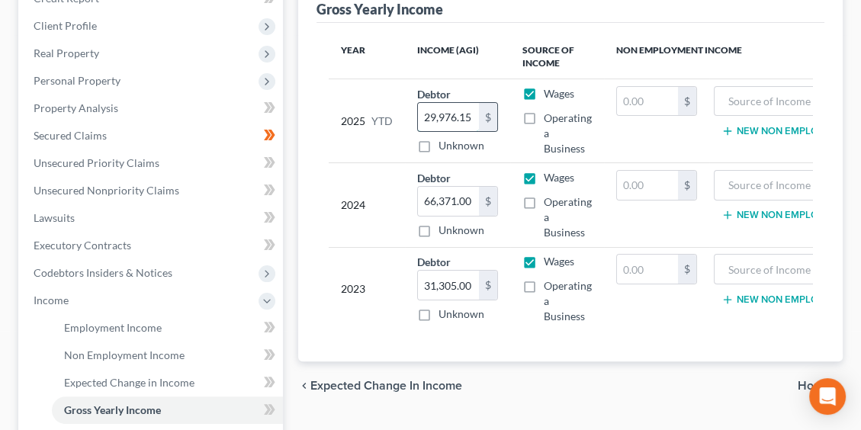
click at [458, 110] on input "29,976.15" at bounding box center [448, 117] width 61 height 29
click at [460, 116] on input "29,976.15" at bounding box center [448, 117] width 61 height 29
click at [461, 115] on input "29,976.15" at bounding box center [448, 117] width 61 height 29
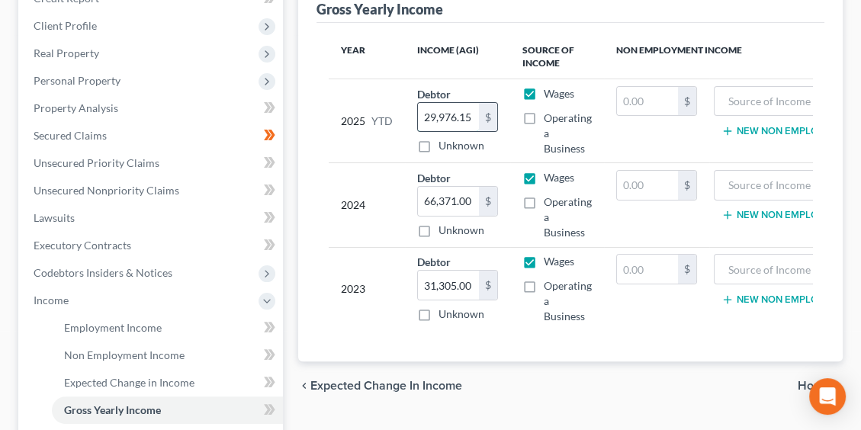
click at [461, 115] on input "29,976.15" at bounding box center [448, 117] width 61 height 29
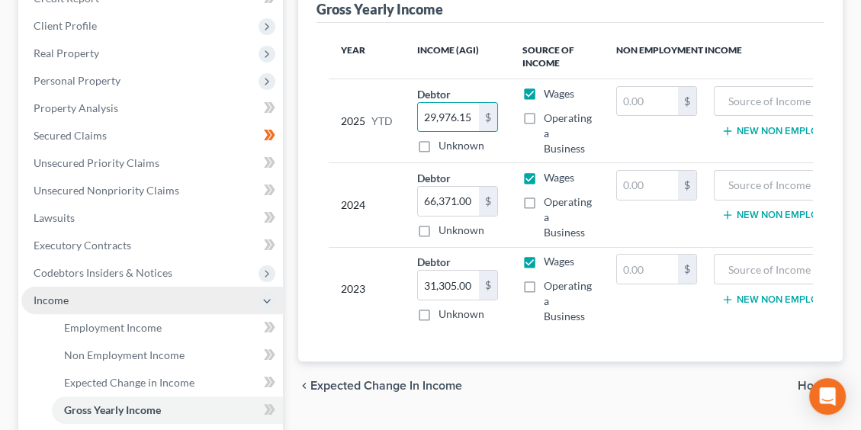
click at [66, 287] on span "Income" at bounding box center [152, 300] width 262 height 27
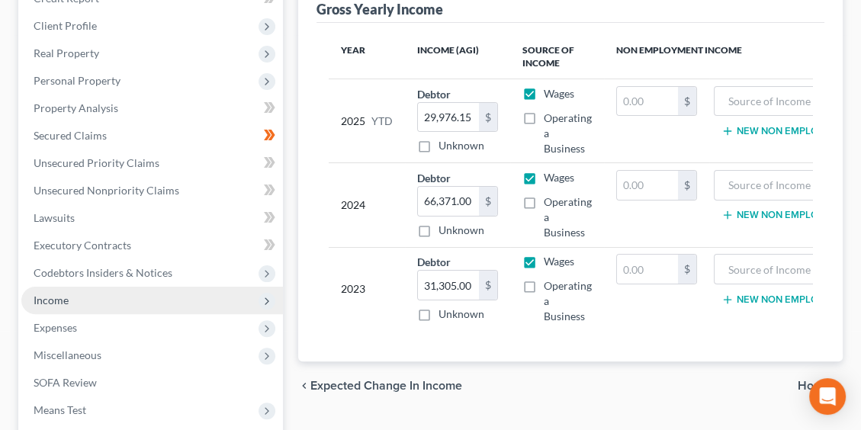
click at [40, 304] on span "Income" at bounding box center [51, 300] width 35 height 13
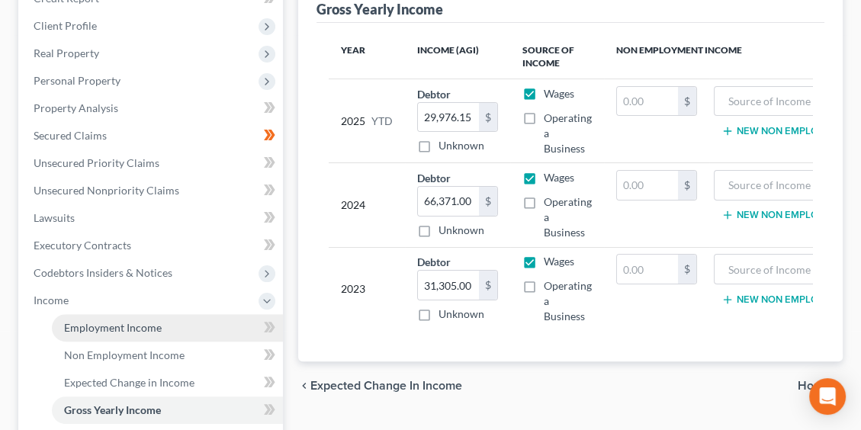
click at [125, 329] on span "Employment Income" at bounding box center [113, 327] width 98 height 13
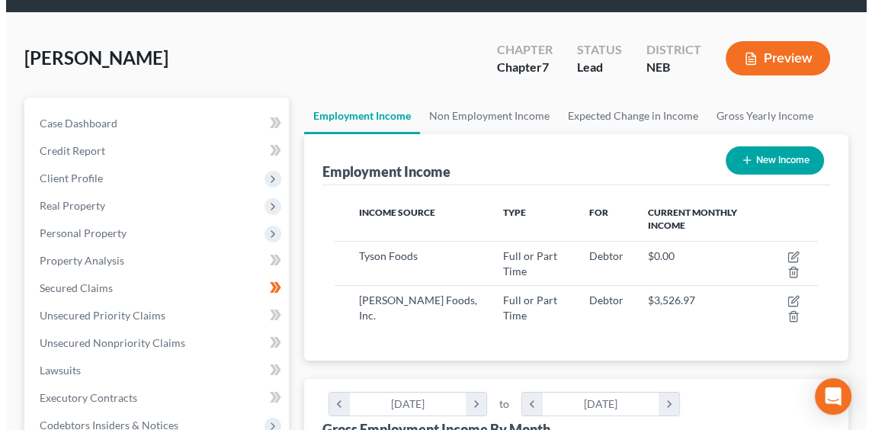
scroll to position [229, 0]
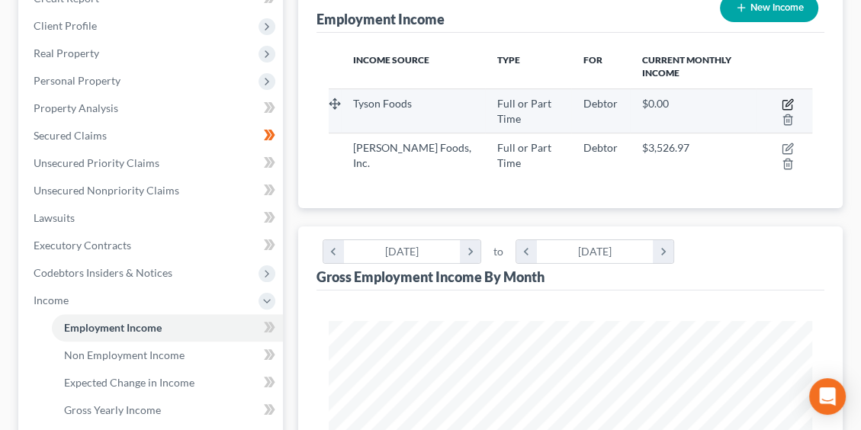
click at [792, 104] on icon "button" at bounding box center [786, 105] width 9 height 9
select select "0"
select select "30"
select select "3"
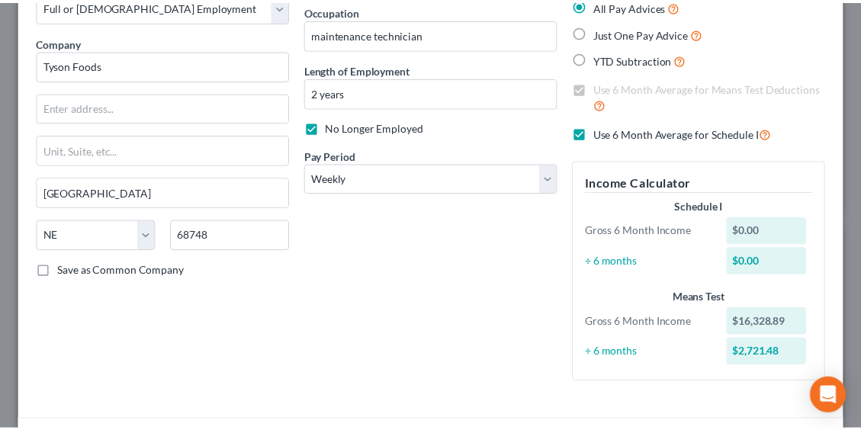
scroll to position [0, 0]
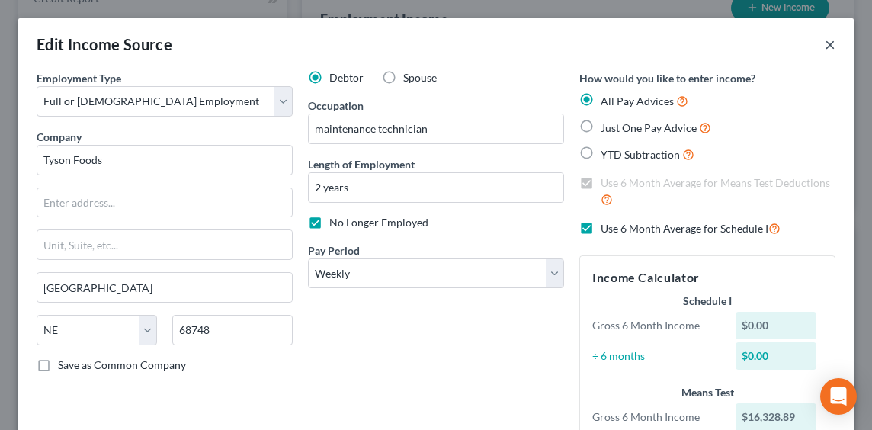
click at [825, 43] on button "×" at bounding box center [830, 44] width 11 height 18
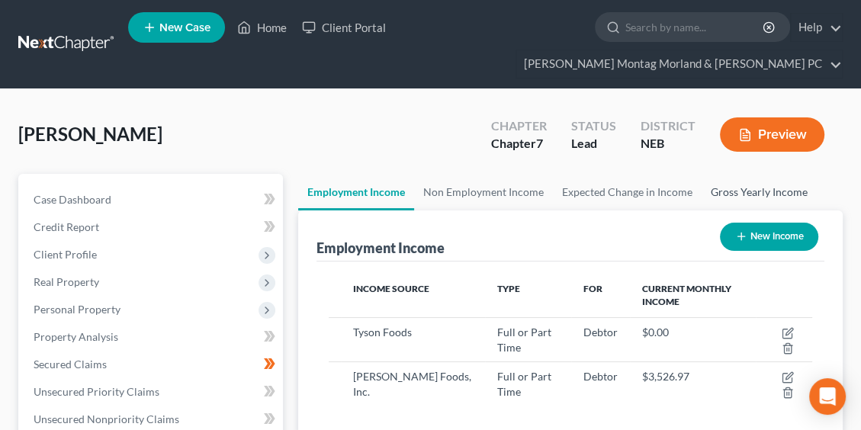
click at [741, 201] on link "Gross Yearly Income" at bounding box center [759, 192] width 115 height 37
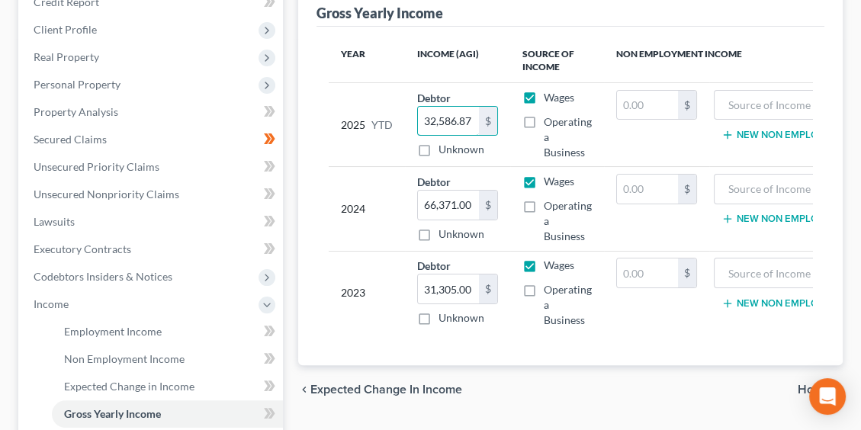
scroll to position [381, 0]
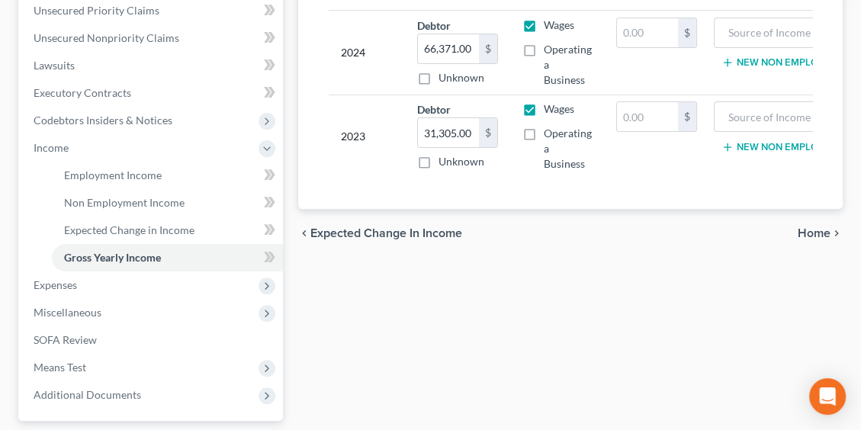
type input "32,586.87"
click at [822, 239] on span "Home" at bounding box center [814, 233] width 33 height 12
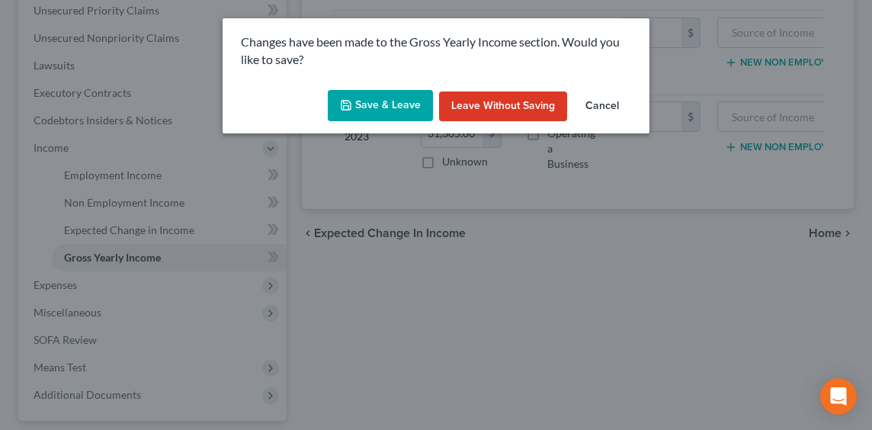
click at [385, 113] on button "Save & Leave" at bounding box center [380, 106] width 105 height 32
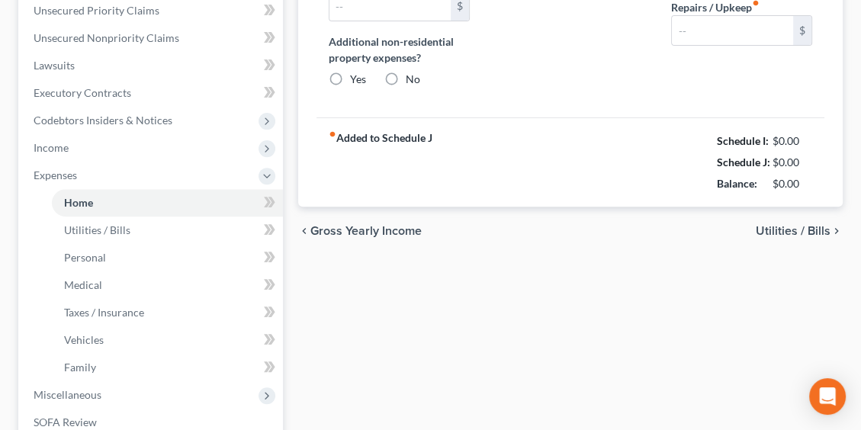
type input "800.00"
type input "0.00"
radio input "true"
type input "0.00"
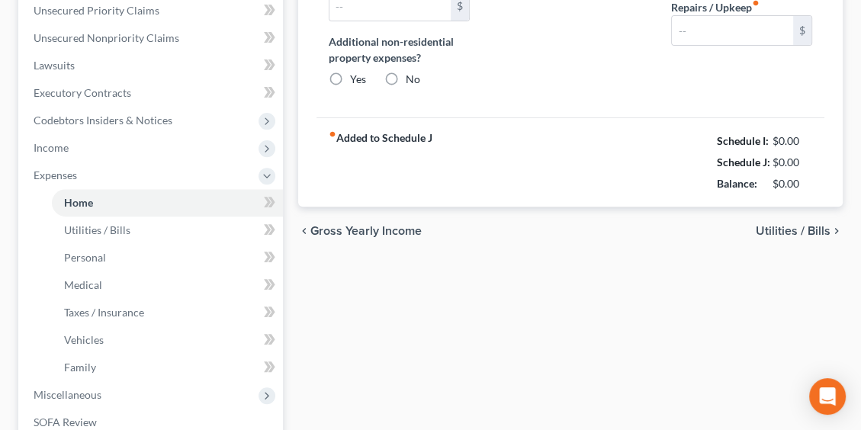
type input "0.00"
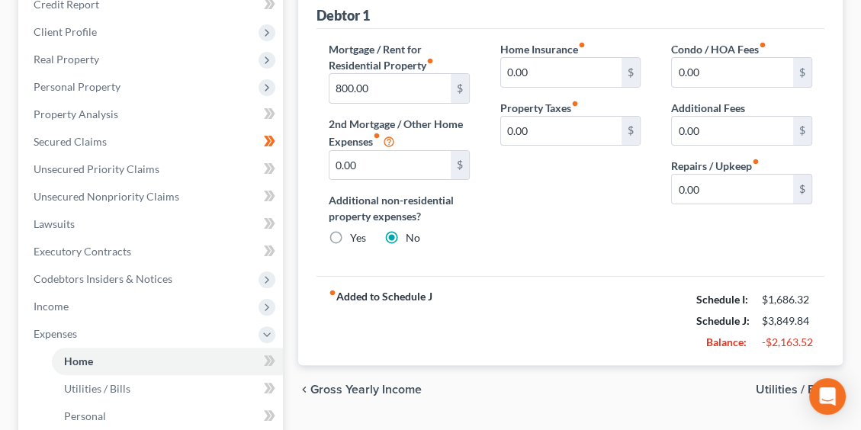
scroll to position [229, 0]
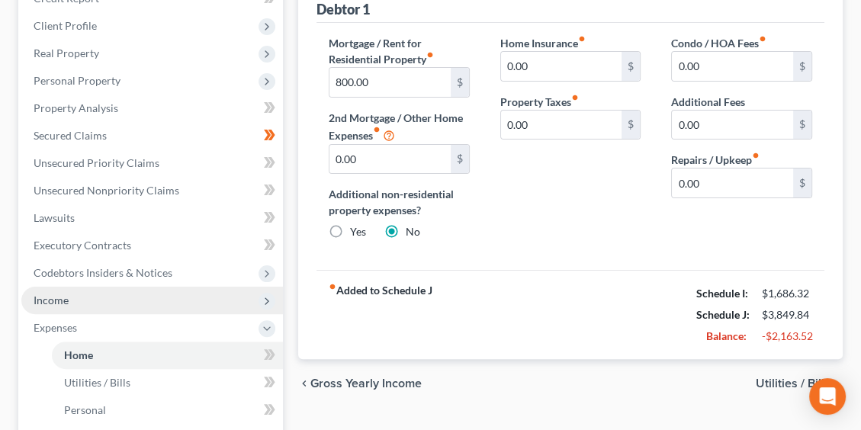
click at [66, 300] on span "Income" at bounding box center [51, 300] width 35 height 13
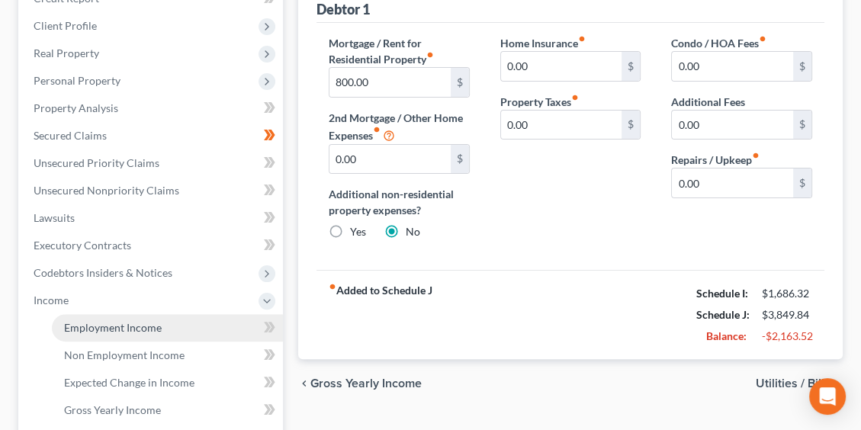
click at [92, 327] on span "Employment Income" at bounding box center [113, 327] width 98 height 13
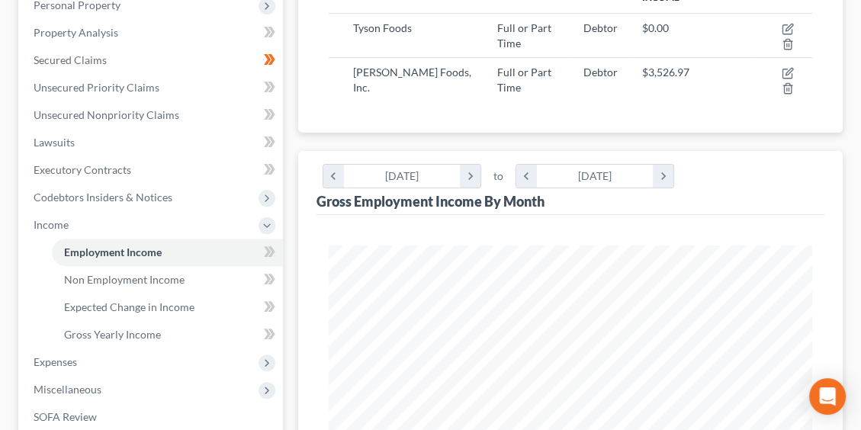
scroll to position [229, 0]
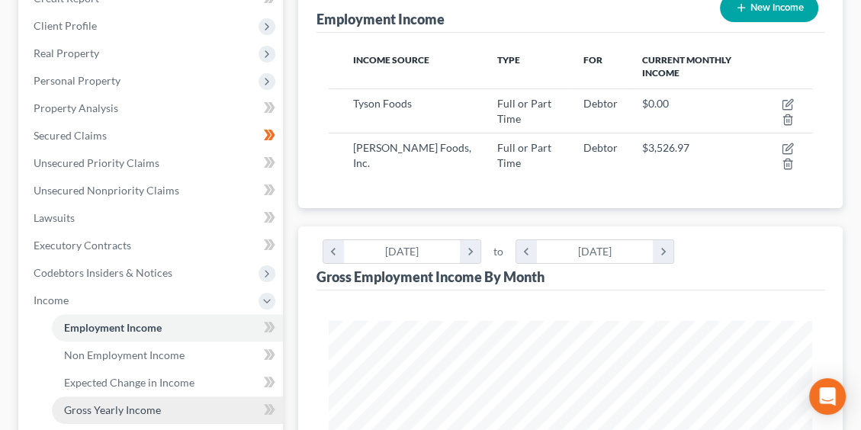
click at [123, 410] on span "Gross Yearly Income" at bounding box center [112, 409] width 97 height 13
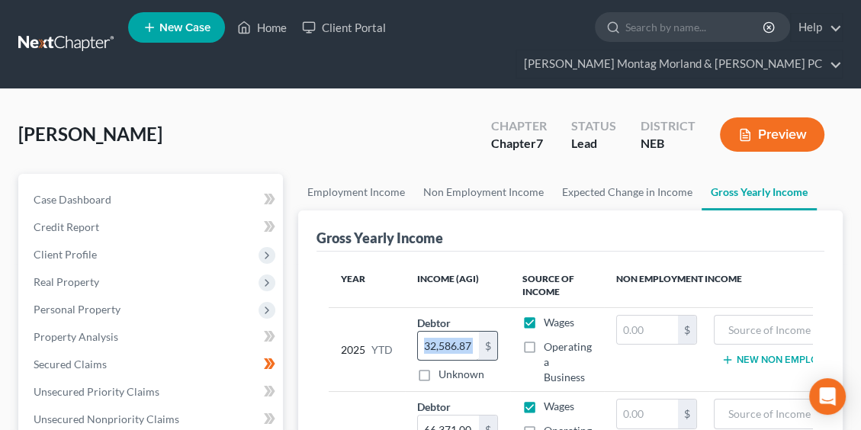
drag, startPoint x: 479, startPoint y: 348, endPoint x: 446, endPoint y: 349, distance: 32.8
click at [445, 349] on div "32,586.87 $" at bounding box center [457, 346] width 81 height 31
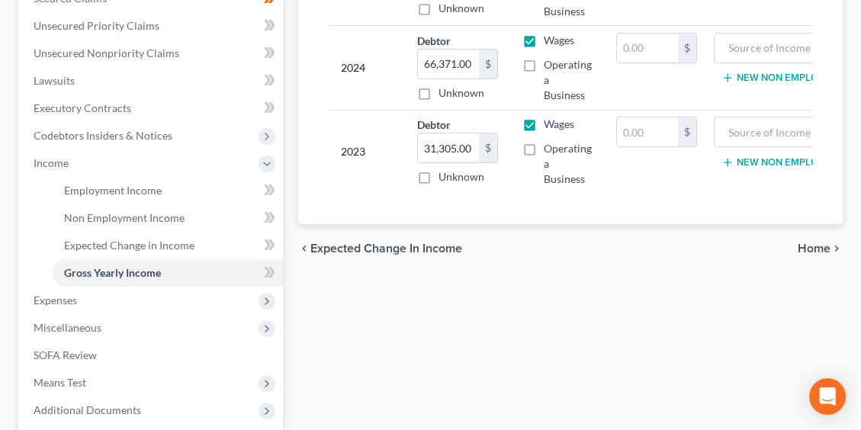
scroll to position [381, 0]
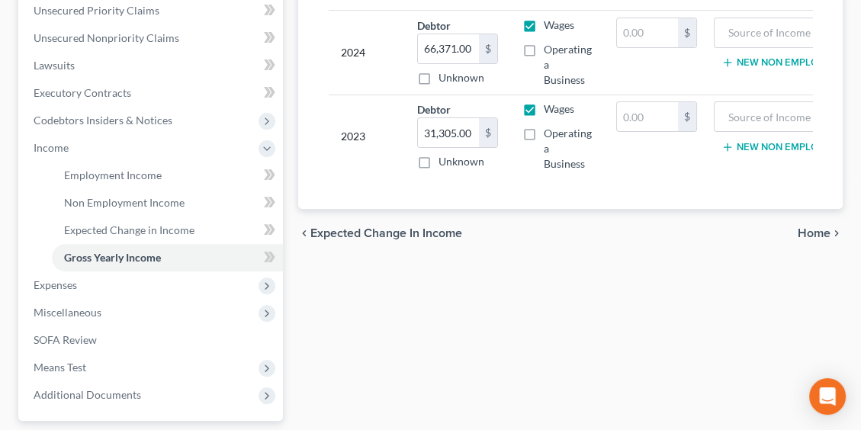
type input "35,878.56"
click at [811, 239] on span "Home" at bounding box center [814, 233] width 33 height 12
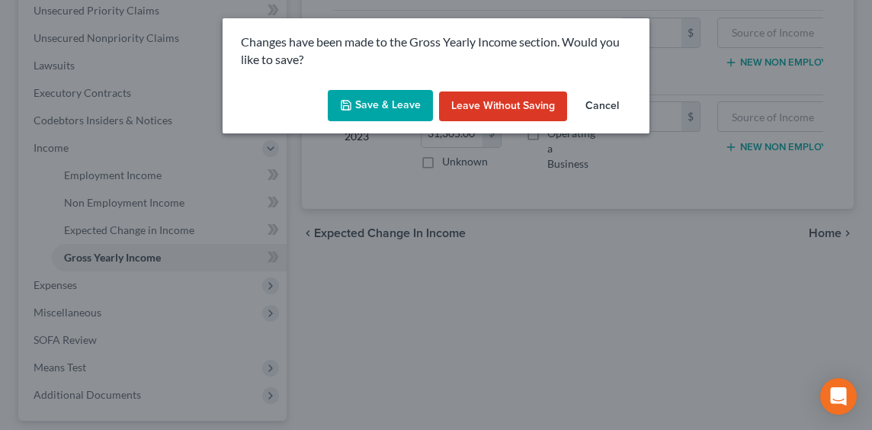
click at [378, 99] on button "Save & Leave" at bounding box center [380, 106] width 105 height 32
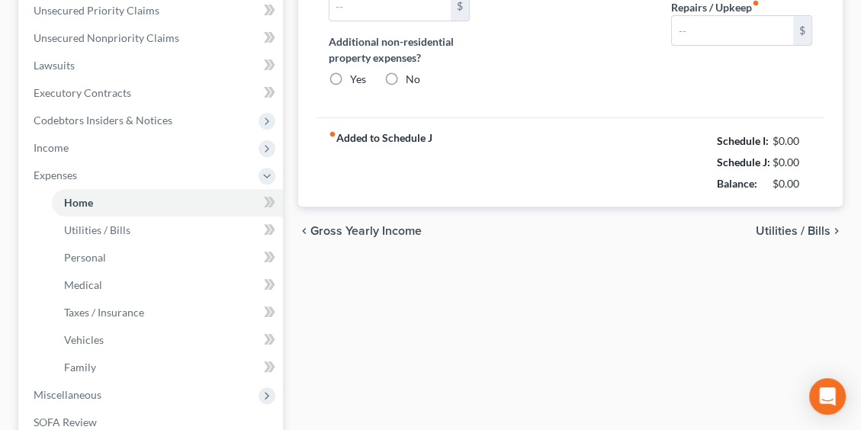
type input "800.00"
type input "0.00"
radio input "true"
type input "0.00"
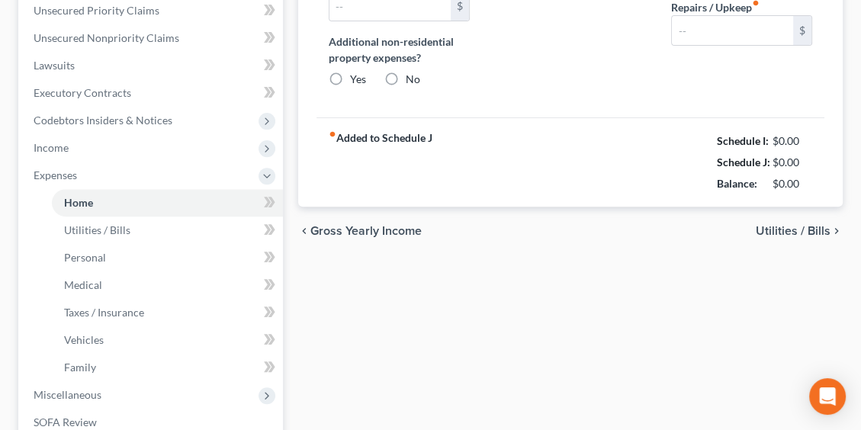
type input "0.00"
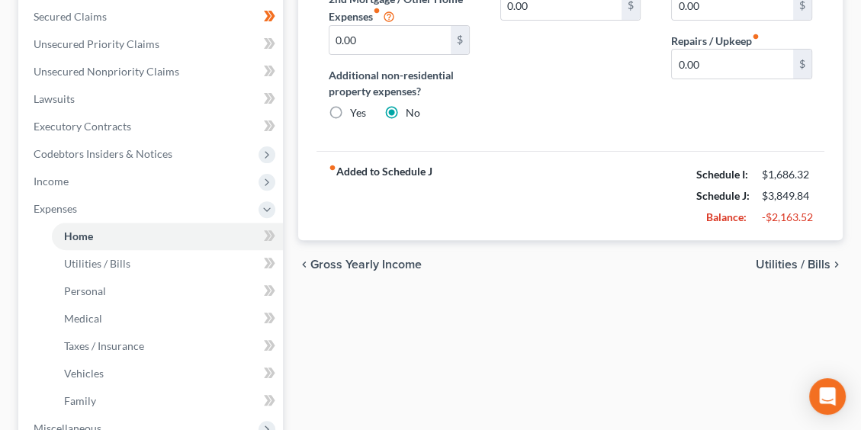
scroll to position [381, 0]
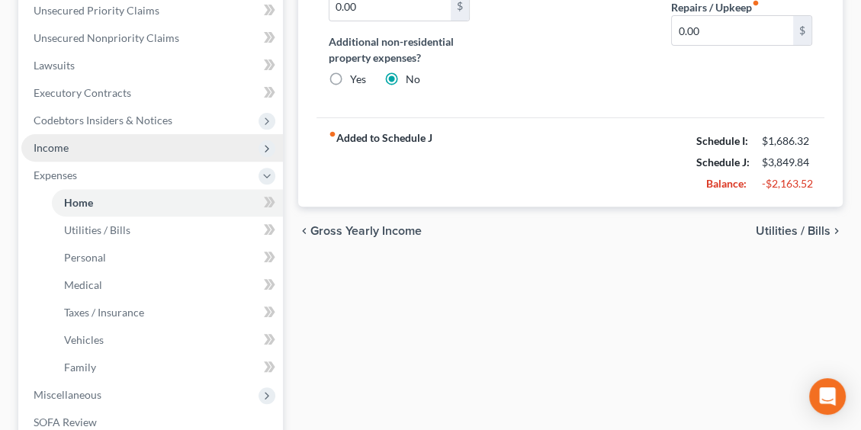
click at [70, 152] on span "Income" at bounding box center [152, 147] width 262 height 27
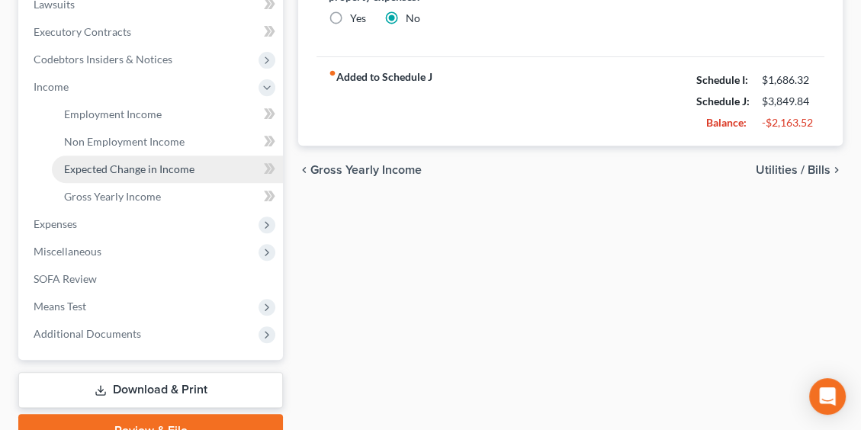
scroll to position [516, 0]
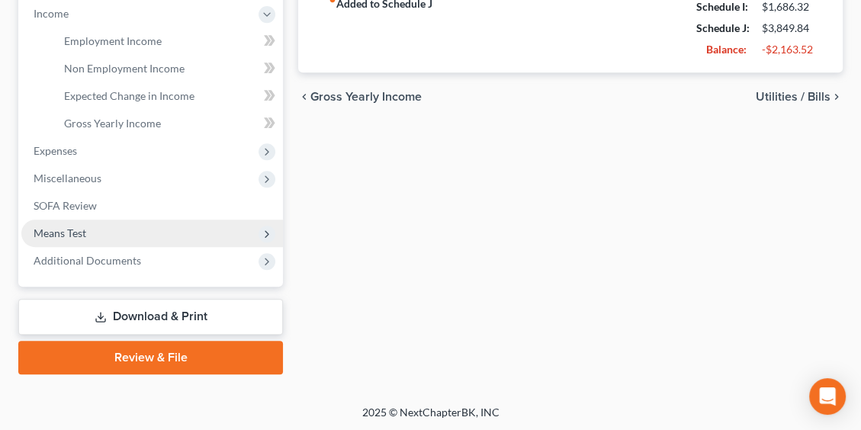
click at [99, 235] on span "Means Test" at bounding box center [152, 233] width 262 height 27
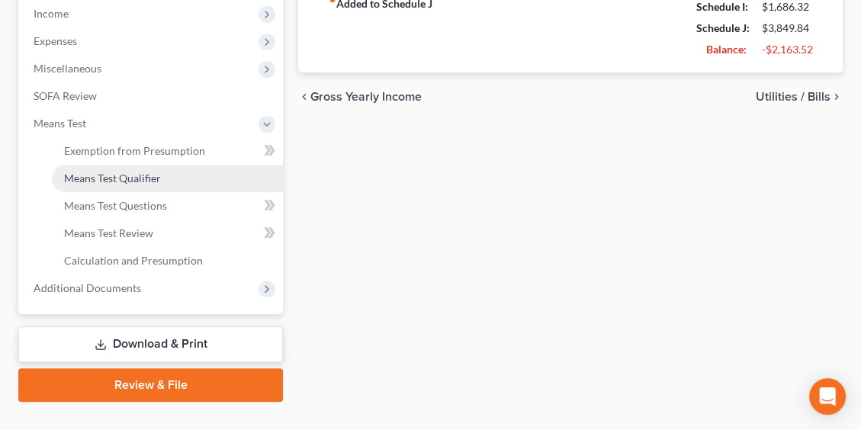
click at [159, 175] on span "Means Test Qualifier" at bounding box center [112, 178] width 97 height 13
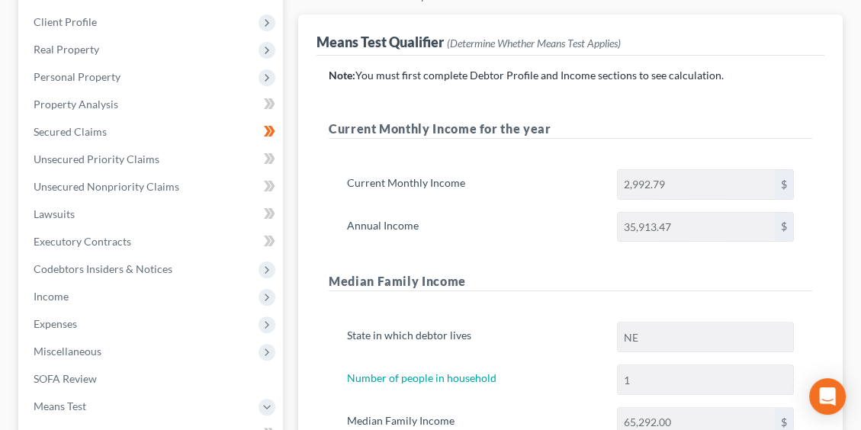
scroll to position [229, 0]
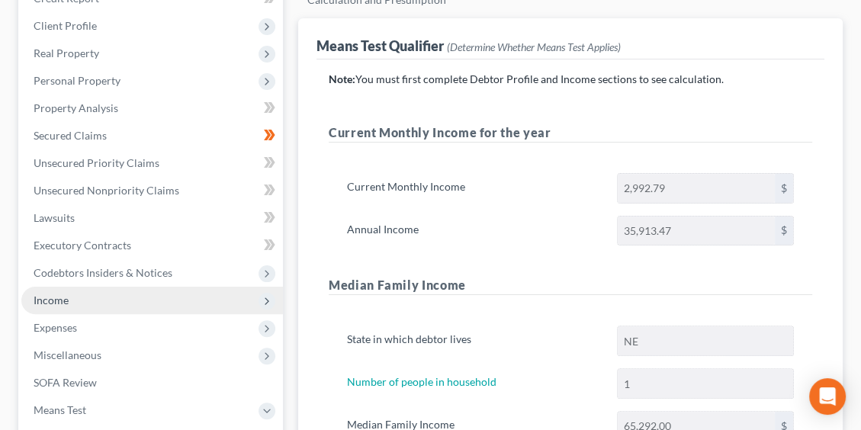
click at [54, 299] on span "Income" at bounding box center [51, 300] width 35 height 13
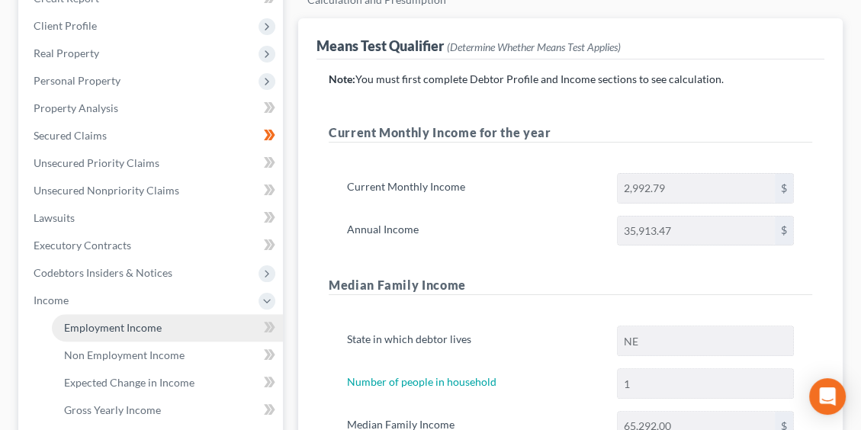
click at [117, 323] on span "Employment Income" at bounding box center [113, 327] width 98 height 13
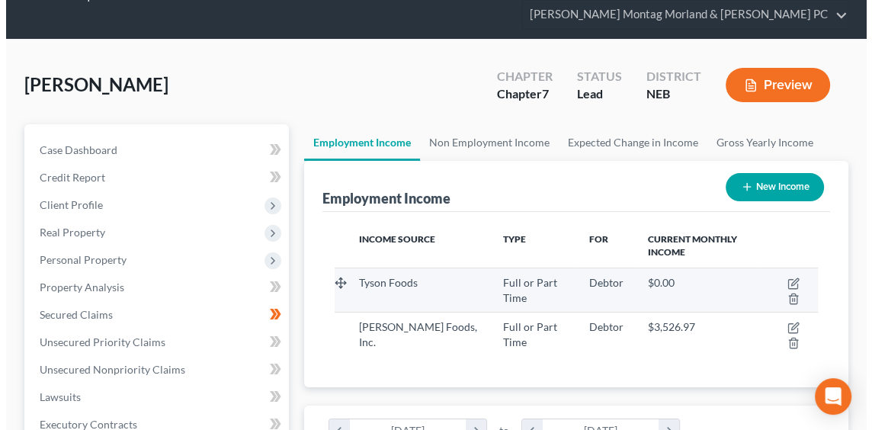
scroll to position [76, 0]
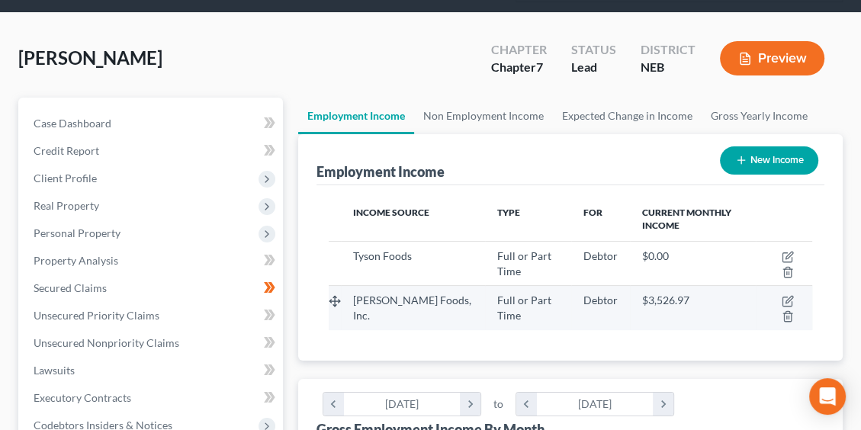
click at [780, 299] on td at bounding box center [784, 308] width 56 height 44
click at [784, 299] on icon "button" at bounding box center [788, 301] width 12 height 12
select select "0"
select select "26"
select select "2"
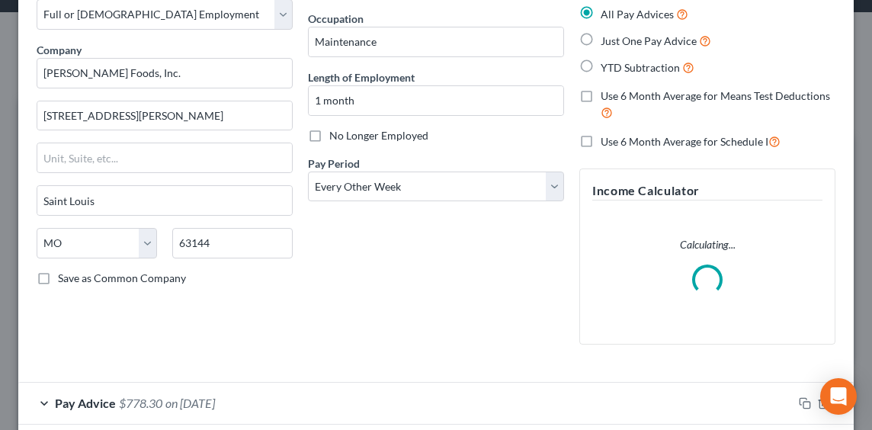
scroll to position [153, 0]
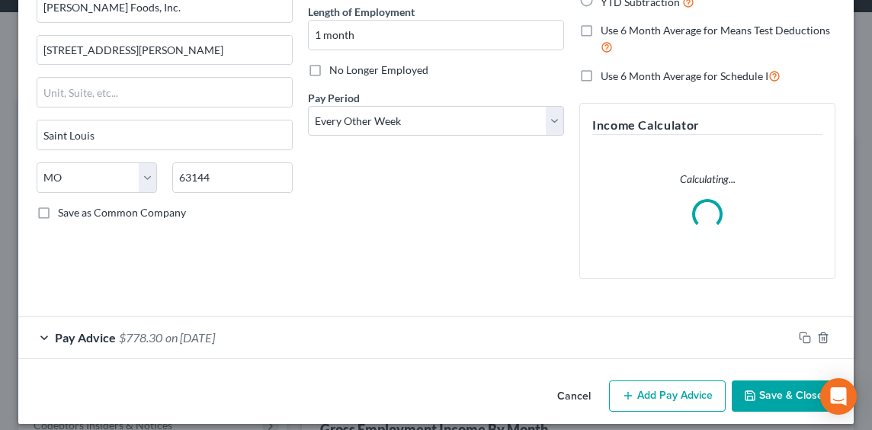
click at [140, 344] on div "Pay Advice $778.30 on 09/19/2025" at bounding box center [405, 337] width 775 height 40
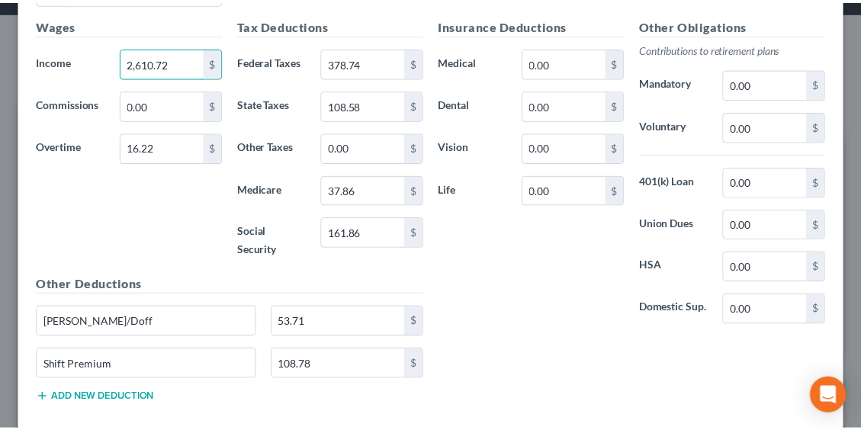
scroll to position [727, 0]
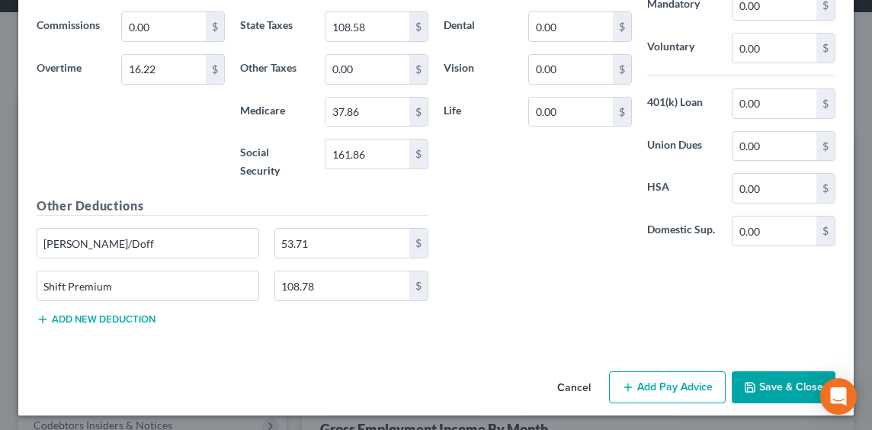
type input "2,610.72"
click at [747, 391] on button "Save & Close" at bounding box center [784, 387] width 104 height 32
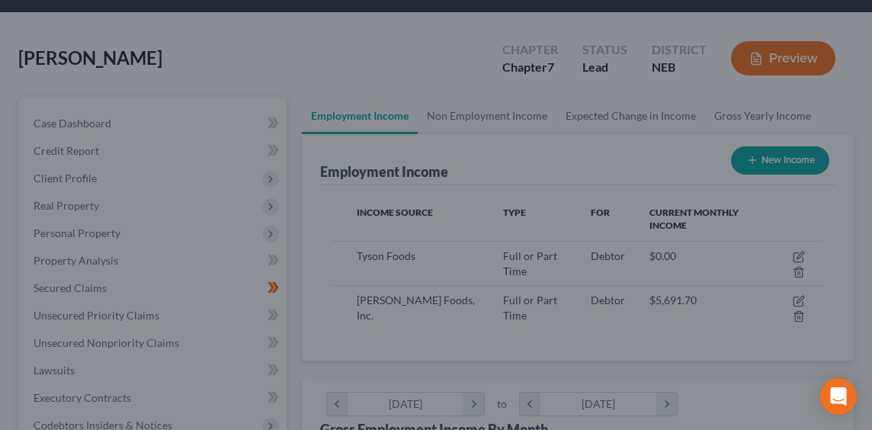
scroll to position [762426, 762154]
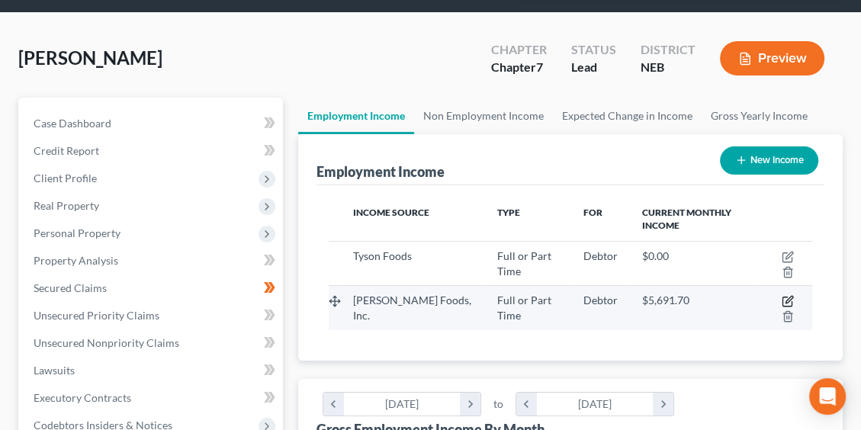
click at [784, 300] on icon "button" at bounding box center [788, 301] width 12 height 12
select select "0"
select select "26"
select select "2"
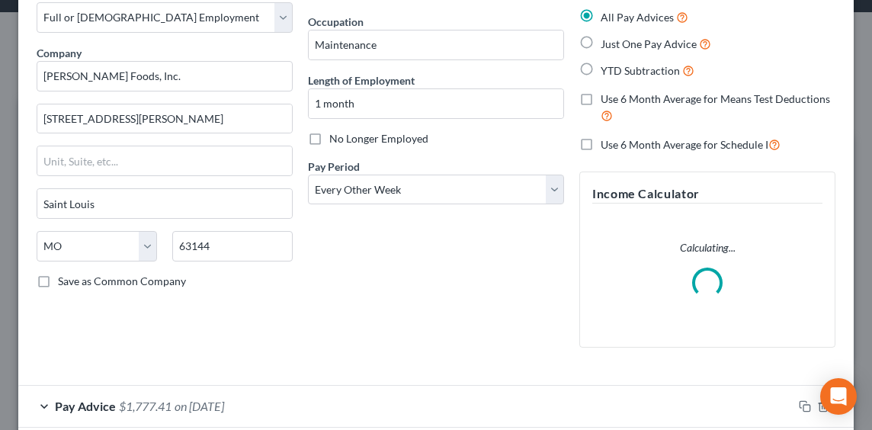
scroll to position [164, 0]
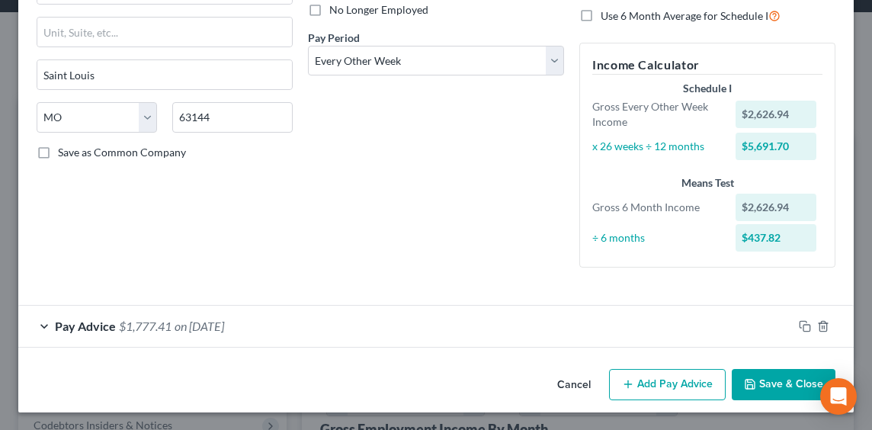
click at [159, 320] on span "$1,777.41" at bounding box center [145, 326] width 53 height 14
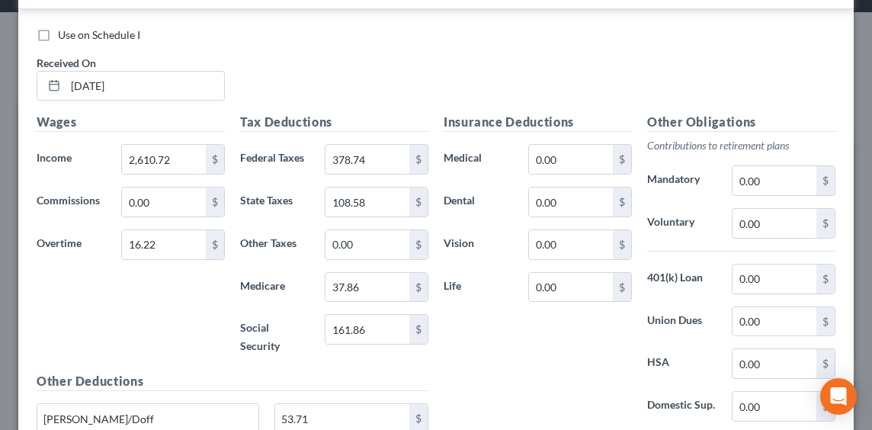
scroll to position [518, 0]
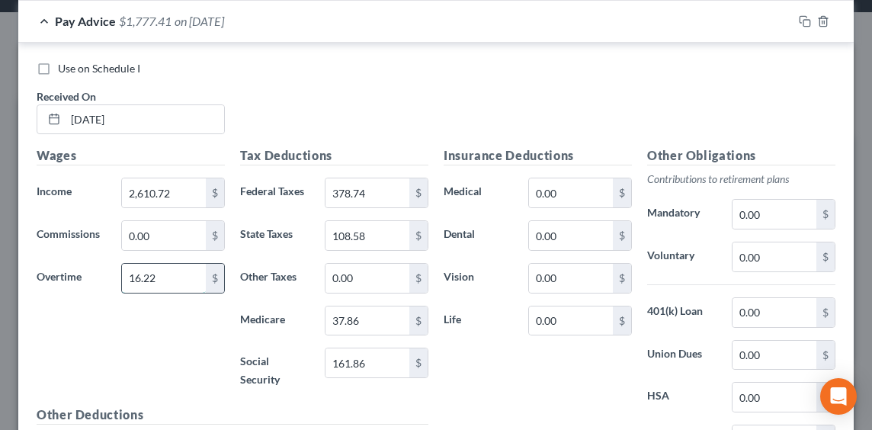
click at [159, 280] on input "16.22" at bounding box center [164, 278] width 84 height 29
click at [183, 277] on input "16.22" at bounding box center [164, 278] width 84 height 29
click at [166, 194] on input "2,610.72" at bounding box center [164, 192] width 84 height 29
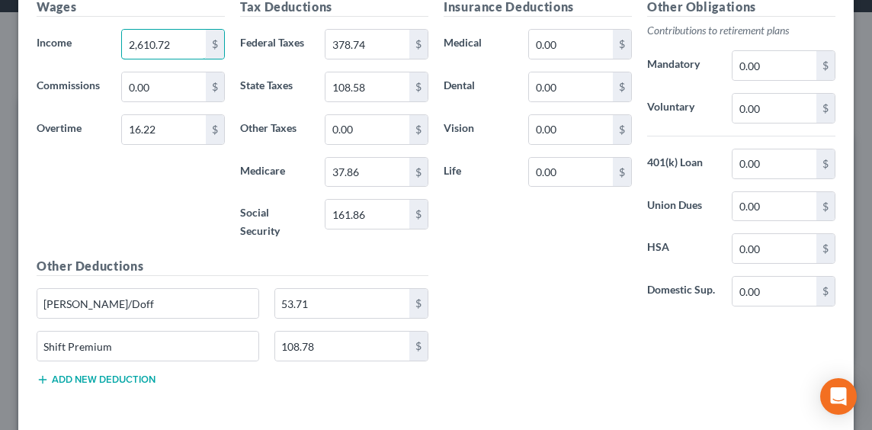
scroll to position [727, 0]
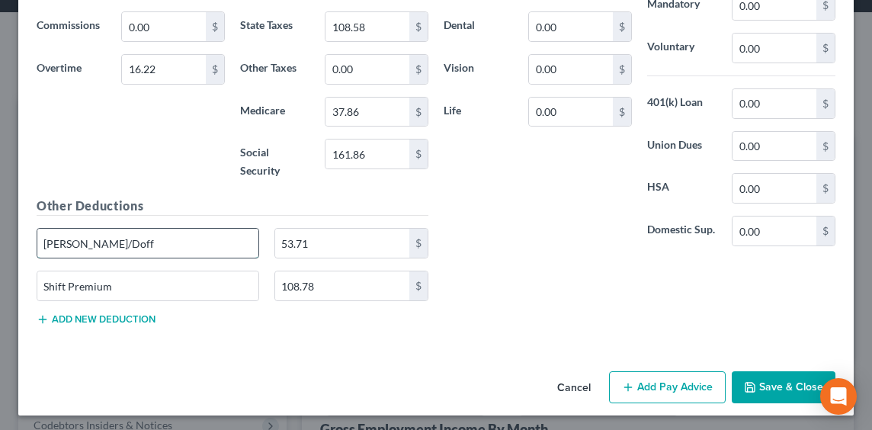
click at [117, 239] on input "[PERSON_NAME]/Doff" at bounding box center [147, 243] width 221 height 29
click at [192, 197] on h5 "Other Deductions" at bounding box center [233, 206] width 392 height 19
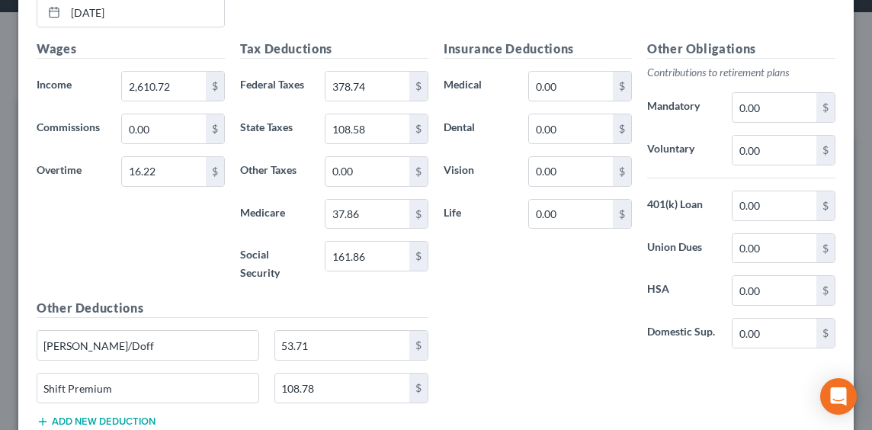
scroll to position [651, 0]
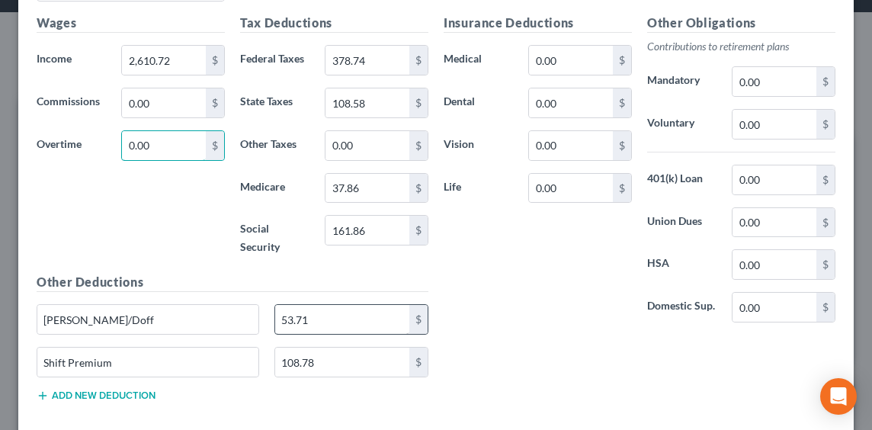
type input "0.00"
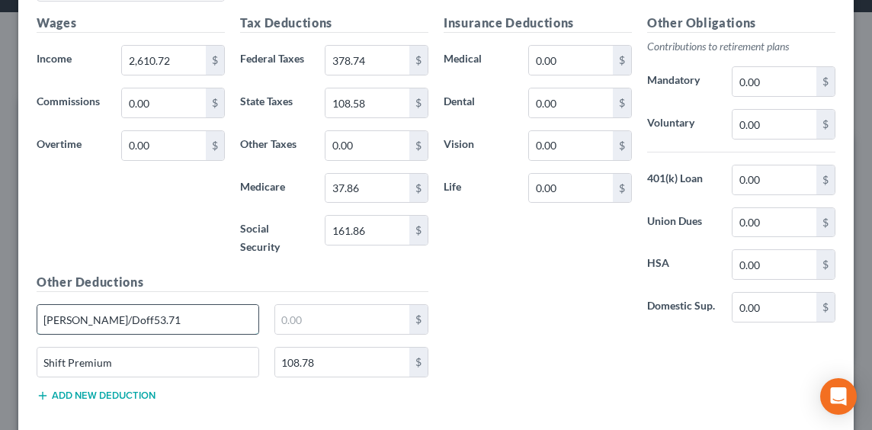
type input "[PERSON_NAME]/Doff"
drag, startPoint x: 137, startPoint y: 317, endPoint x: 2, endPoint y: 301, distance: 136.7
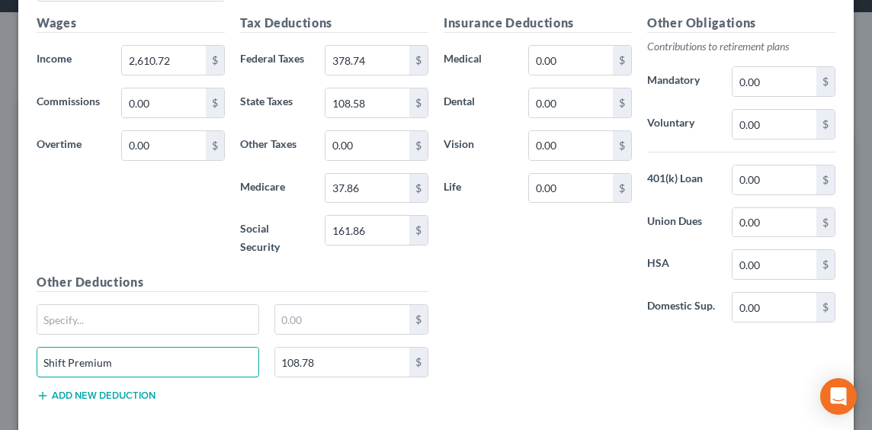
drag, startPoint x: 149, startPoint y: 362, endPoint x: -3, endPoint y: 360, distance: 152.6
type input "108.78"
click at [601, 375] on div "Insurance Deductions Medical 0.00 $ Dental 0.00 $ Vision 0.00 $ Life 0.00 $ Oth…" at bounding box center [639, 214] width 407 height 400
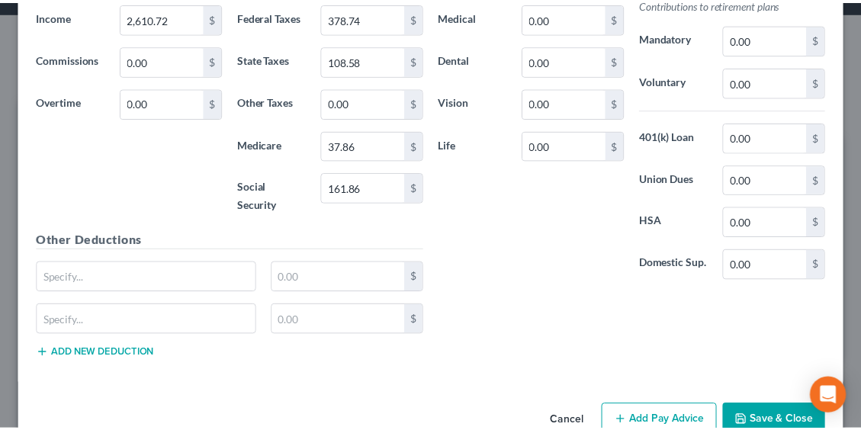
scroll to position [727, 0]
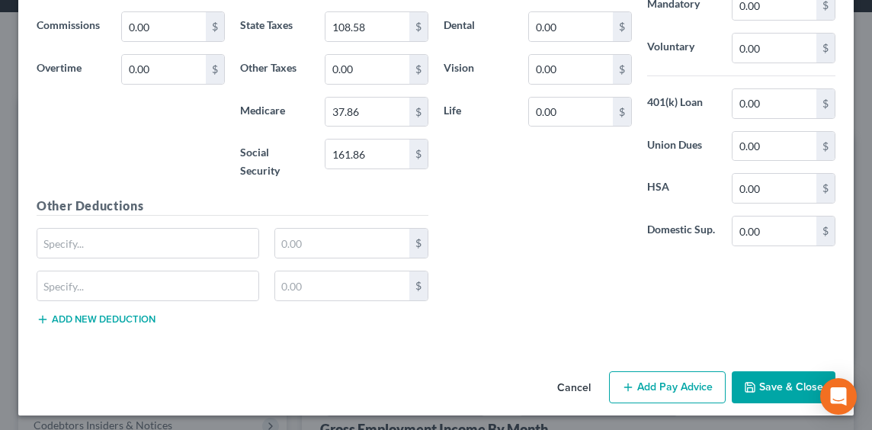
click at [778, 391] on button "Save & Close" at bounding box center [784, 387] width 104 height 32
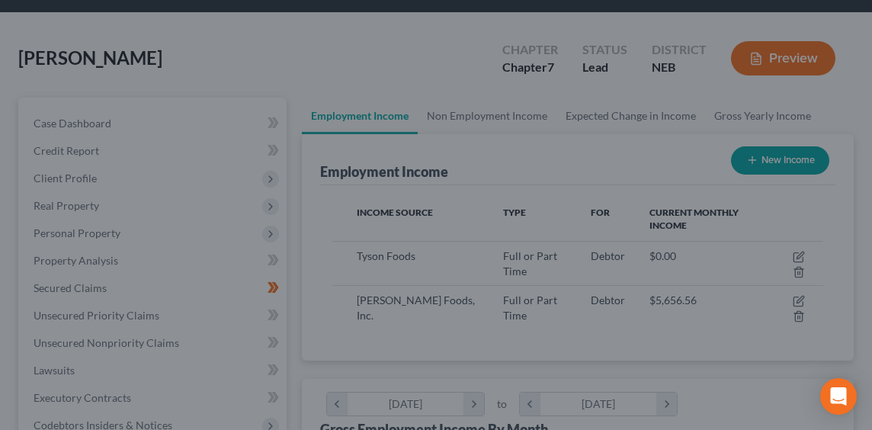
scroll to position [762426, 762154]
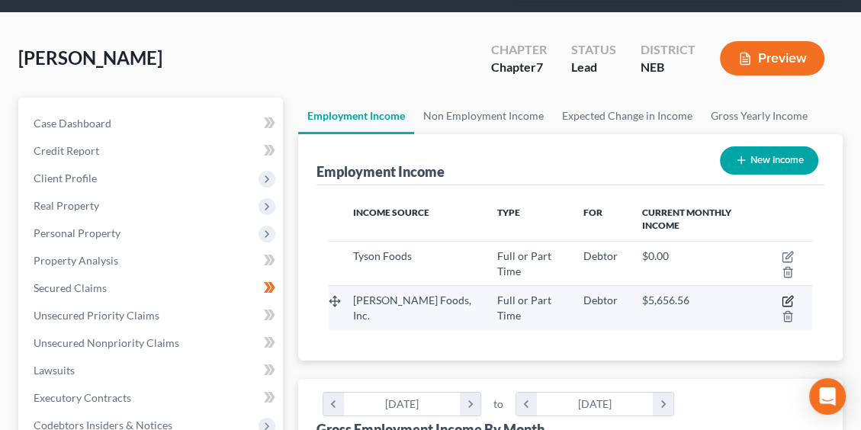
click at [785, 298] on icon "button" at bounding box center [788, 301] width 12 height 12
select select "0"
select select "26"
select select "2"
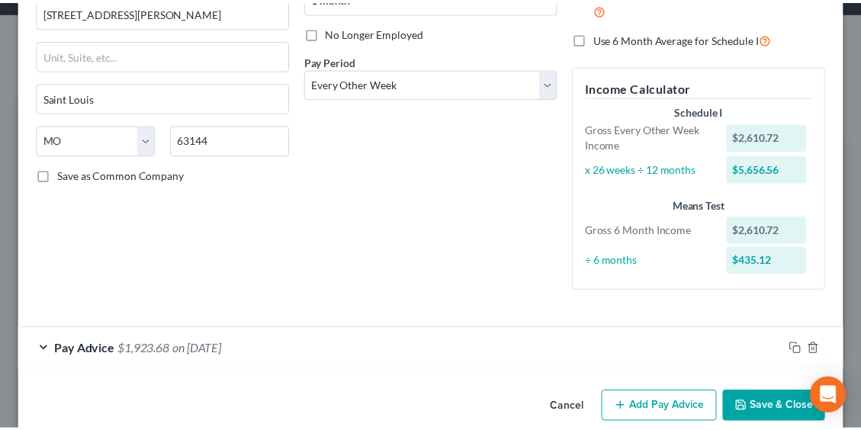
scroll to position [213, 0]
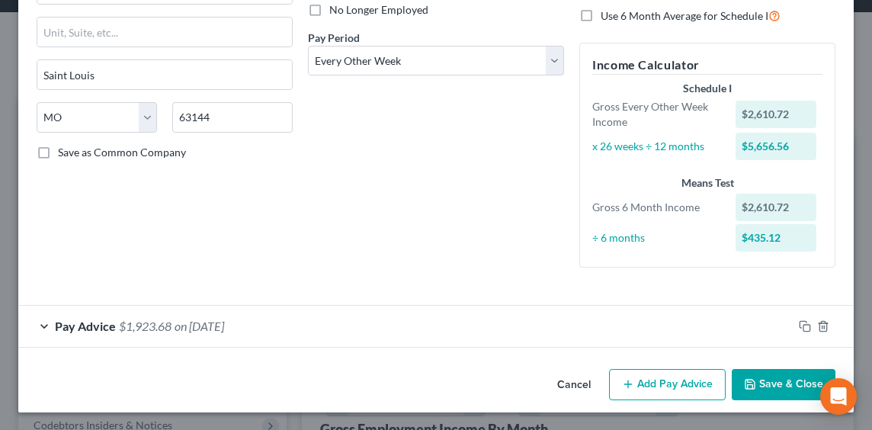
click at [804, 380] on button "Save & Close" at bounding box center [784, 385] width 104 height 32
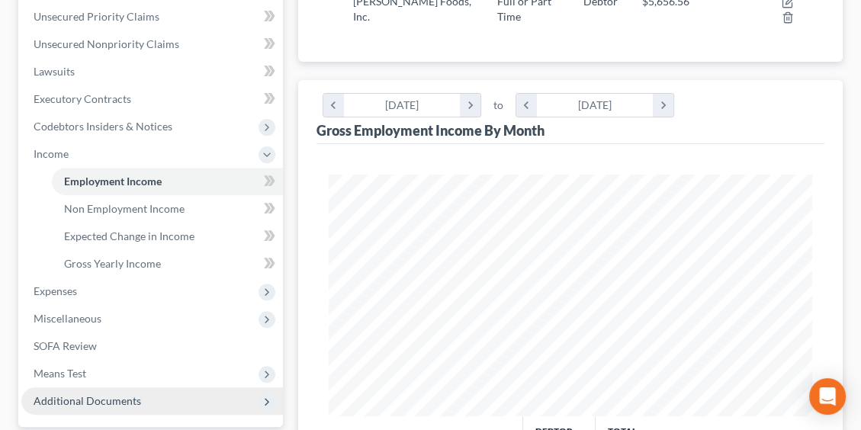
scroll to position [458, 0]
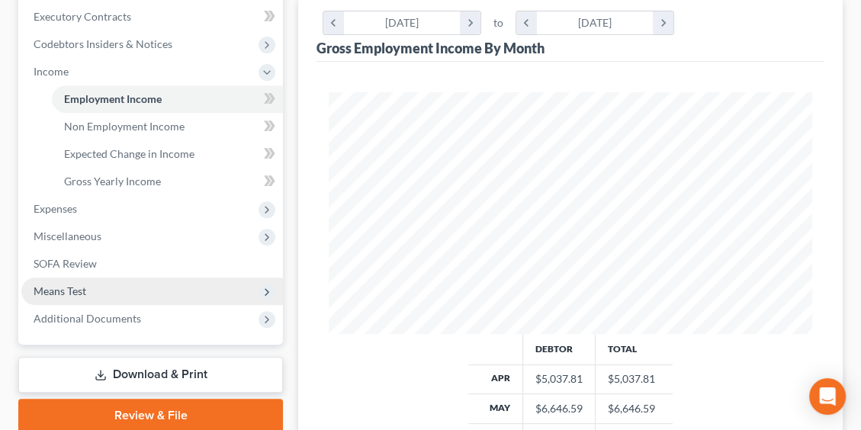
click at [83, 284] on span "Means Test" at bounding box center [60, 290] width 53 height 13
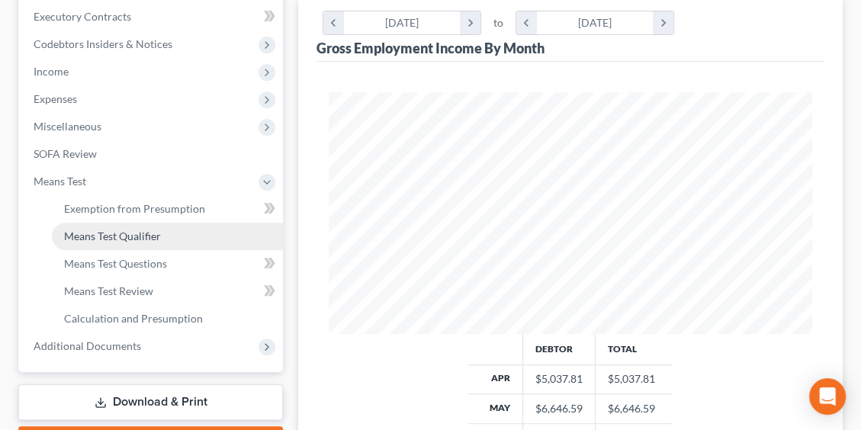
click at [140, 238] on span "Means Test Qualifier" at bounding box center [112, 236] width 97 height 13
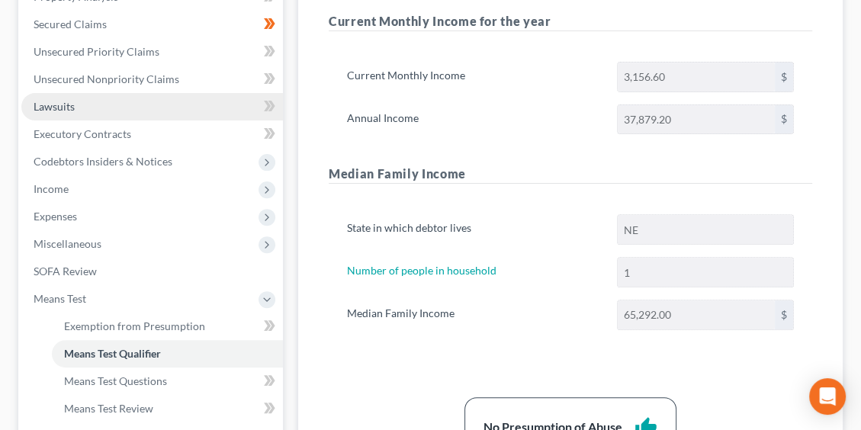
scroll to position [305, 0]
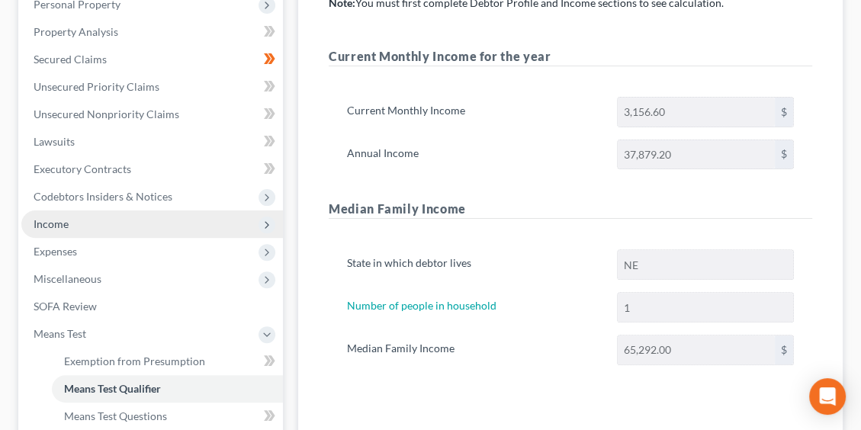
click at [72, 221] on span "Income" at bounding box center [152, 223] width 262 height 27
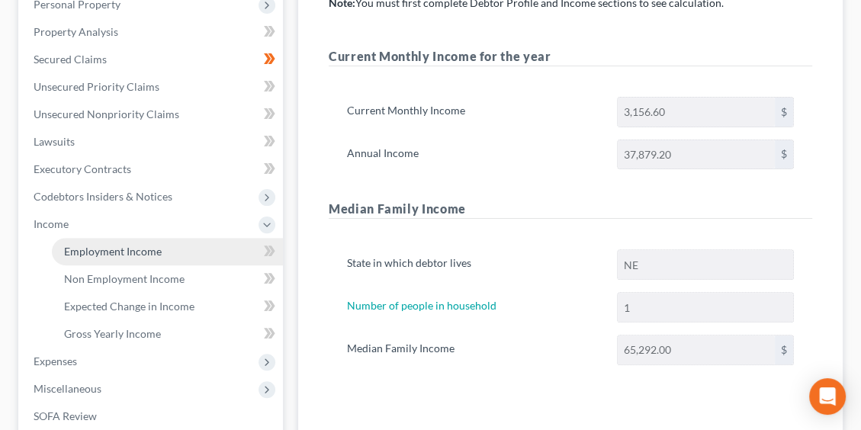
click at [123, 245] on span "Employment Income" at bounding box center [113, 251] width 98 height 13
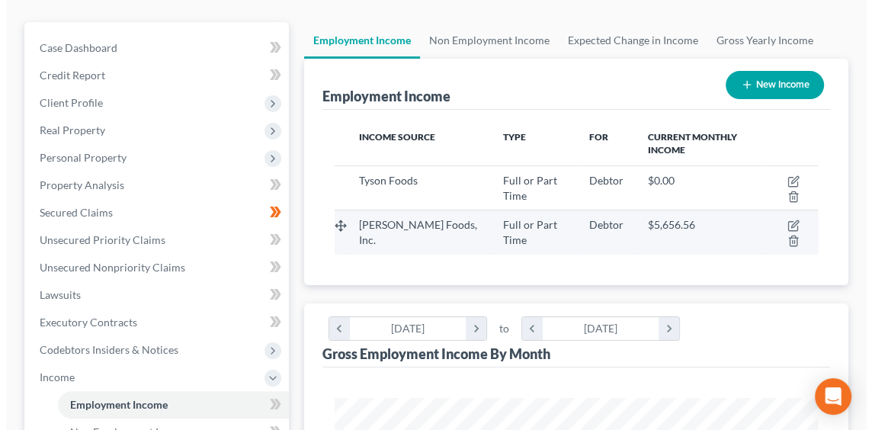
scroll to position [153, 0]
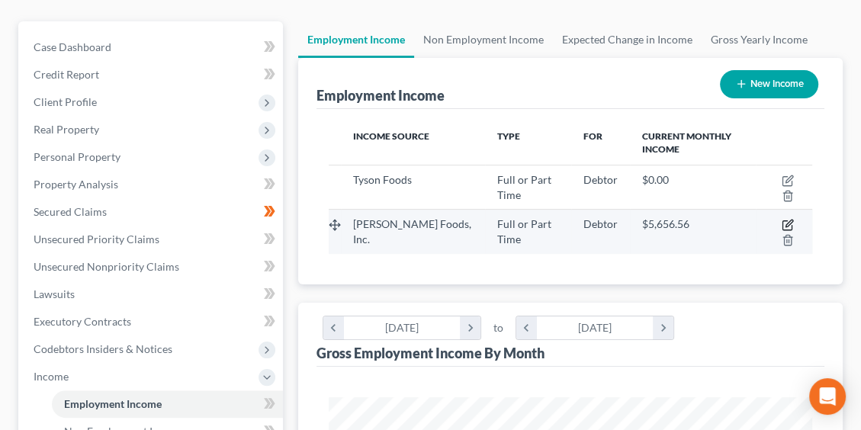
click at [784, 221] on icon "button" at bounding box center [786, 225] width 9 height 9
select select "0"
select select "26"
select select "2"
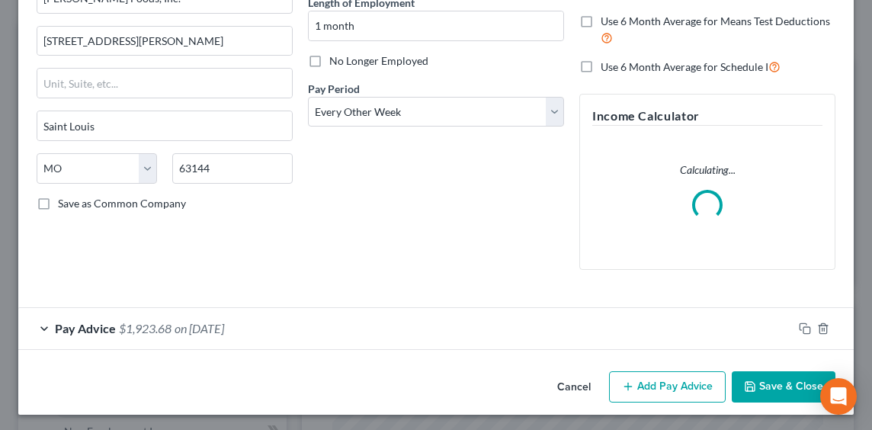
scroll to position [164, 0]
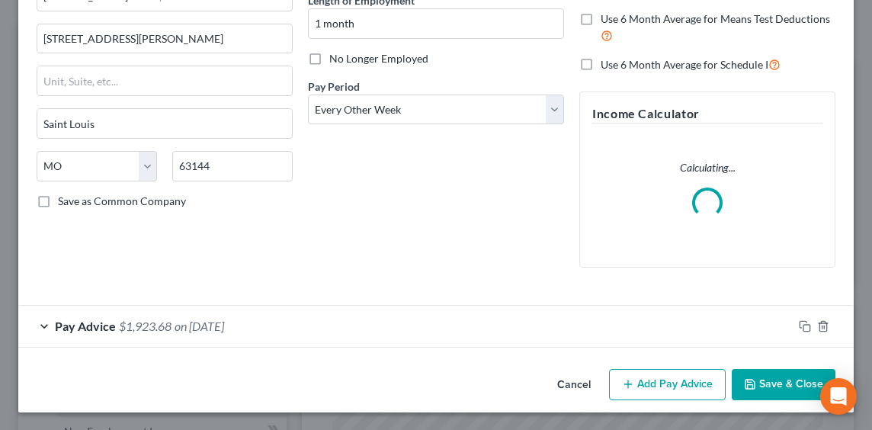
click at [167, 323] on span "$1,923.68" at bounding box center [145, 326] width 53 height 14
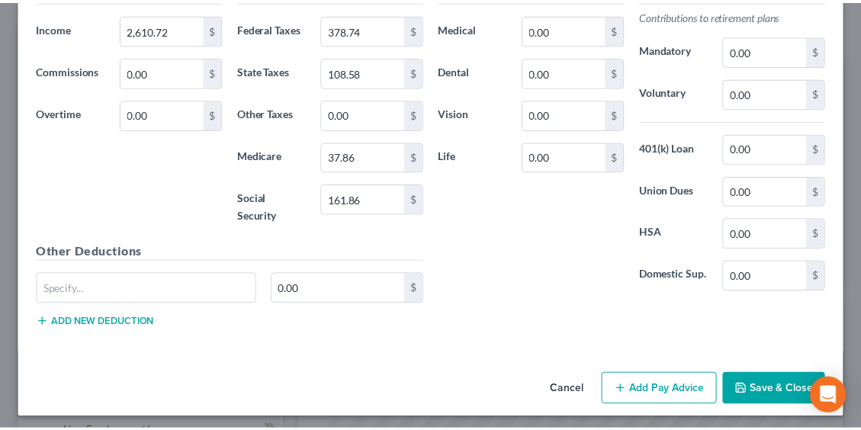
scroll to position [636, 0]
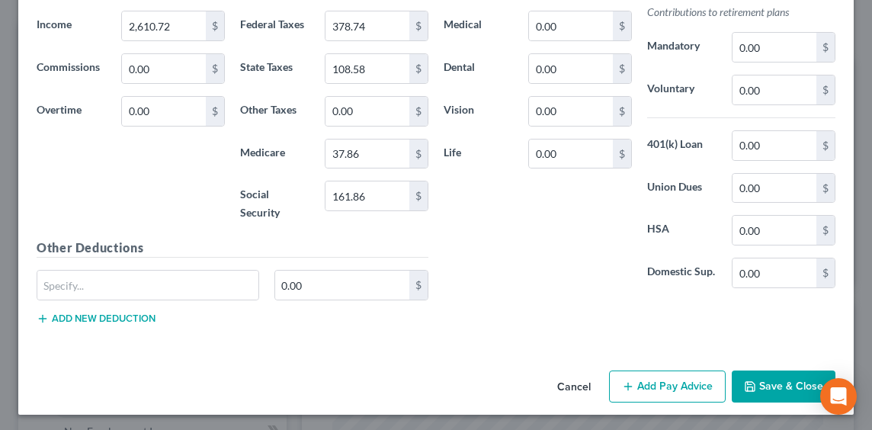
click at [763, 380] on button "Save & Close" at bounding box center [784, 387] width 104 height 32
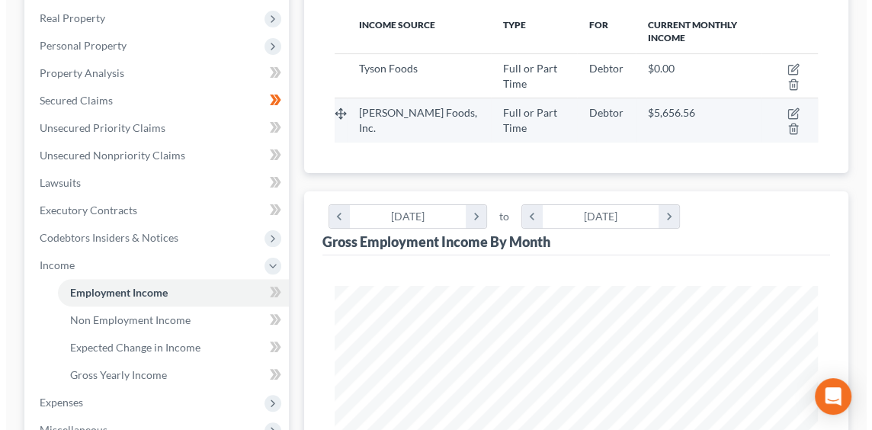
scroll to position [0, 0]
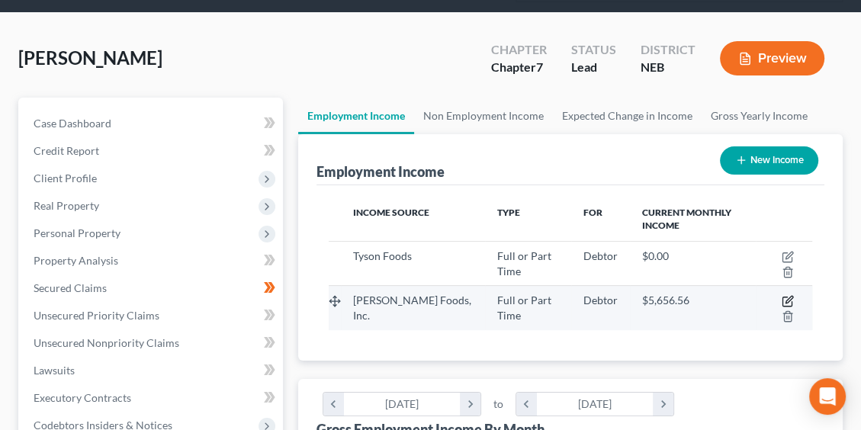
click at [786, 297] on icon "button" at bounding box center [788, 301] width 12 height 12
select select "0"
select select "26"
select select "2"
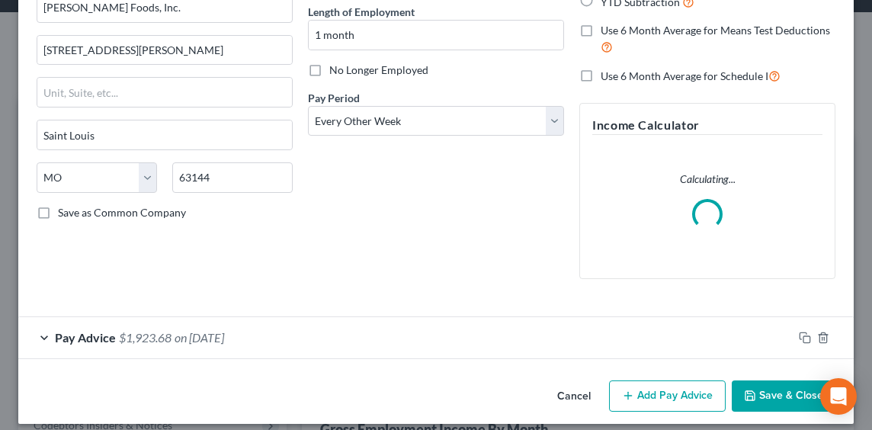
click at [175, 345] on div "Pay Advice $1,923.68 on 09/19/2025" at bounding box center [405, 337] width 775 height 40
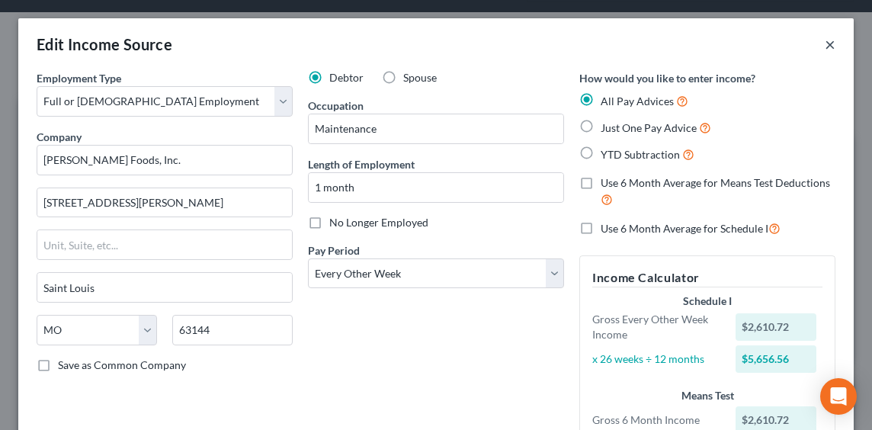
click at [825, 49] on button "×" at bounding box center [830, 44] width 11 height 18
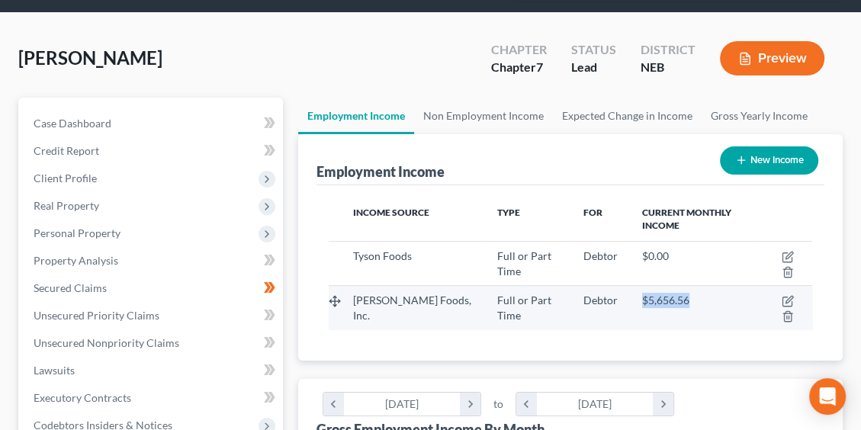
drag, startPoint x: 684, startPoint y: 297, endPoint x: 628, endPoint y: 304, distance: 56.9
click at [642, 304] on div "$5,656.56" at bounding box center [692, 300] width 101 height 15
click at [642, 303] on span "$5,656.56" at bounding box center [665, 300] width 47 height 13
click at [685, 297] on div "$5,656.56" at bounding box center [692, 300] width 101 height 15
drag, startPoint x: 680, startPoint y: 299, endPoint x: 631, endPoint y: 305, distance: 49.2
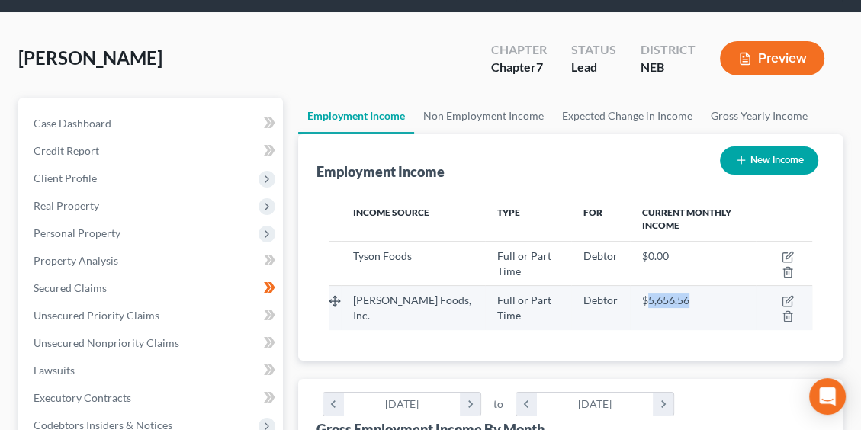
click at [642, 305] on div "$5,656.56" at bounding box center [692, 300] width 101 height 15
drag, startPoint x: 631, startPoint y: 305, endPoint x: 637, endPoint y: 299, distance: 8.1
click at [642, 299] on span "$5,656.56" at bounding box center [665, 300] width 47 height 13
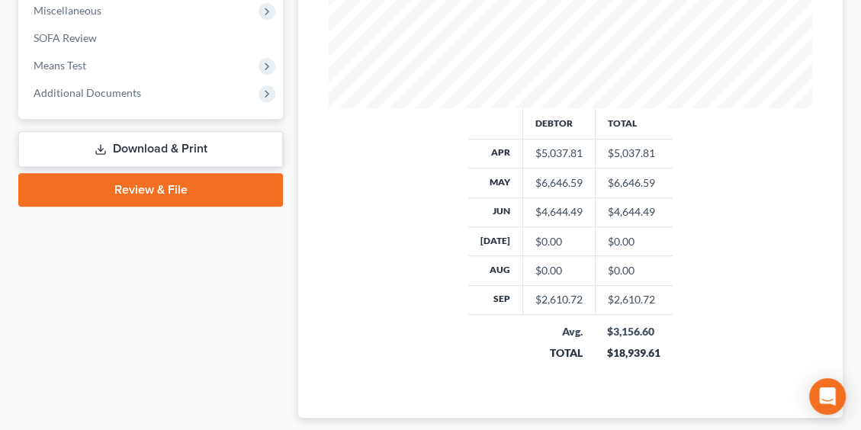
scroll to position [763, 0]
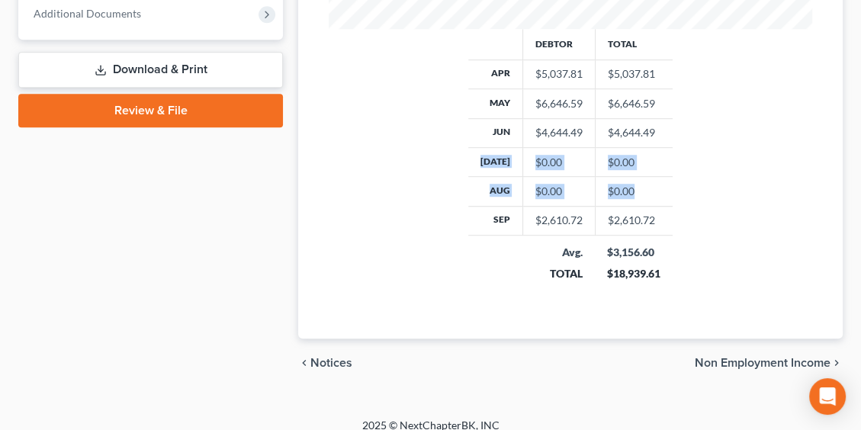
drag, startPoint x: 635, startPoint y: 186, endPoint x: 490, endPoint y: 156, distance: 147.3
click at [490, 156] on tbody "Apr $5,037.81 $5,037.81 May $6,646.59 $6,646.59 Jun $4,644.49 $4,644.49 Jul $0.…" at bounding box center [570, 146] width 205 height 175
click at [497, 158] on th "[DATE]" at bounding box center [495, 161] width 55 height 29
click at [503, 161] on th "[DATE]" at bounding box center [495, 161] width 55 height 29
click at [515, 162] on th "[DATE]" at bounding box center [495, 161] width 55 height 29
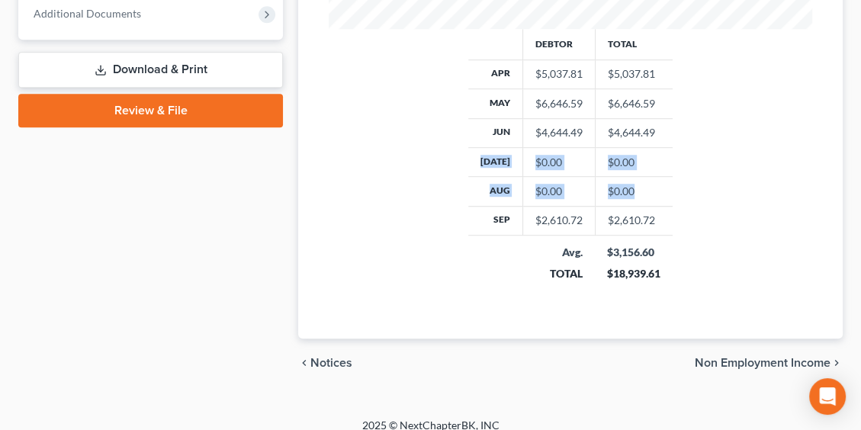
drag, startPoint x: 650, startPoint y: 176, endPoint x: 474, endPoint y: 153, distance: 177.8
click at [474, 153] on tbody "Apr $5,037.81 $5,037.81 May $6,646.59 $6,646.59 Jun $4,644.49 $4,644.49 Jul $0.…" at bounding box center [570, 146] width 205 height 175
click at [473, 153] on th "[DATE]" at bounding box center [495, 161] width 55 height 29
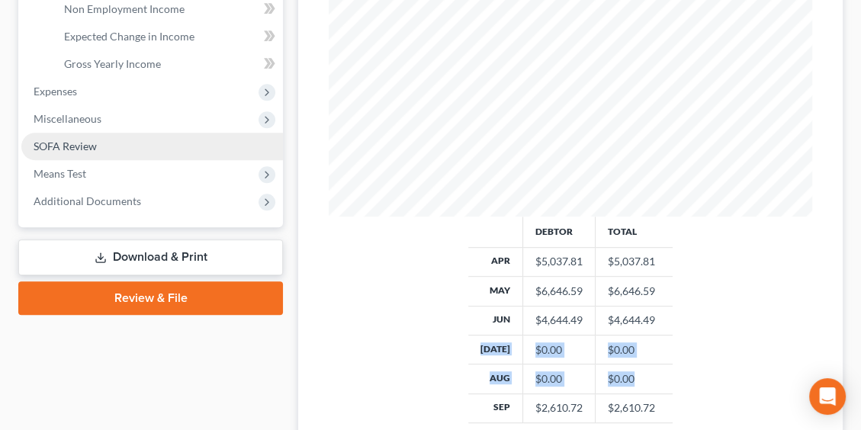
scroll to position [534, 0]
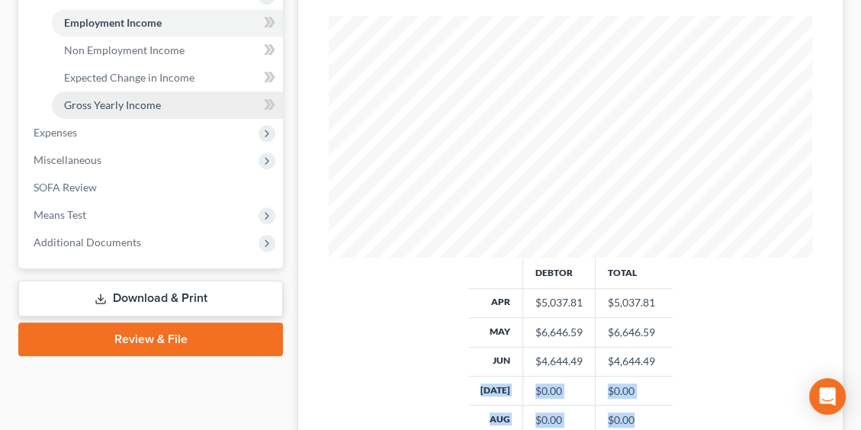
click at [113, 104] on span "Gross Yearly Income" at bounding box center [112, 104] width 97 height 13
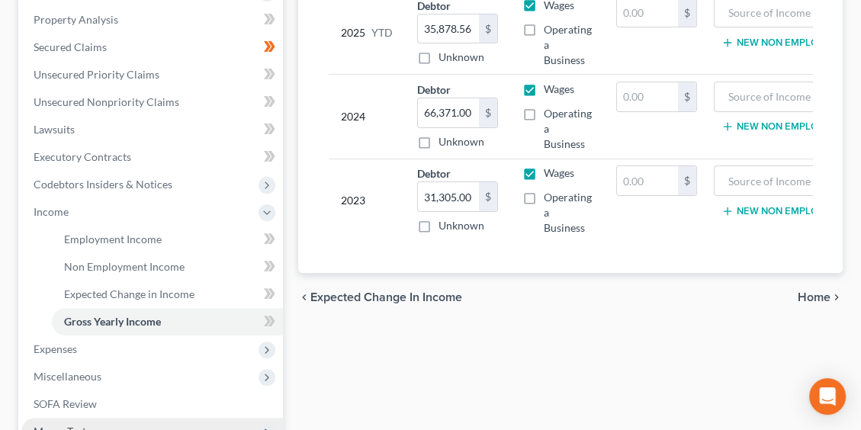
scroll to position [458, 0]
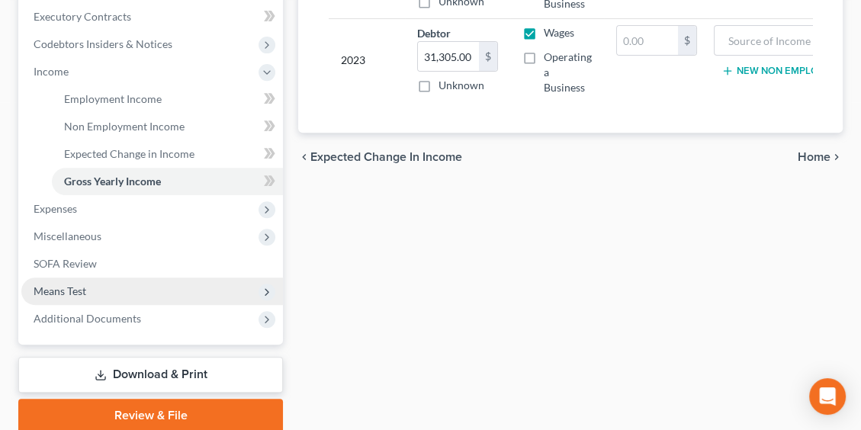
click at [71, 290] on span "Means Test" at bounding box center [60, 290] width 53 height 13
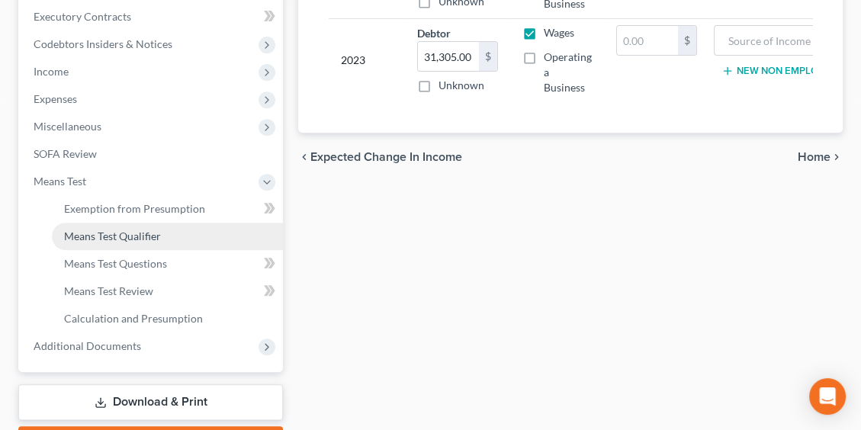
click at [120, 233] on span "Means Test Qualifier" at bounding box center [112, 236] width 97 height 13
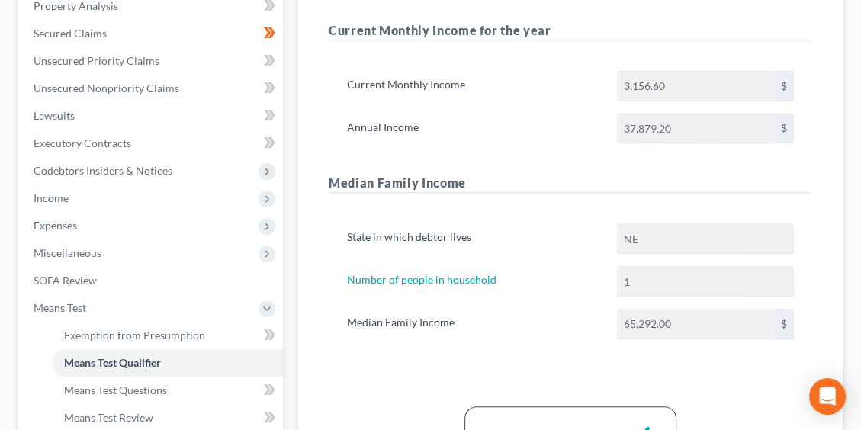
scroll to position [305, 0]
